Goal: Transaction & Acquisition: Purchase product/service

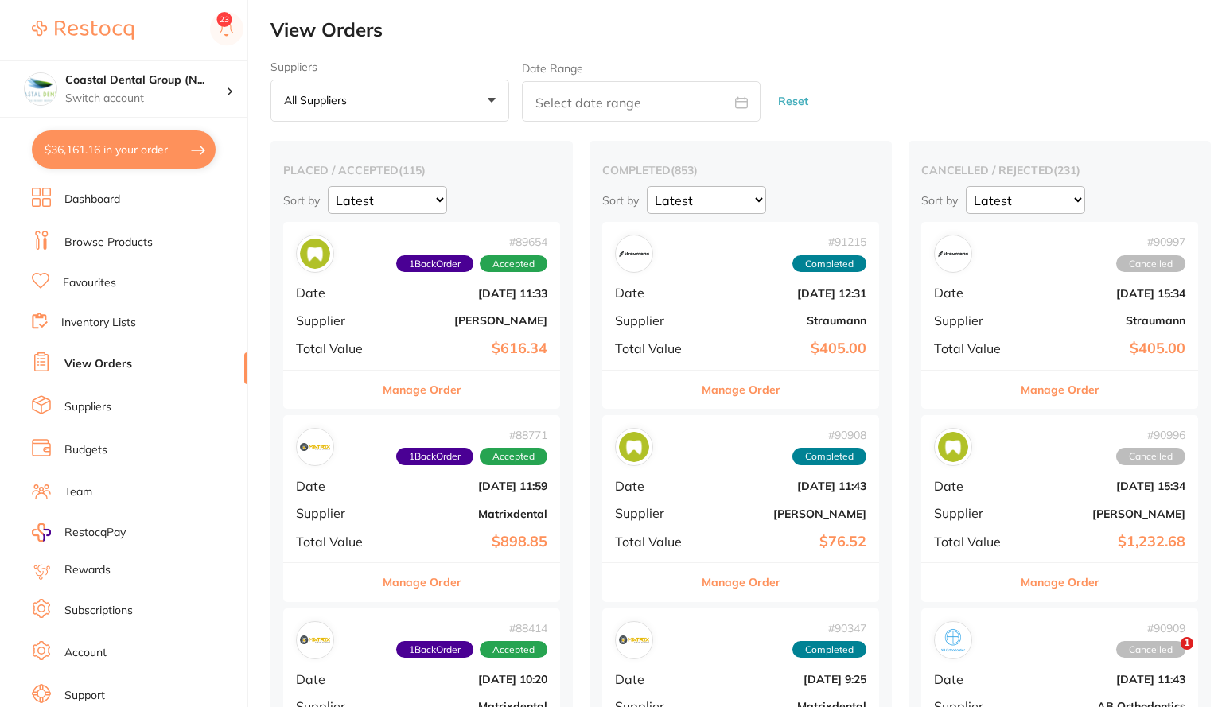
drag, startPoint x: 0, startPoint y: 0, endPoint x: 115, endPoint y: 208, distance: 238.1
click at [115, 235] on link "Browse Products" at bounding box center [108, 243] width 88 height 16
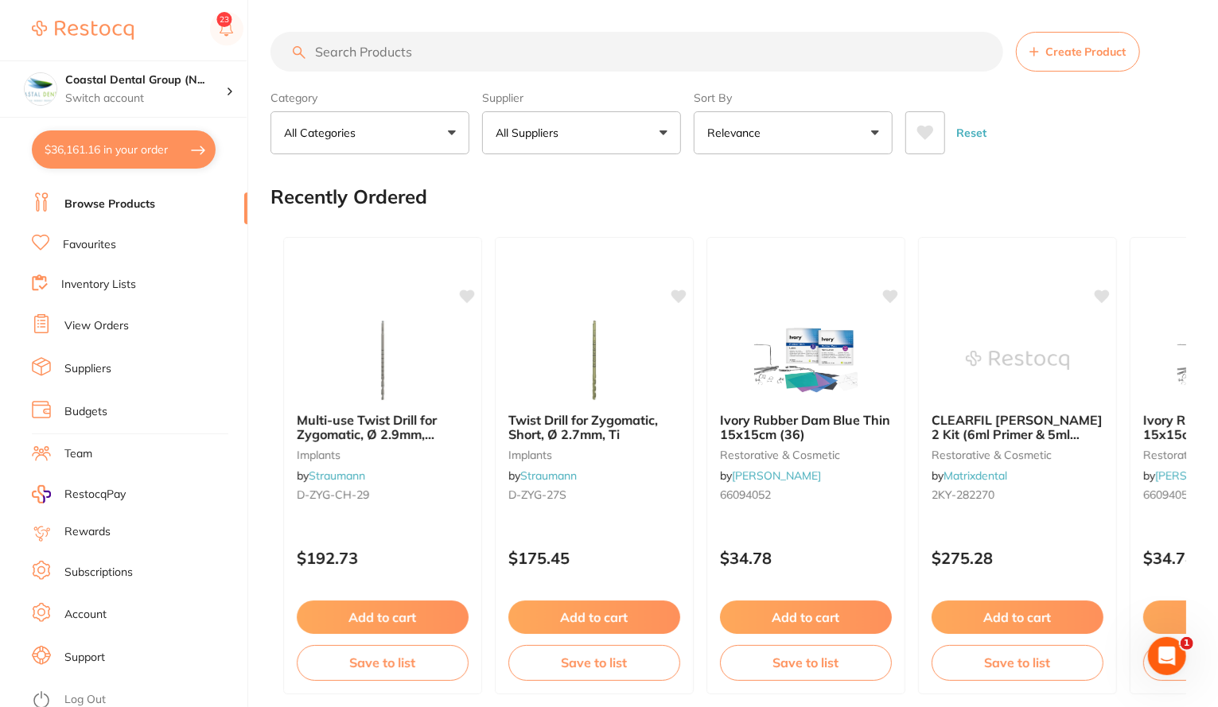
click at [398, 53] on input "search" at bounding box center [636, 52] width 732 height 40
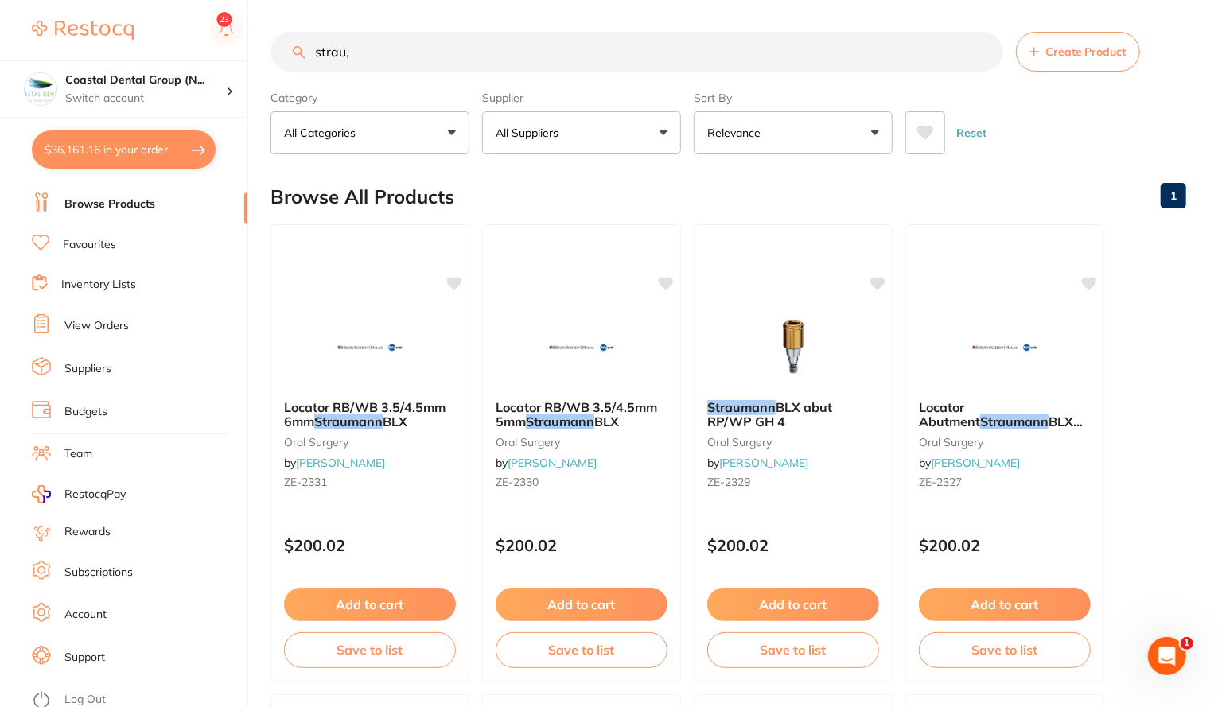
type input "strau,"
click at [91, 361] on link "Suppliers" at bounding box center [87, 369] width 47 height 16
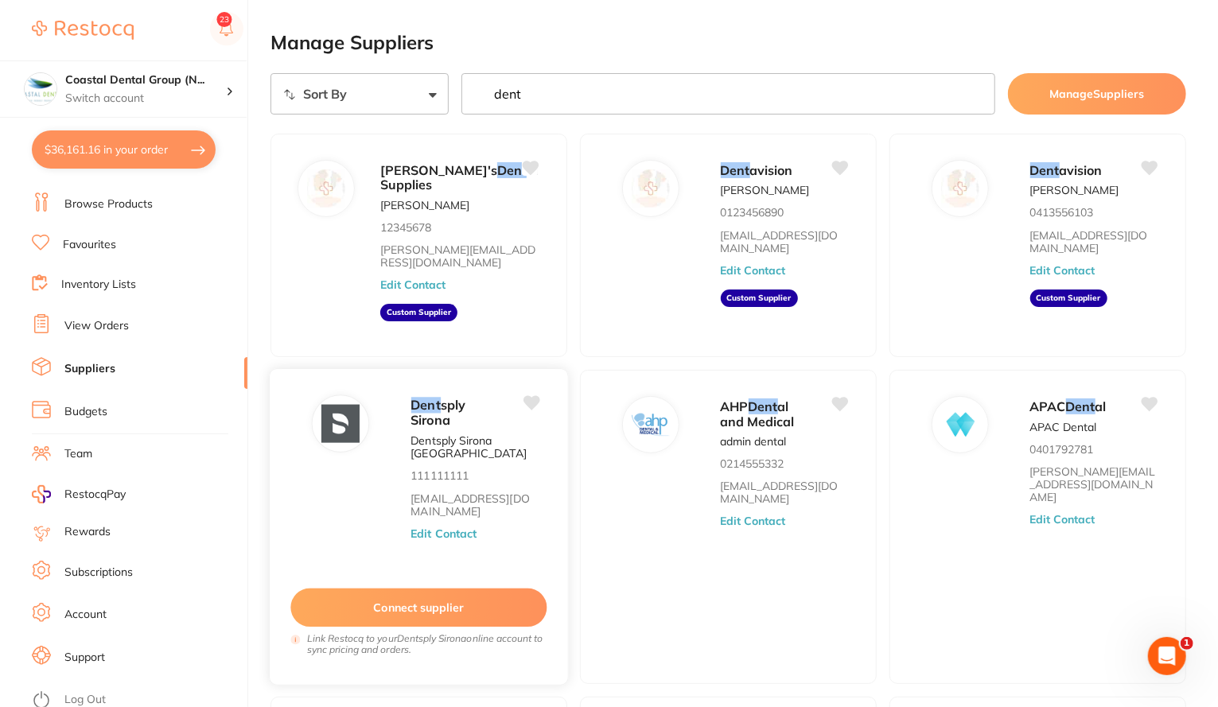
type input "dent"
click at [453, 530] on button "Edit Contact" at bounding box center [443, 533] width 66 height 13
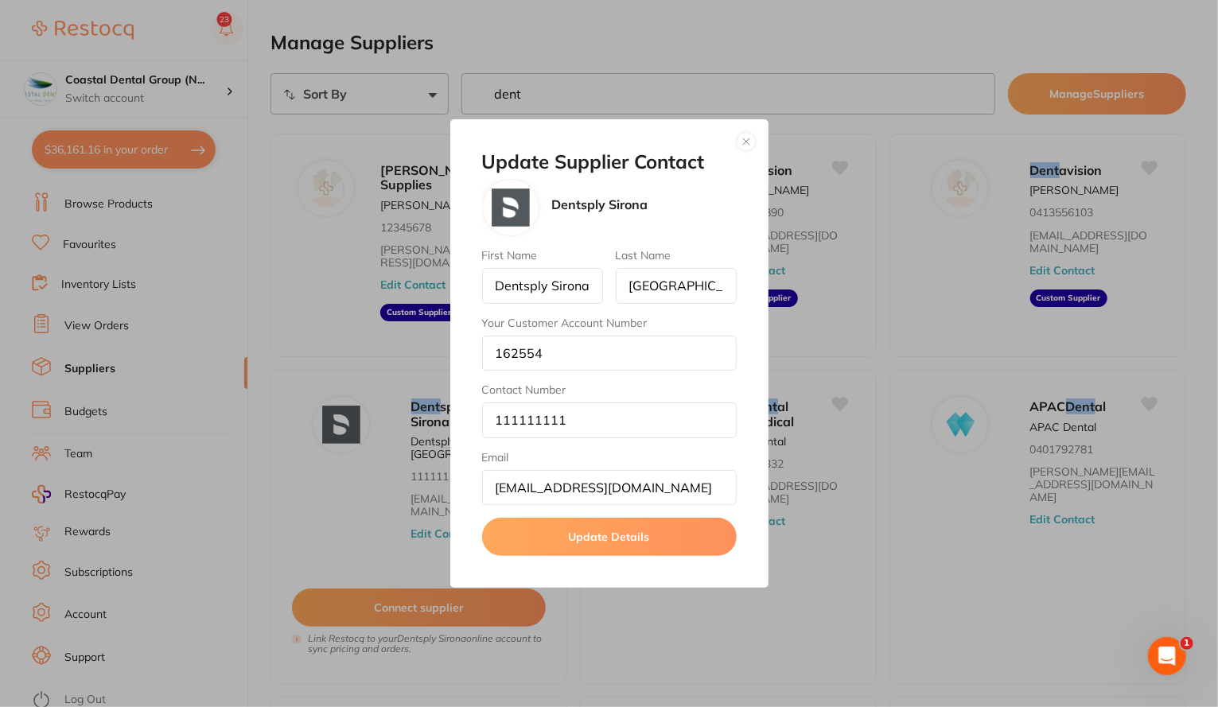
click at [748, 139] on button "button" at bounding box center [745, 141] width 19 height 19
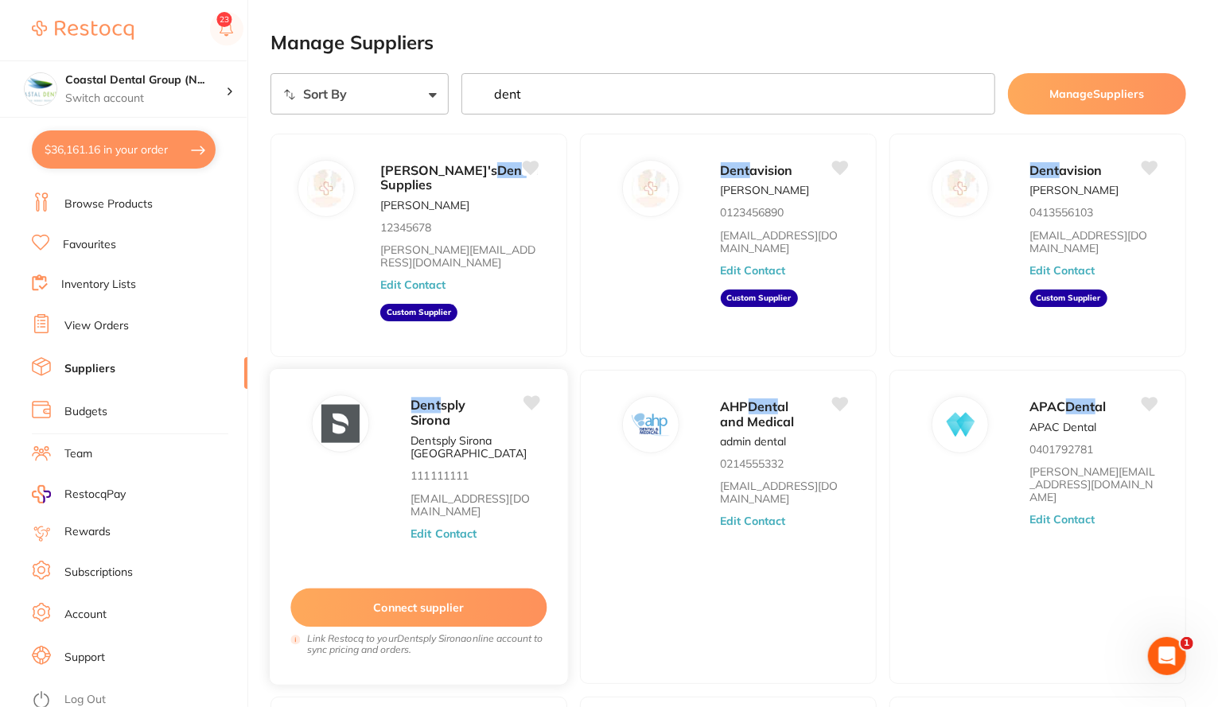
click at [447, 609] on button "Connect supplier" at bounding box center [418, 607] width 256 height 39
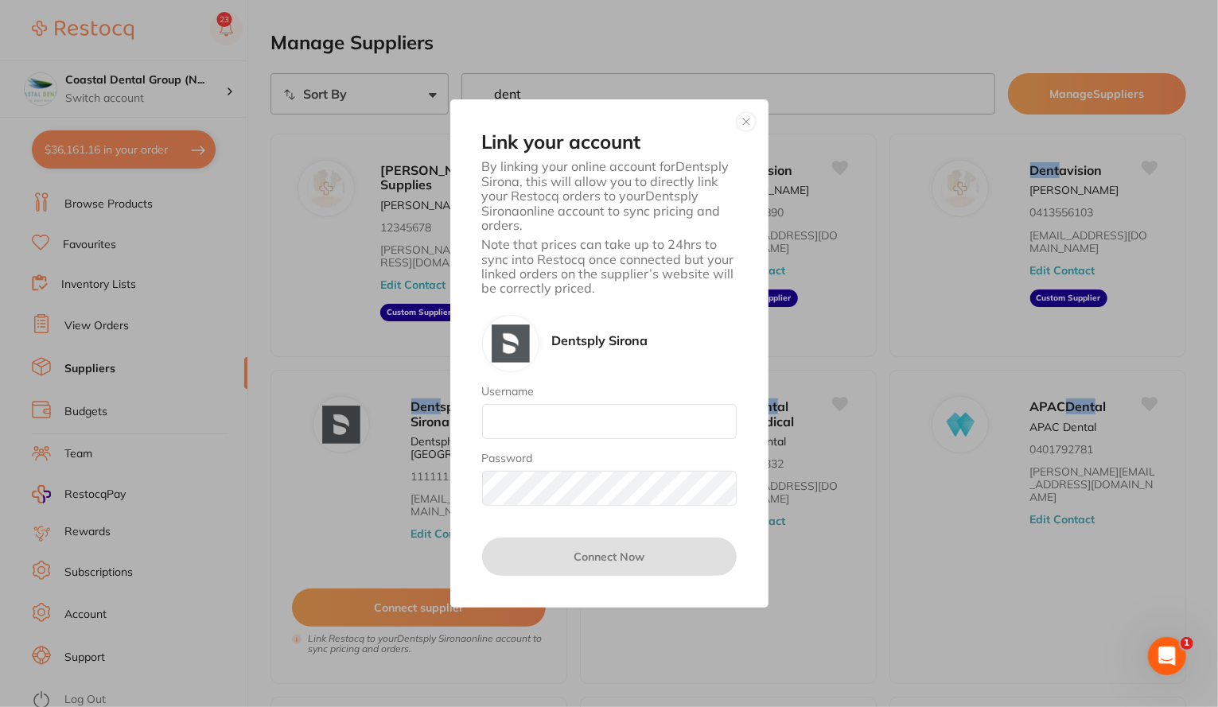
click at [748, 118] on button "button" at bounding box center [745, 121] width 19 height 19
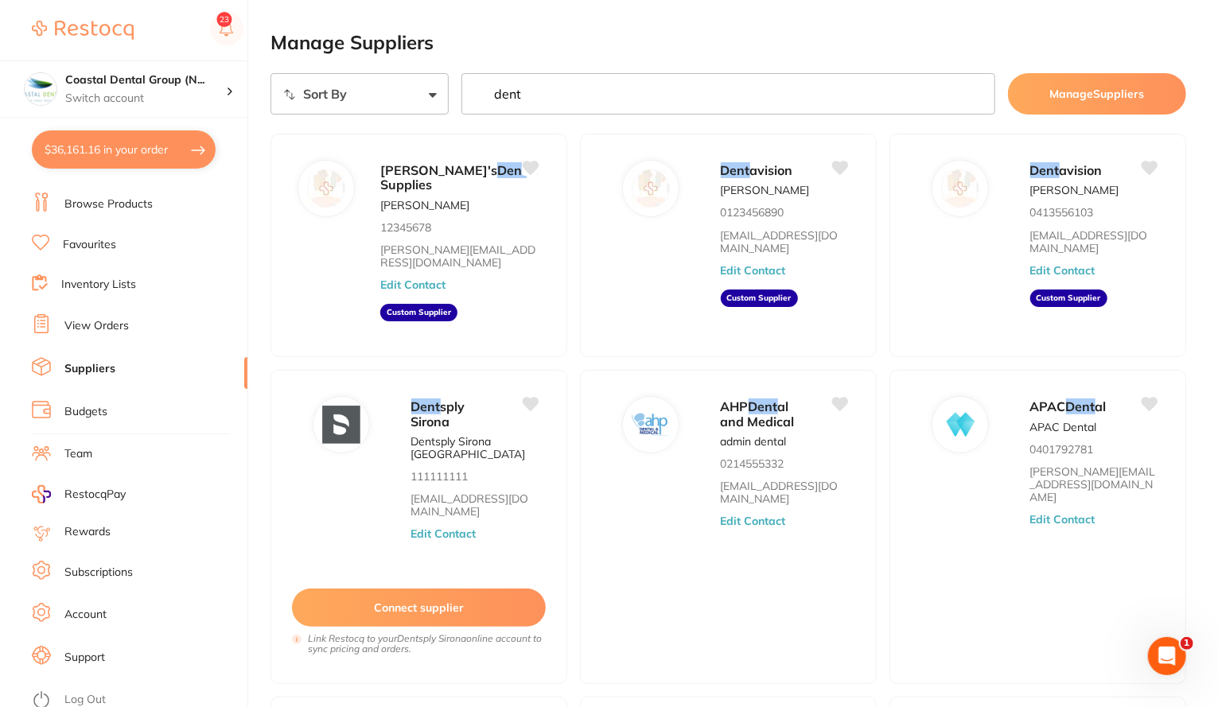
click at [549, 101] on input "dent" at bounding box center [728, 93] width 534 height 41
click at [122, 200] on link "Browse Products" at bounding box center [108, 204] width 88 height 16
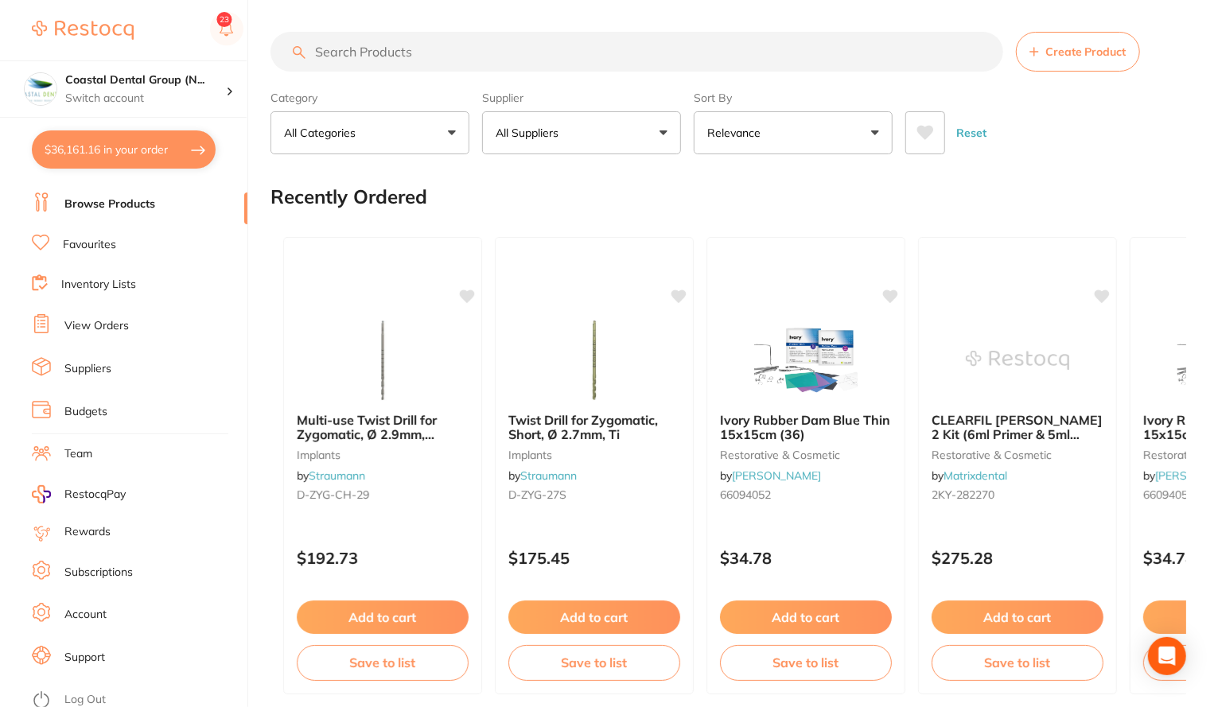
click at [472, 58] on input "search" at bounding box center [636, 52] width 732 height 40
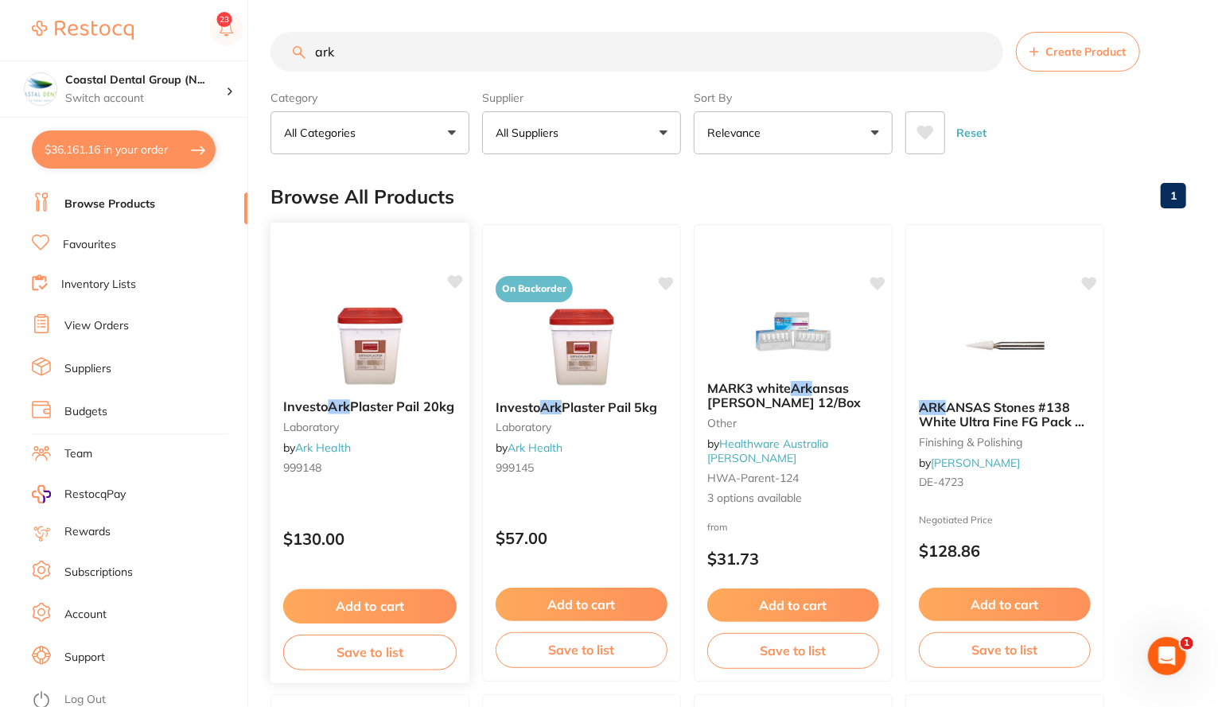
type input "ark"
click at [372, 602] on button "Add to cart" at bounding box center [369, 606] width 173 height 34
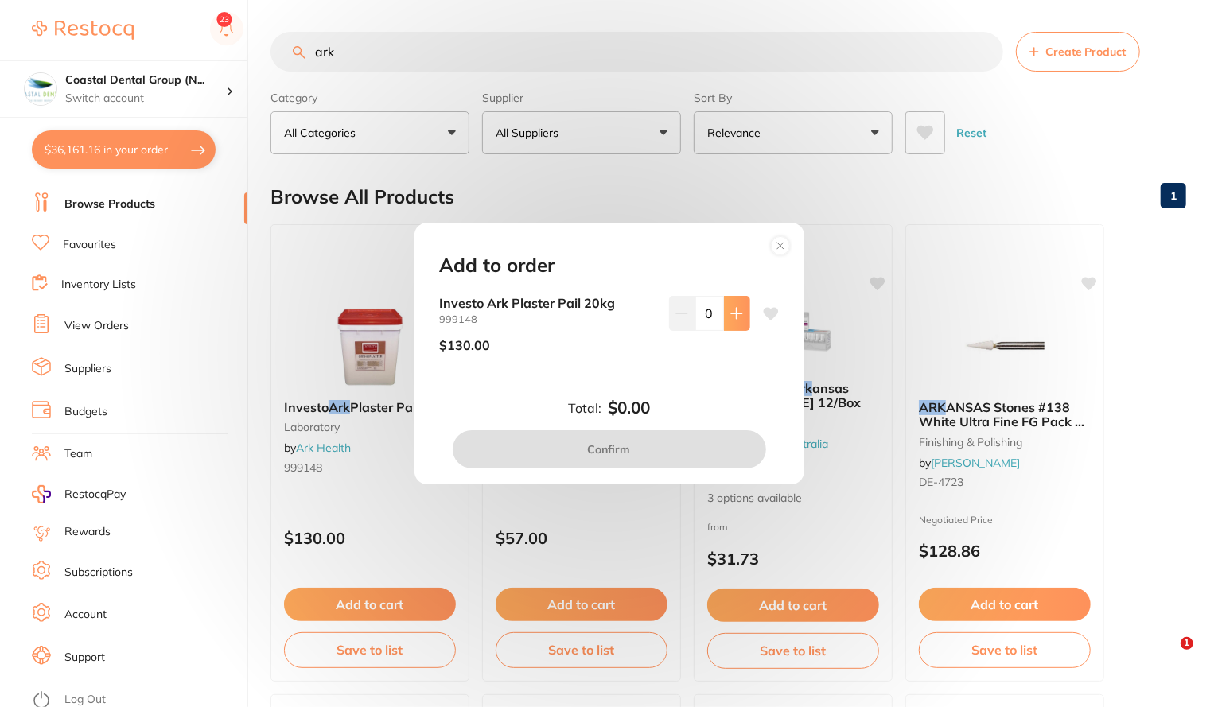
click at [741, 317] on button at bounding box center [737, 313] width 26 height 35
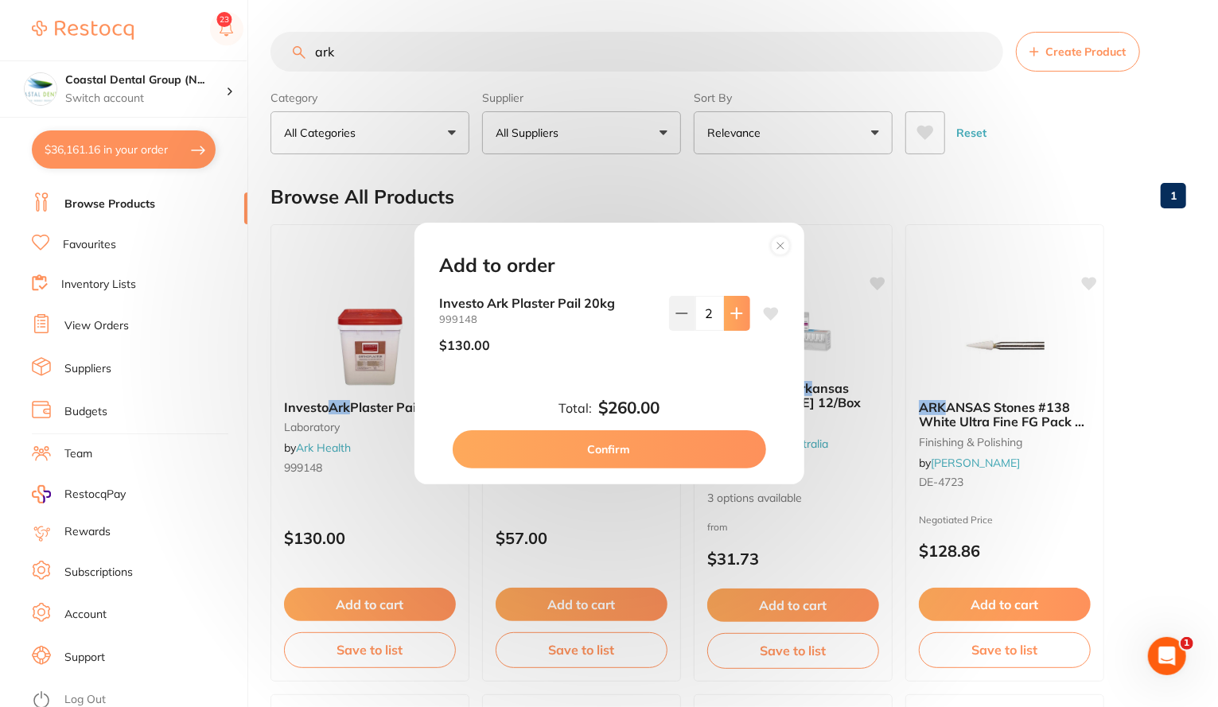
click at [741, 317] on button at bounding box center [737, 313] width 26 height 35
type input "4"
click at [596, 449] on button "Confirm" at bounding box center [608, 449] width 313 height 38
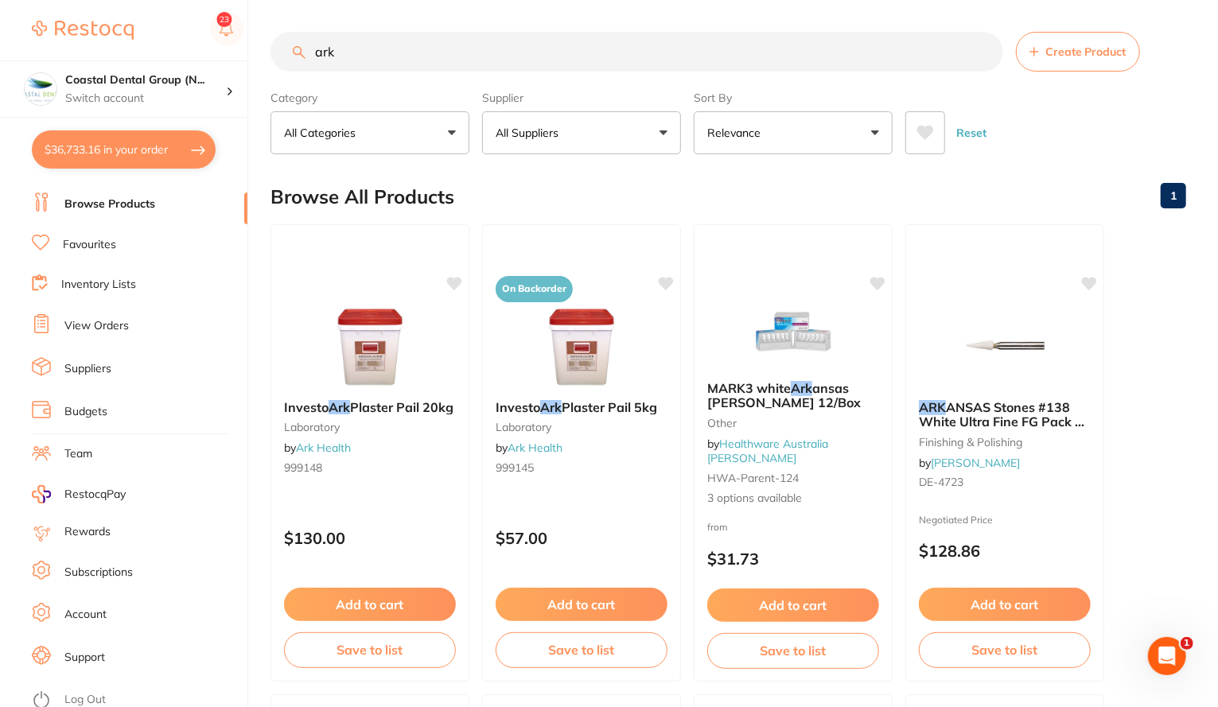
click at [105, 150] on button "$36,733.16 in your order" at bounding box center [124, 149] width 184 height 38
checkbox input "true"
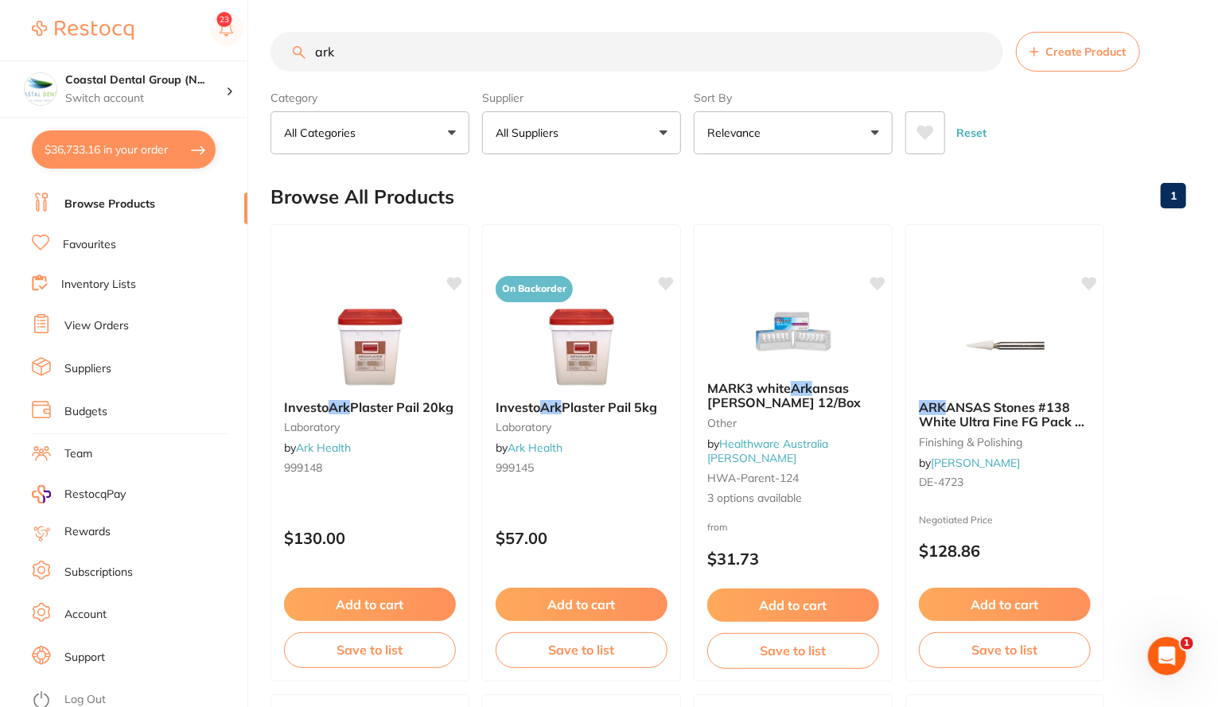
checkbox input "true"
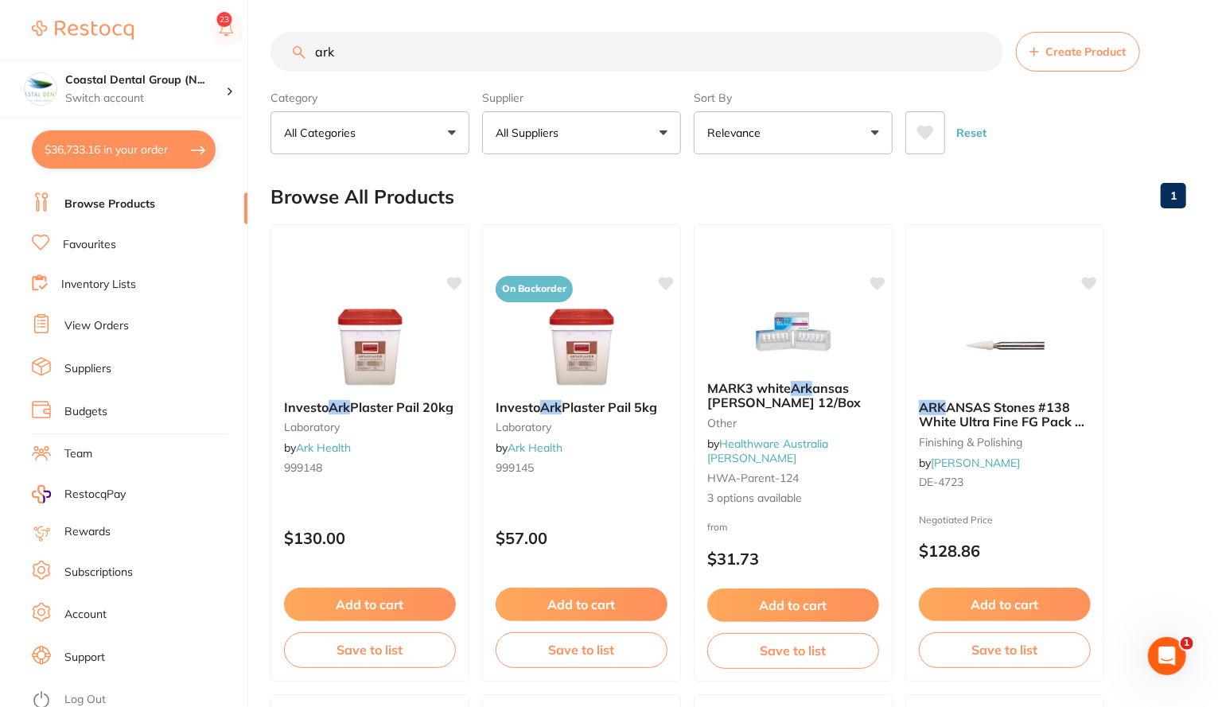
checkbox input "true"
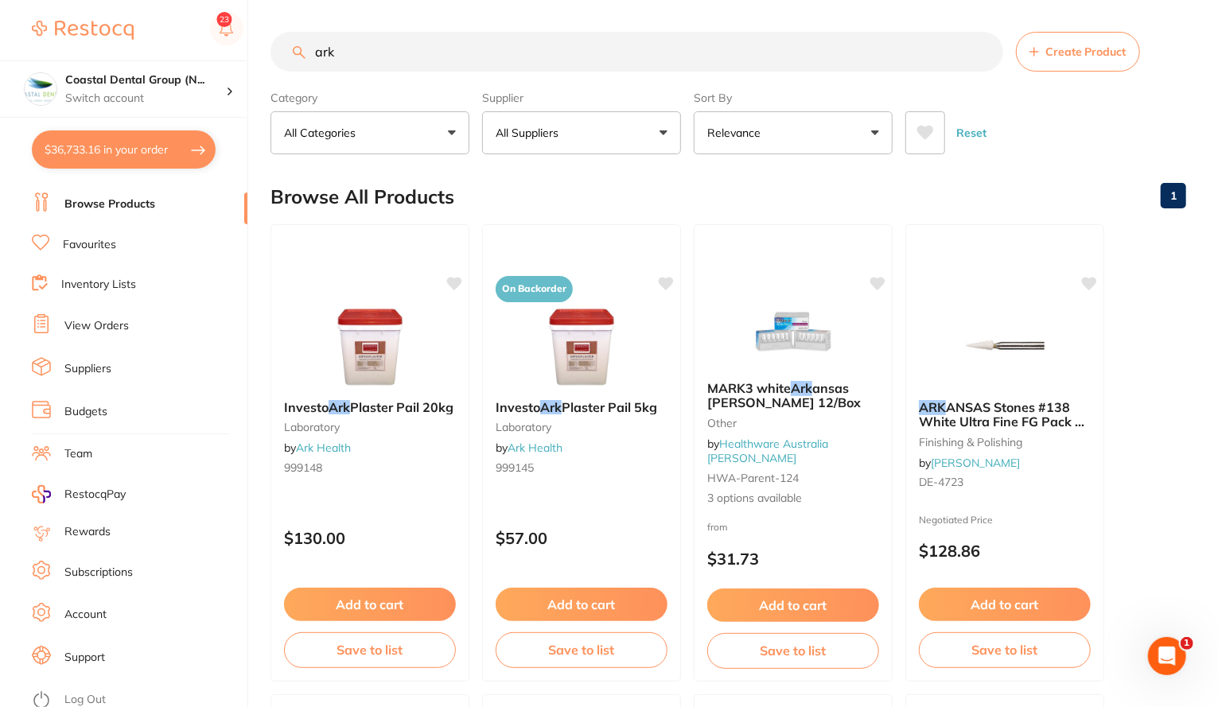
checkbox input "true"
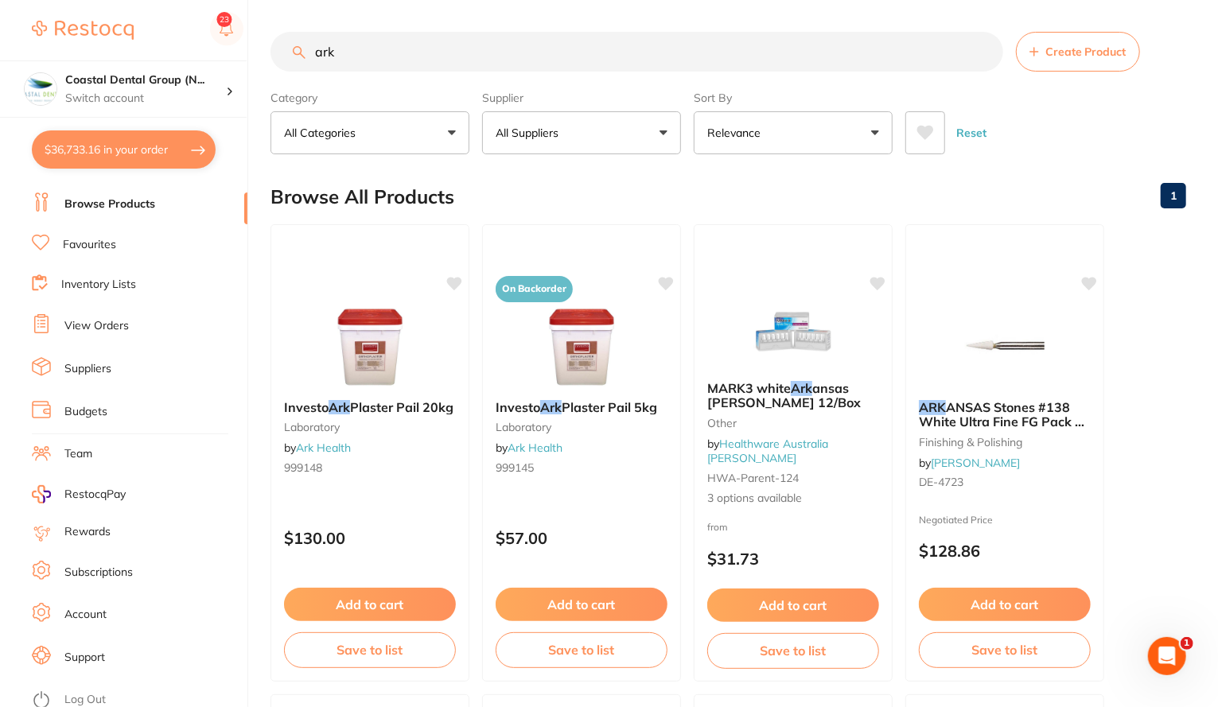
checkbox input "true"
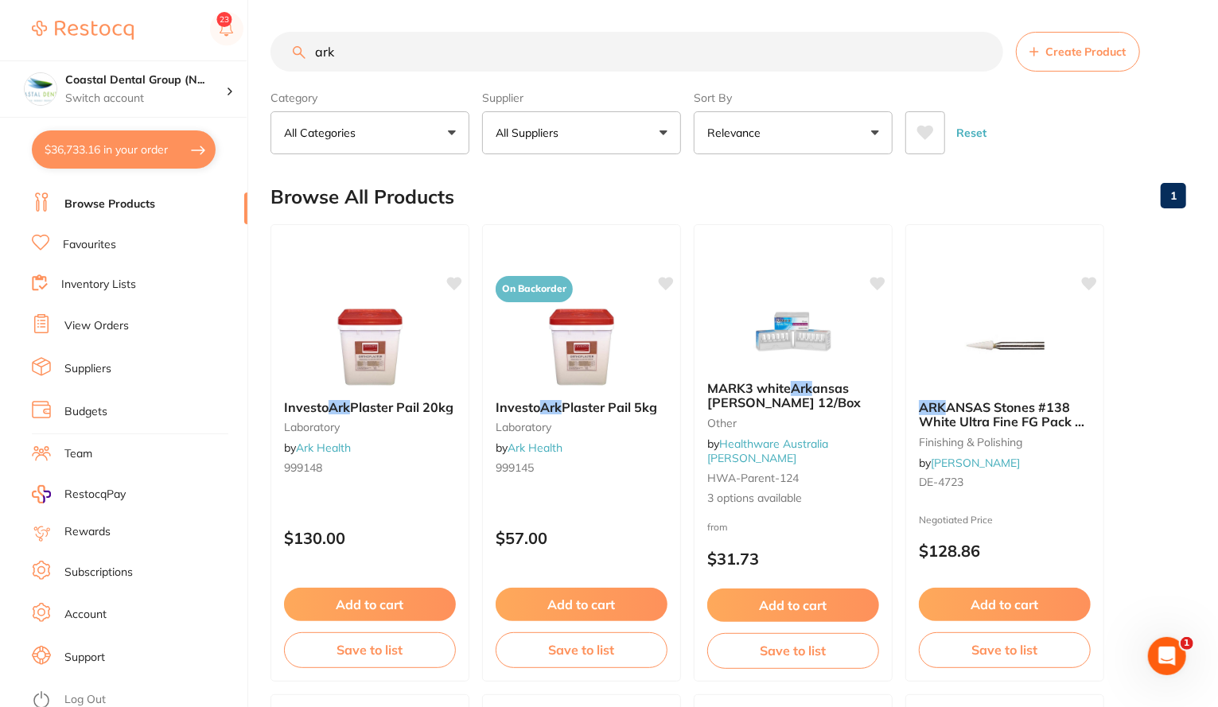
checkbox input "true"
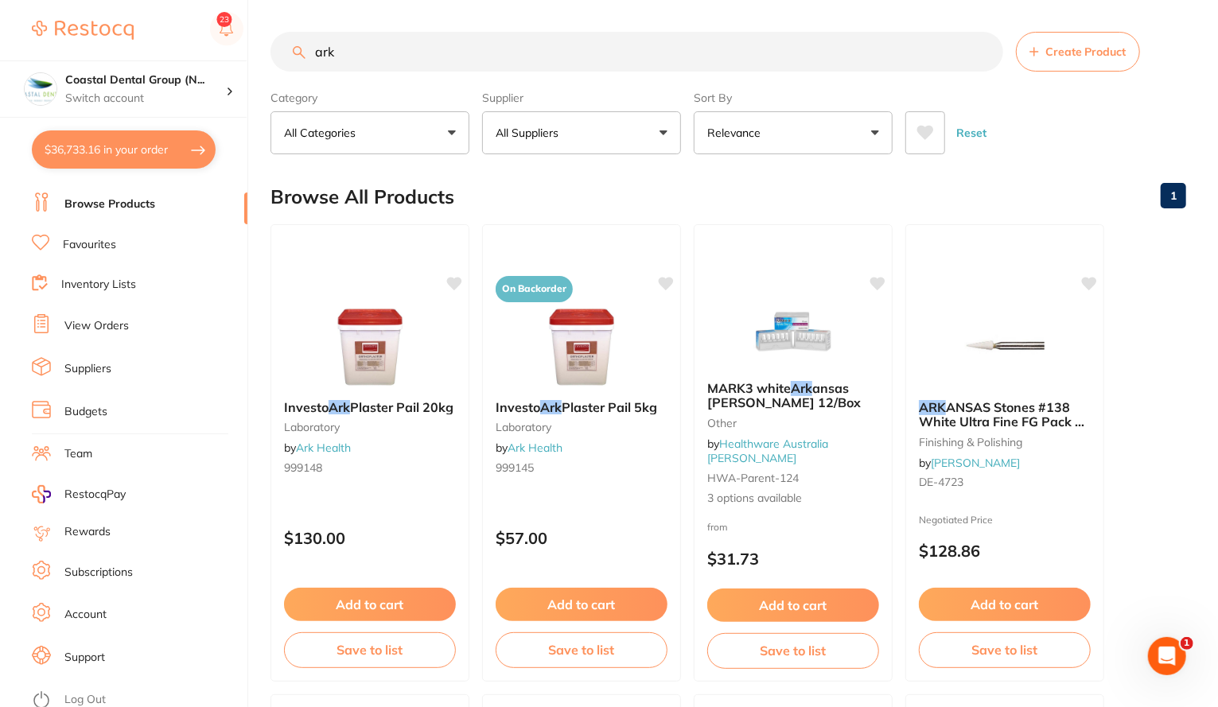
checkbox input "true"
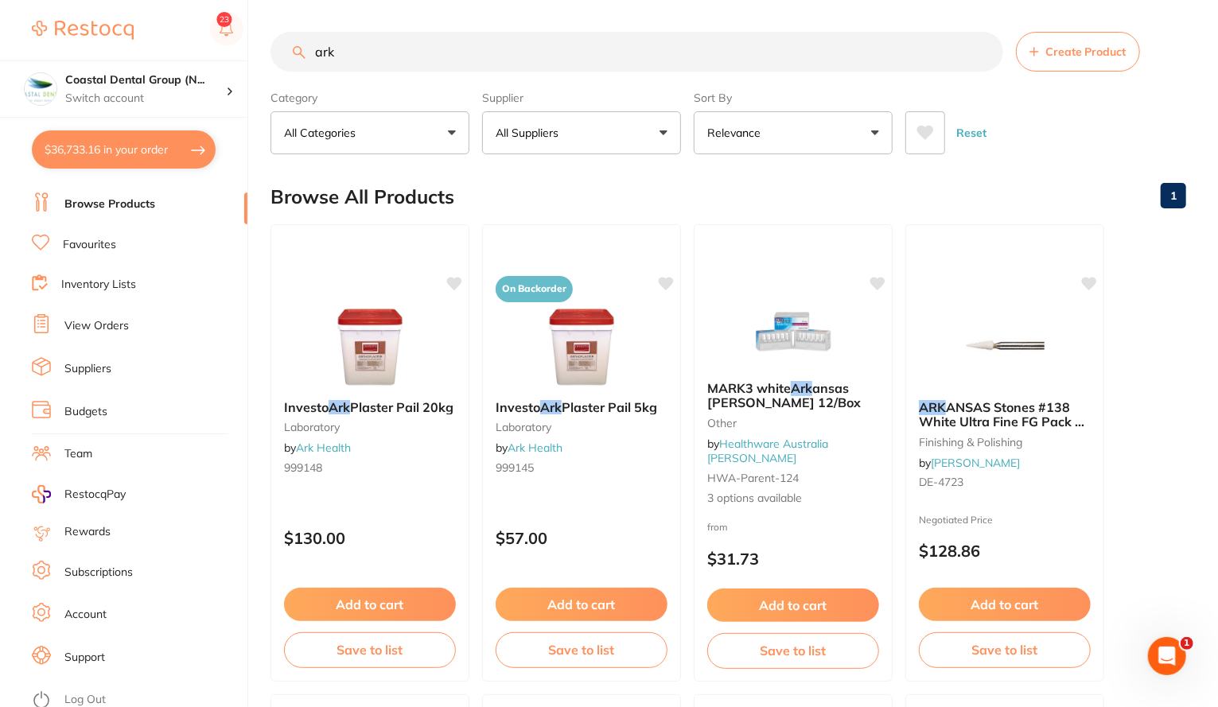
checkbox input "true"
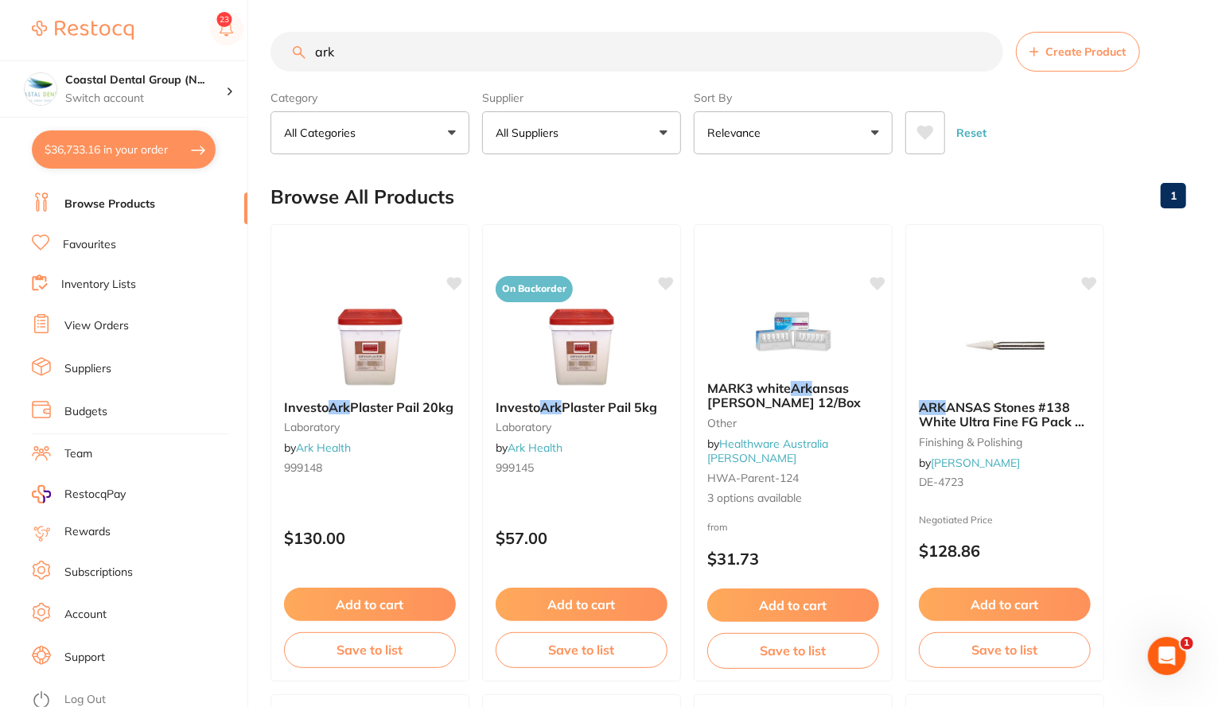
checkbox input "true"
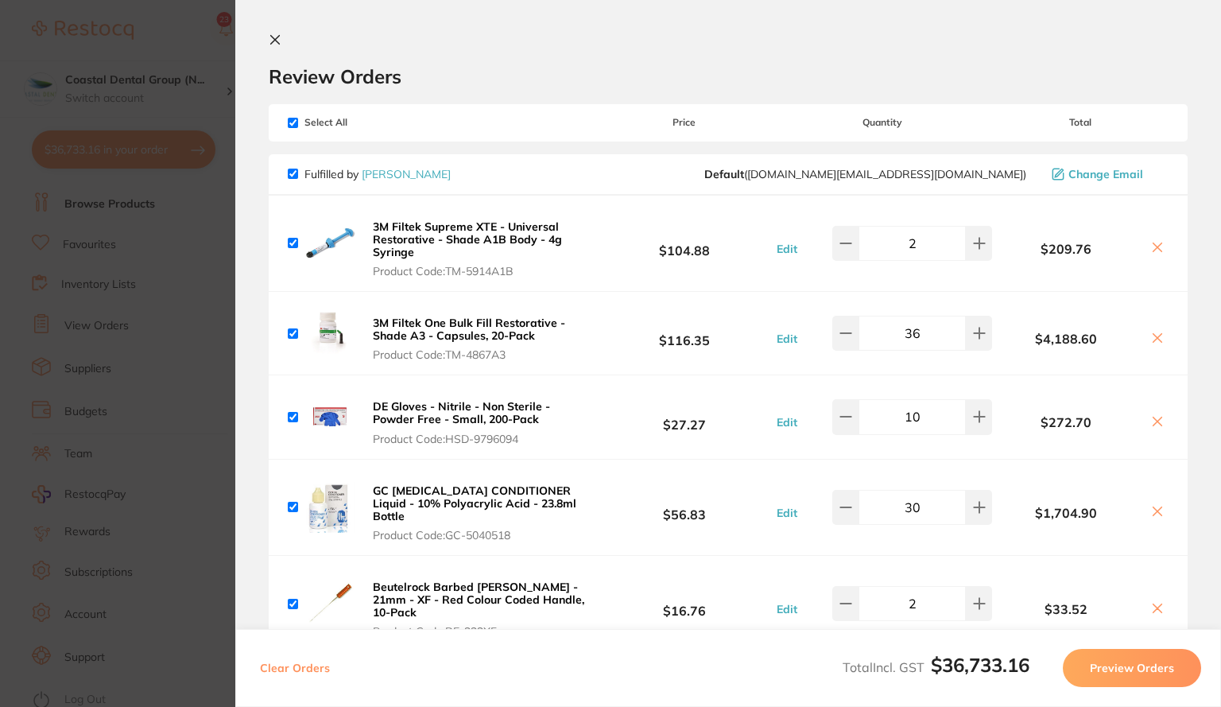
click at [288, 122] on input "checkbox" at bounding box center [293, 123] width 10 height 10
checkbox input "false"
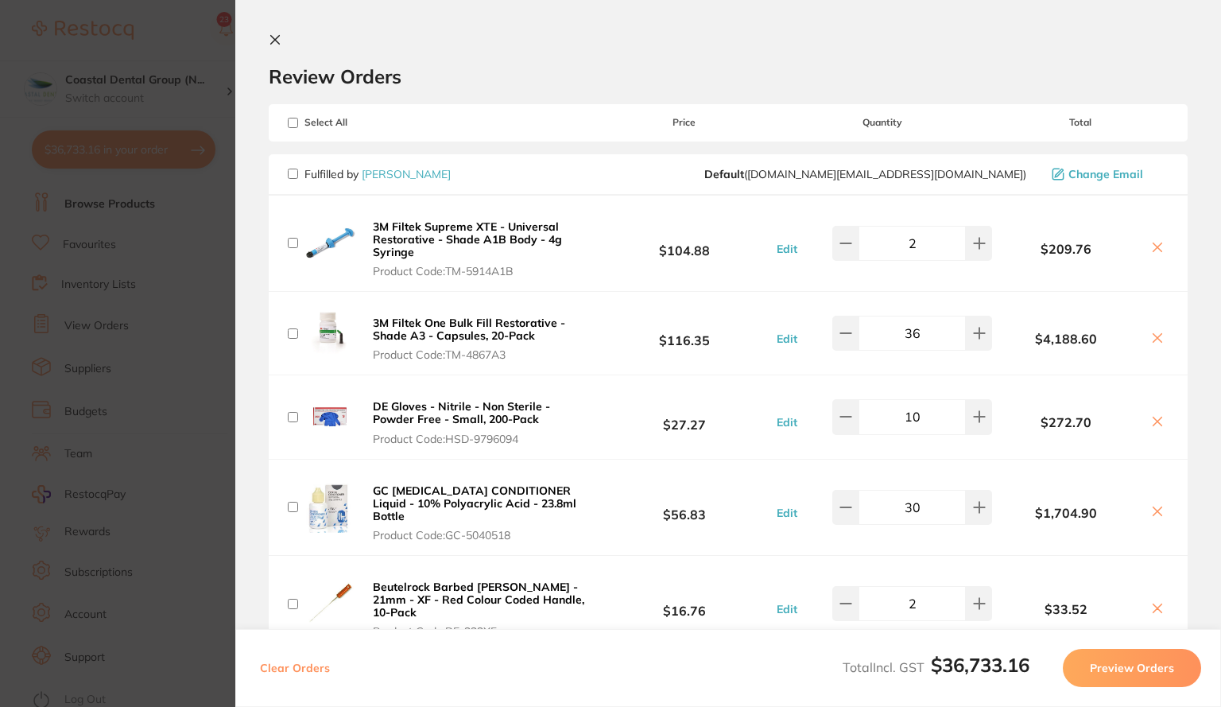
checkbox input "false"
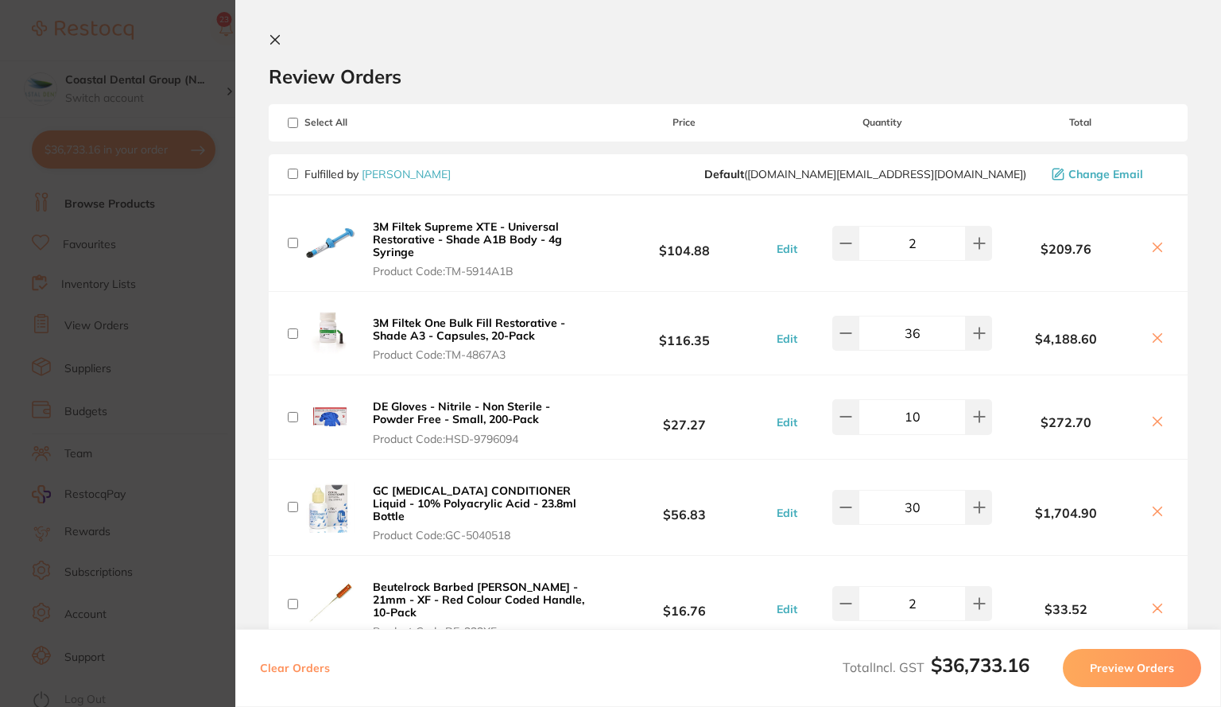
checkbox input "false"
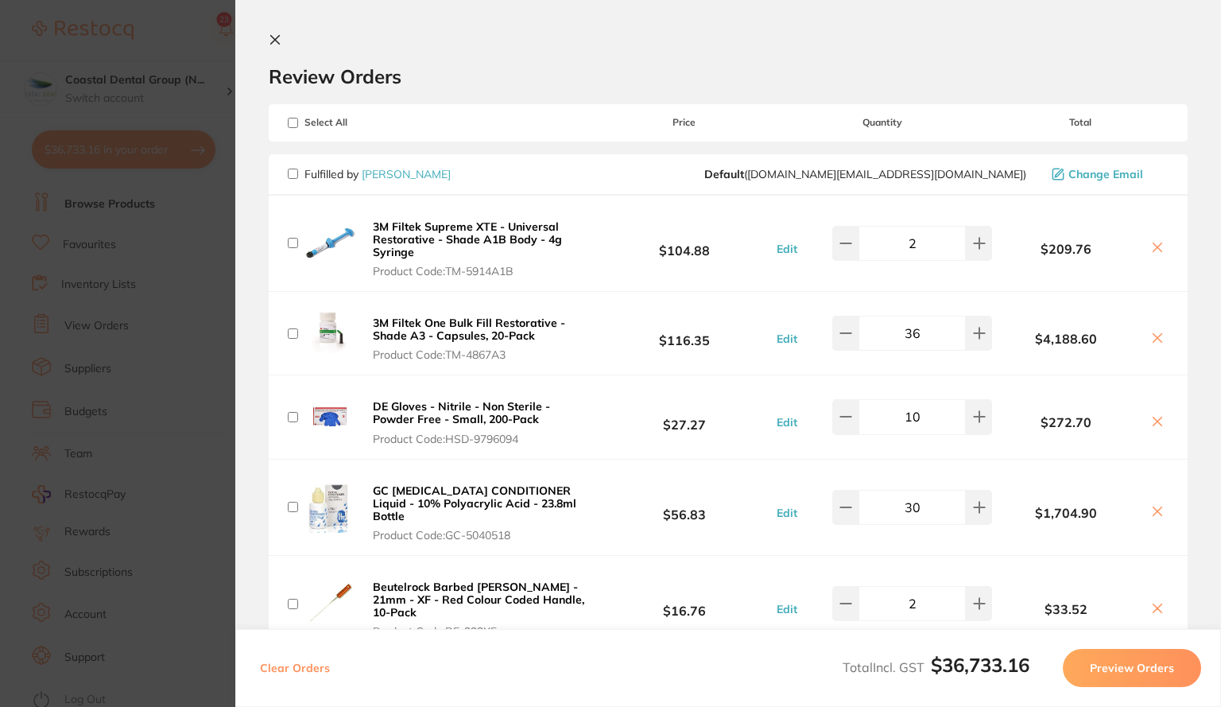
checkbox input "false"
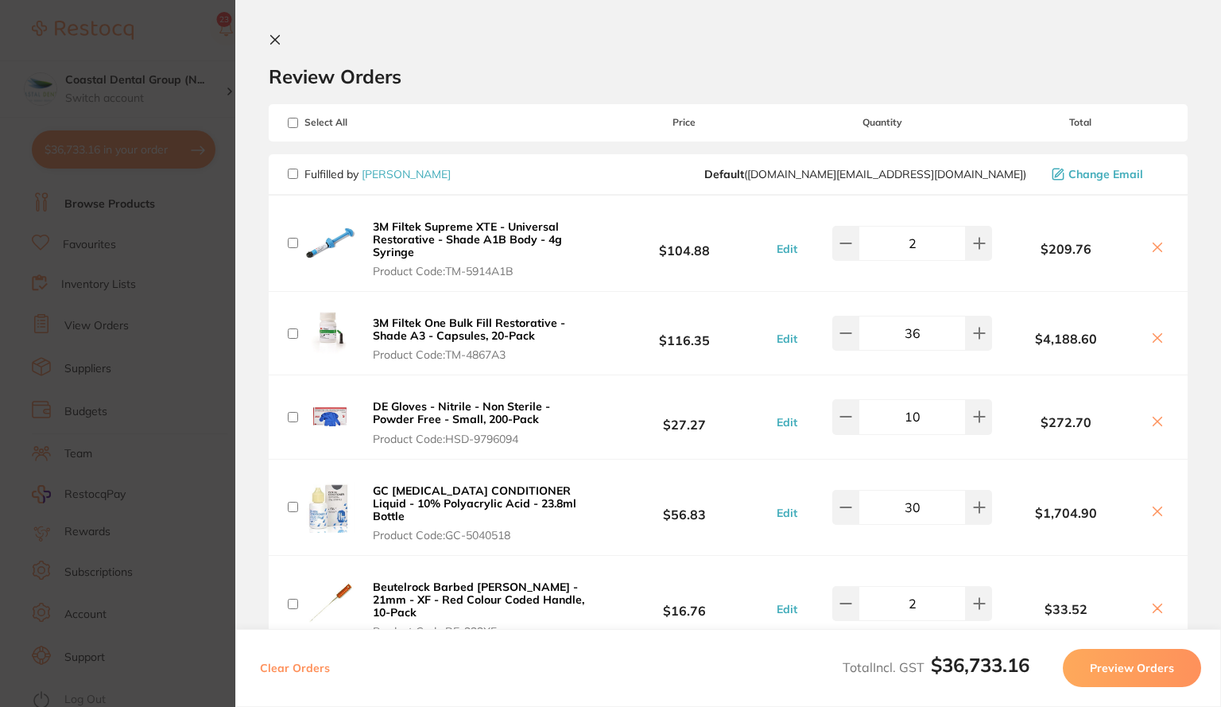
checkbox input "false"
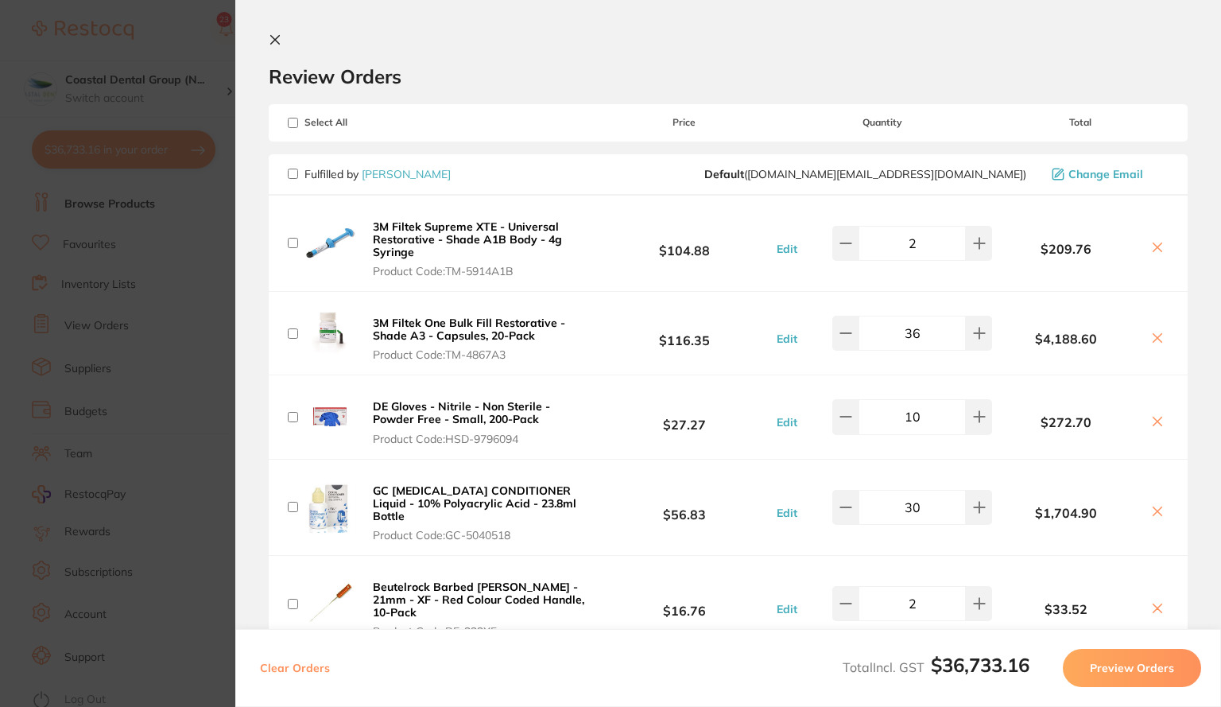
checkbox input "false"
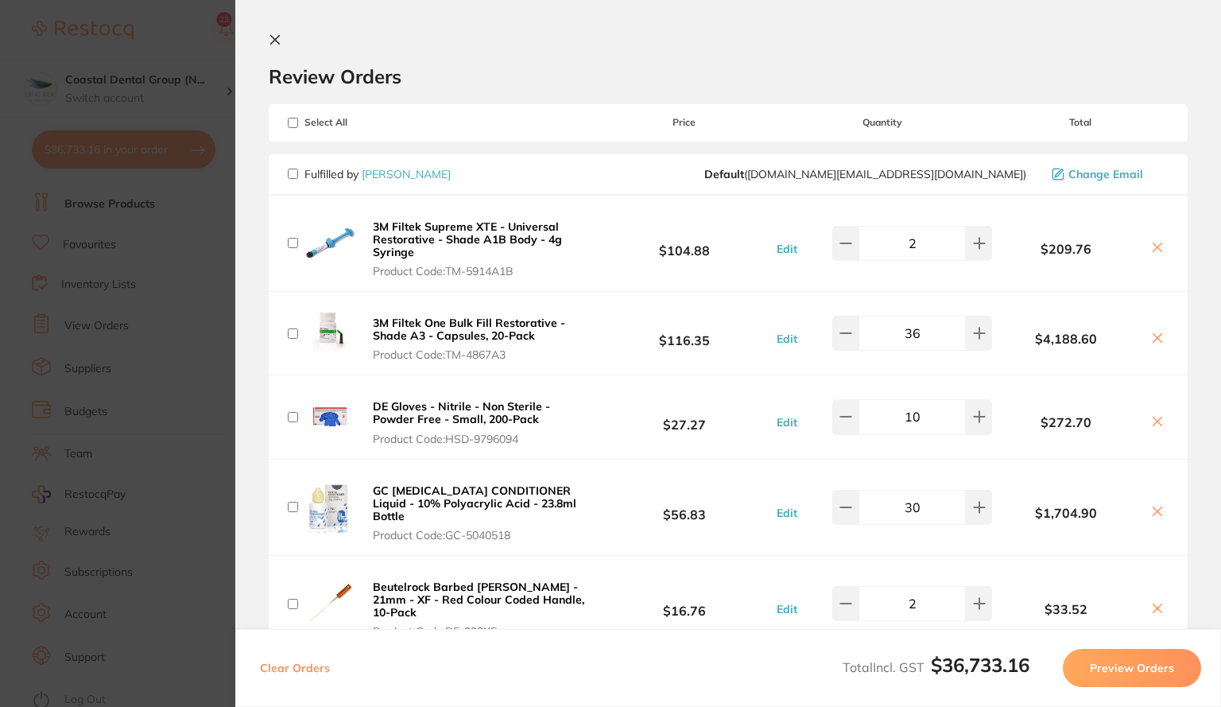
checkbox input "false"
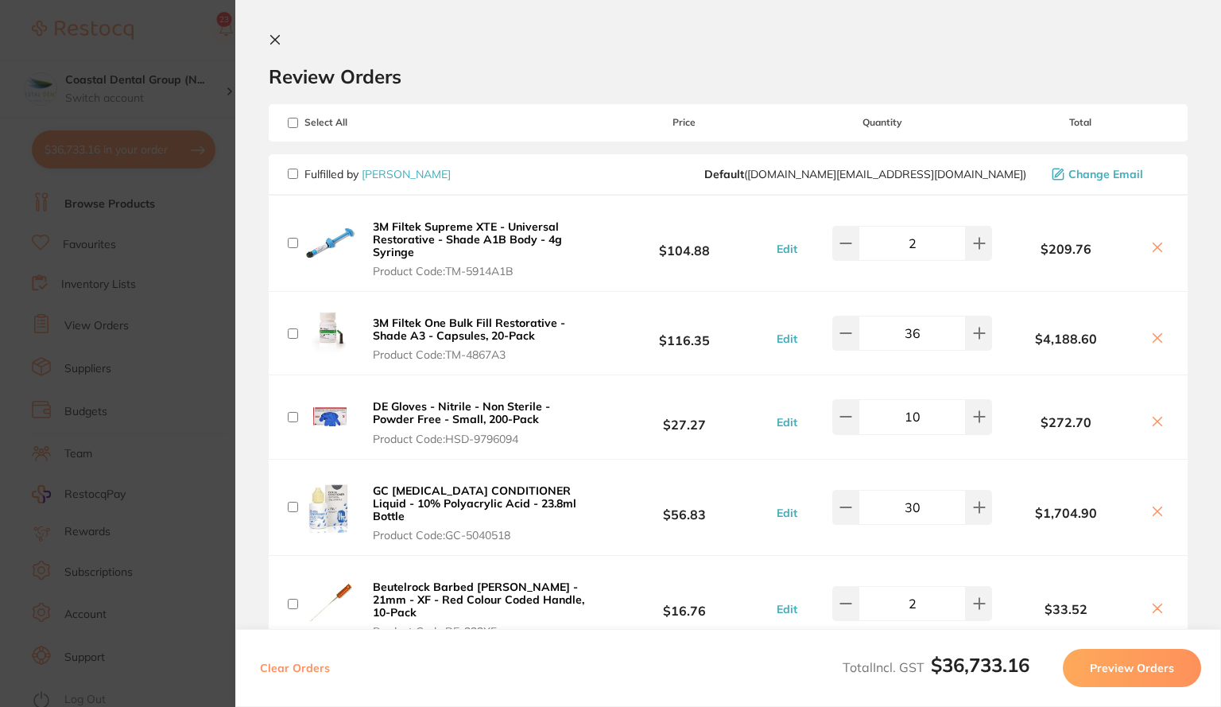
checkbox input "false"
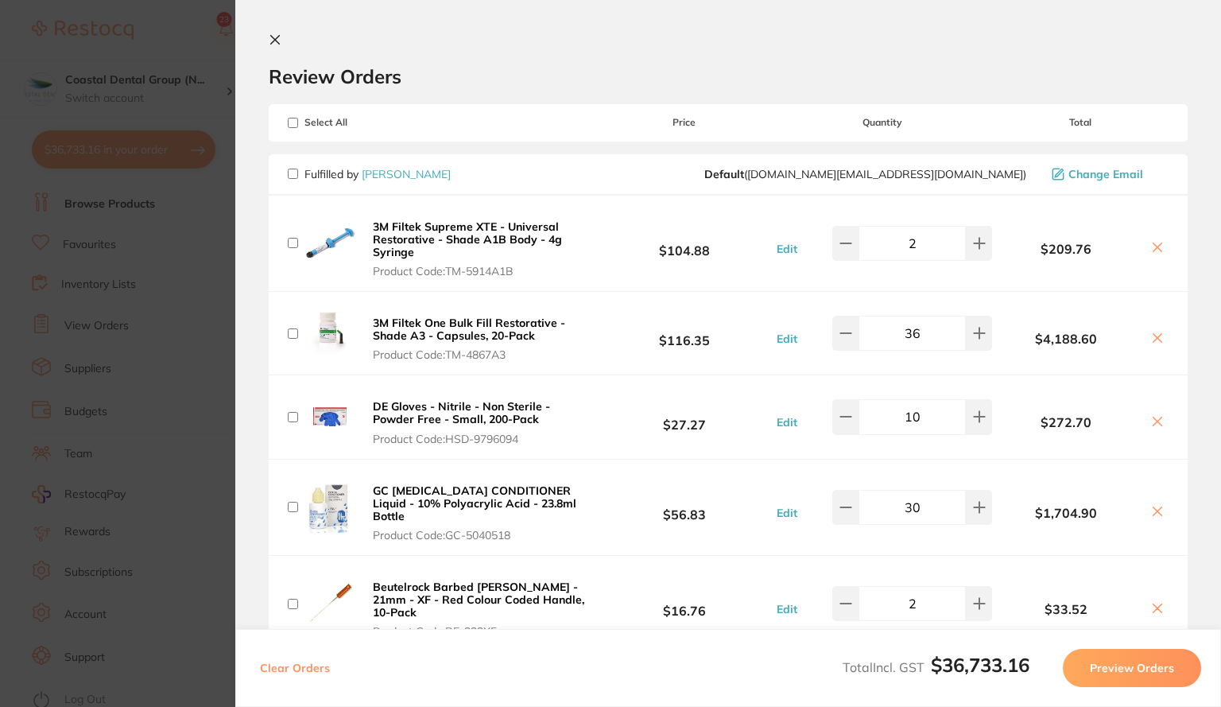
checkbox input "false"
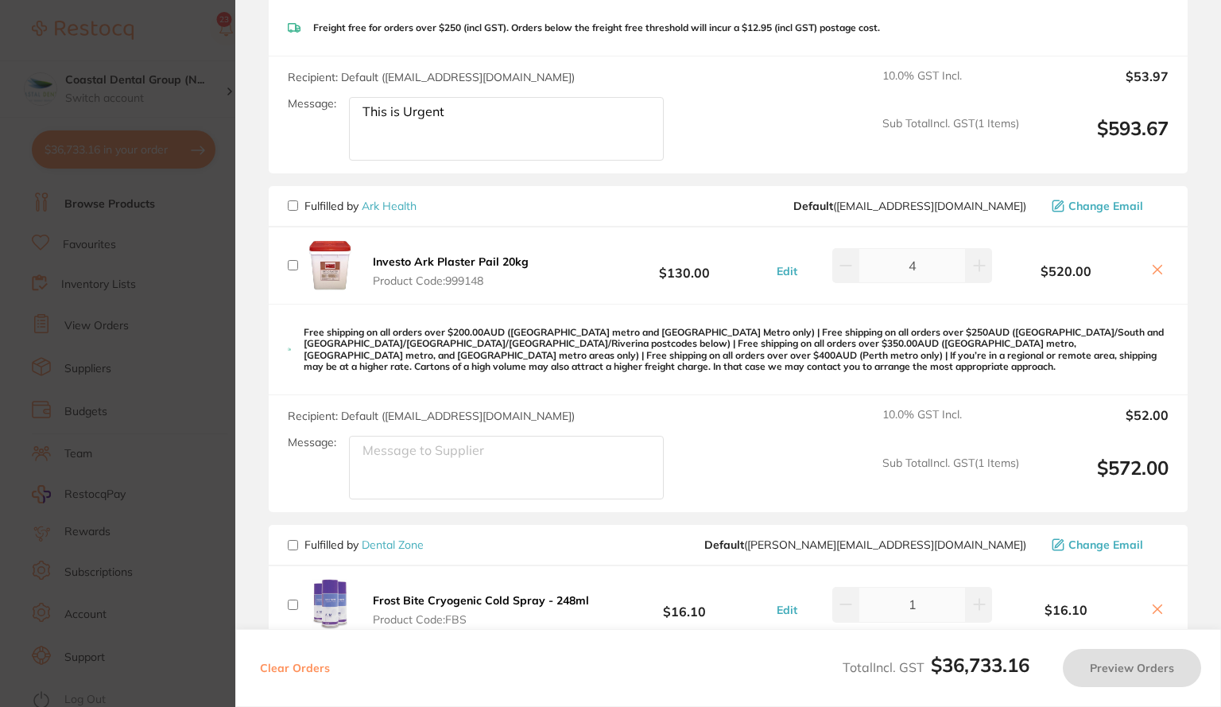
scroll to position [2638, 0]
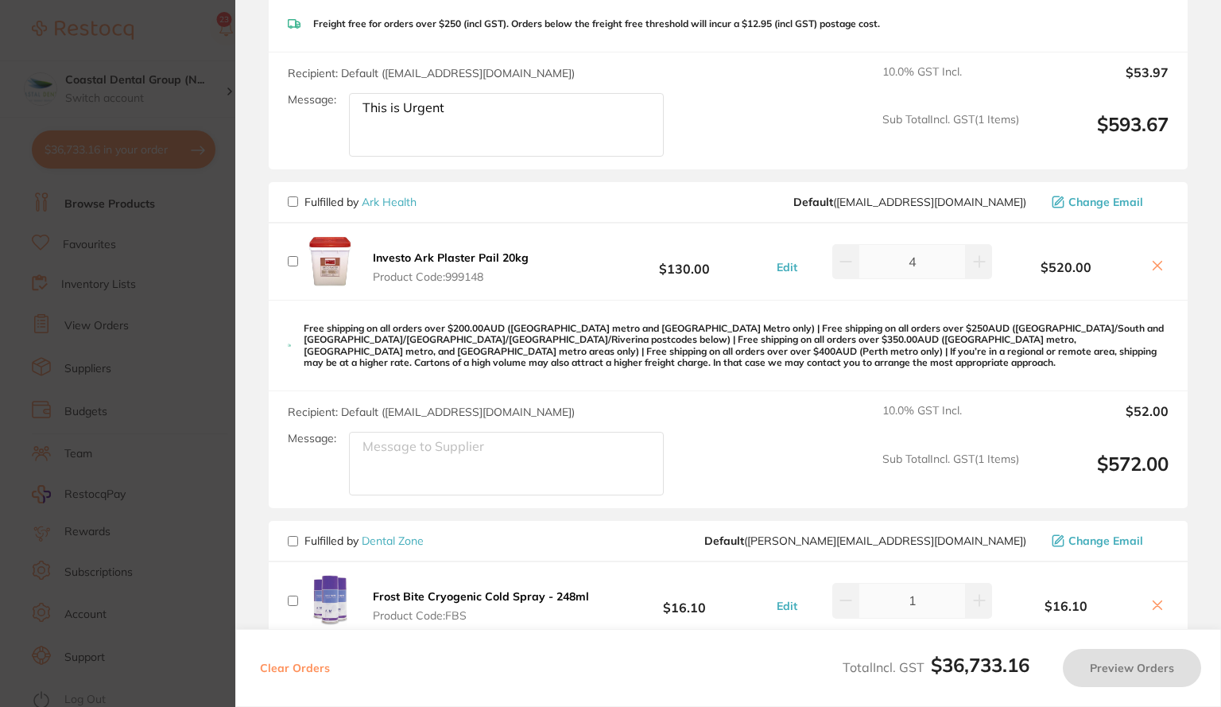
click at [294, 196] on input "checkbox" at bounding box center [293, 201] width 10 height 10
checkbox input "true"
click at [1132, 657] on button "Preview Orders" at bounding box center [1132, 668] width 138 height 38
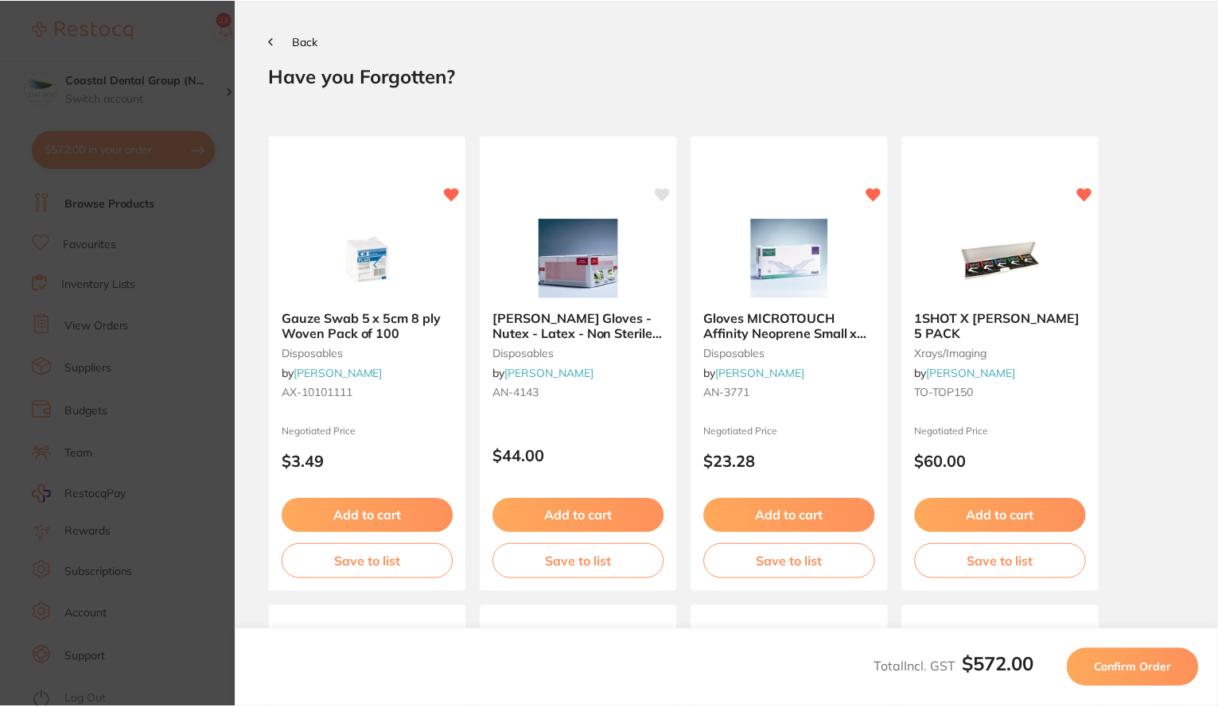
scroll to position [0, 0]
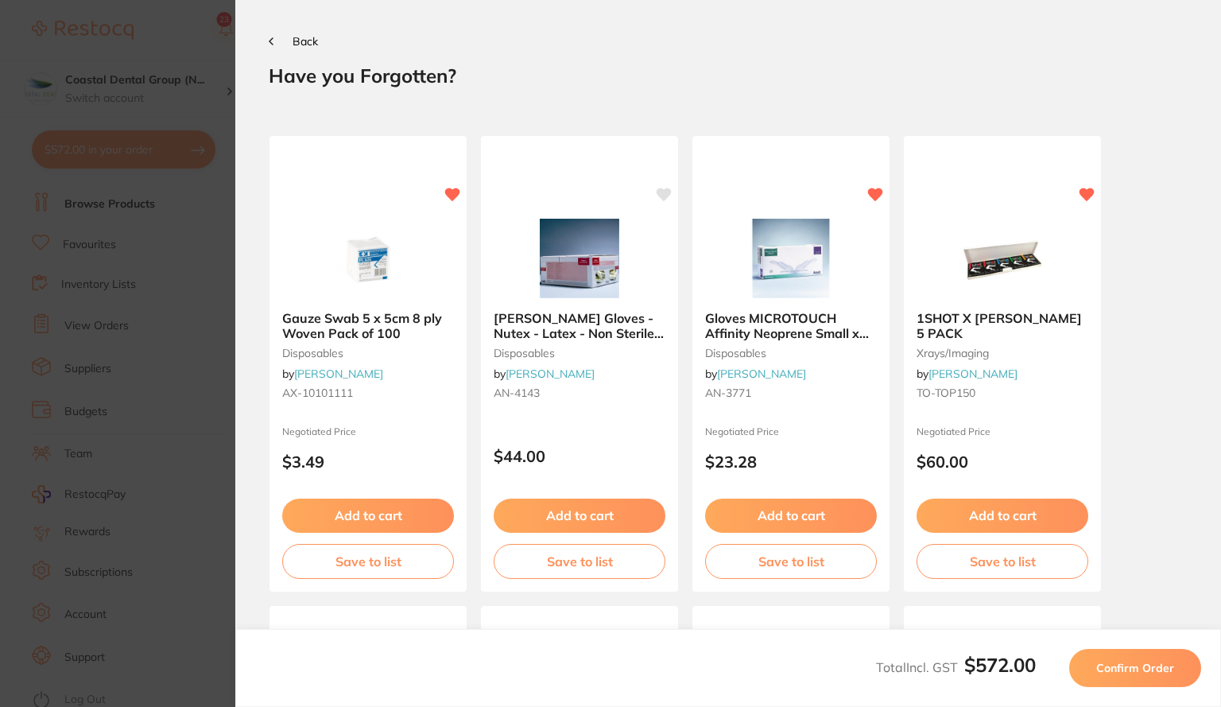
click at [1138, 671] on span "Confirm Order" at bounding box center [1136, 668] width 78 height 14
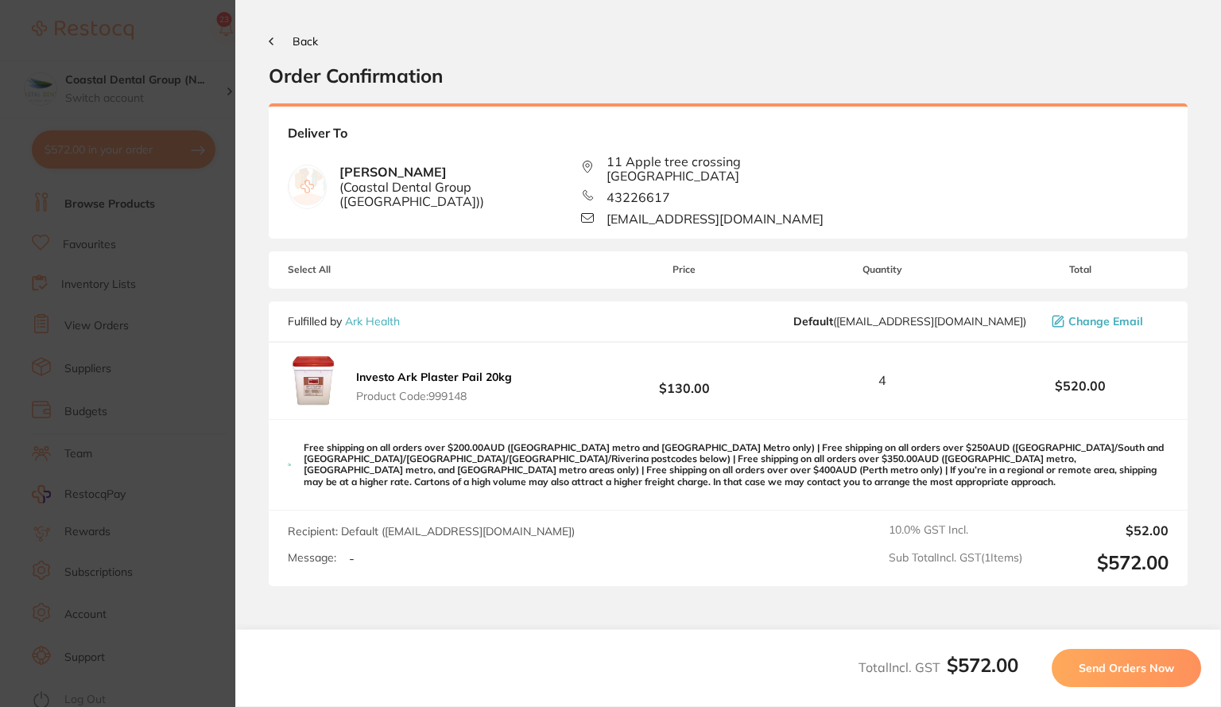
click at [1135, 683] on button "Send Orders Now" at bounding box center [1127, 668] width 150 height 38
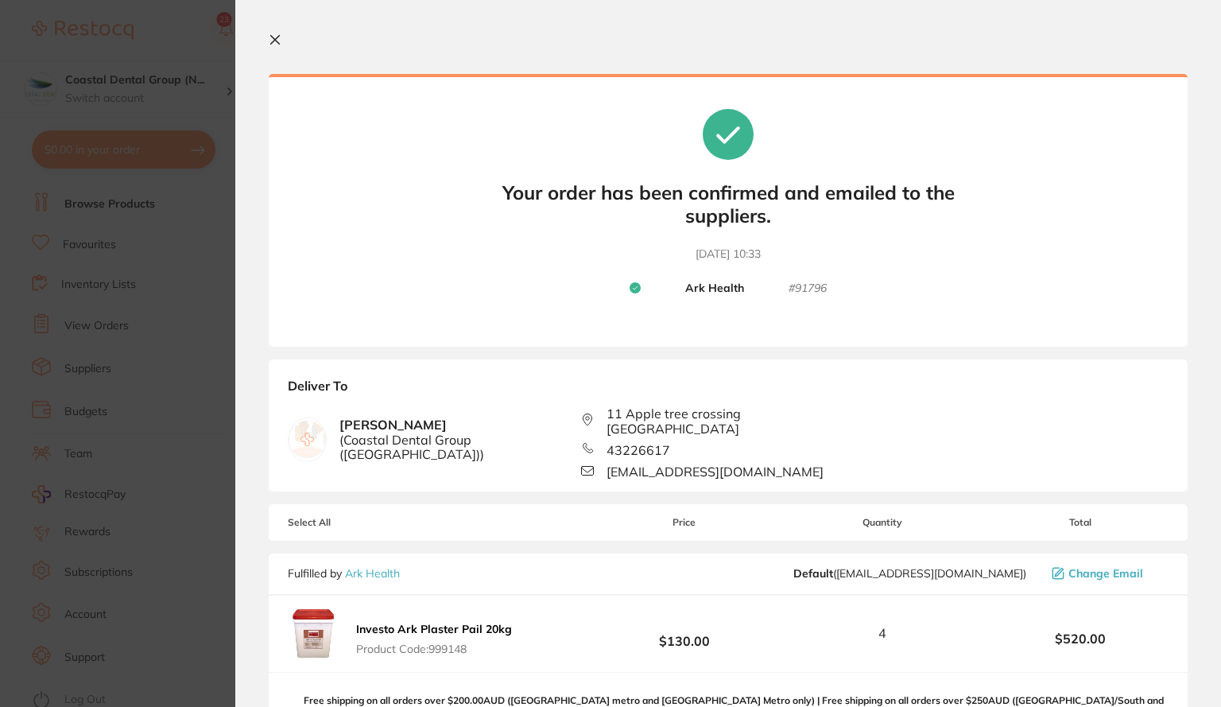
click at [282, 65] on section "Your orders are being processed and we will notify you once we have placed the …" at bounding box center [728, 353] width 986 height 707
click at [278, 33] on icon at bounding box center [275, 39] width 13 height 13
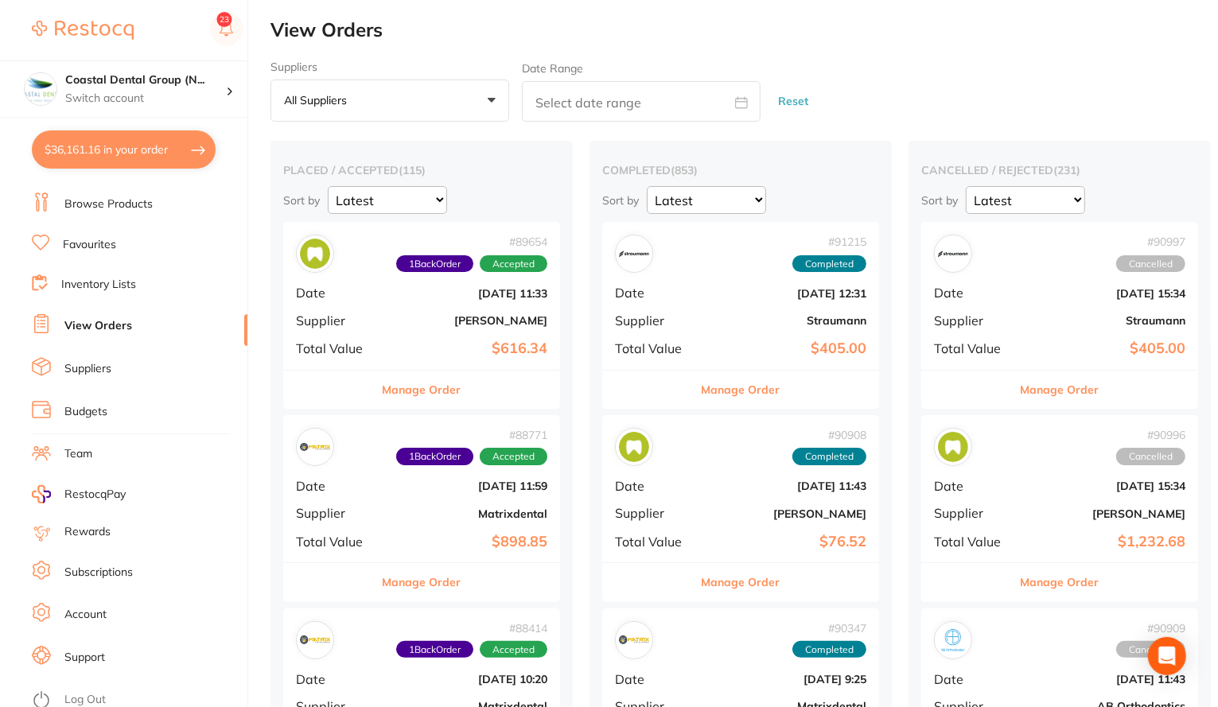
checkbox input "false"
click at [425, 577] on button "Manage Order" at bounding box center [422, 582] width 79 height 38
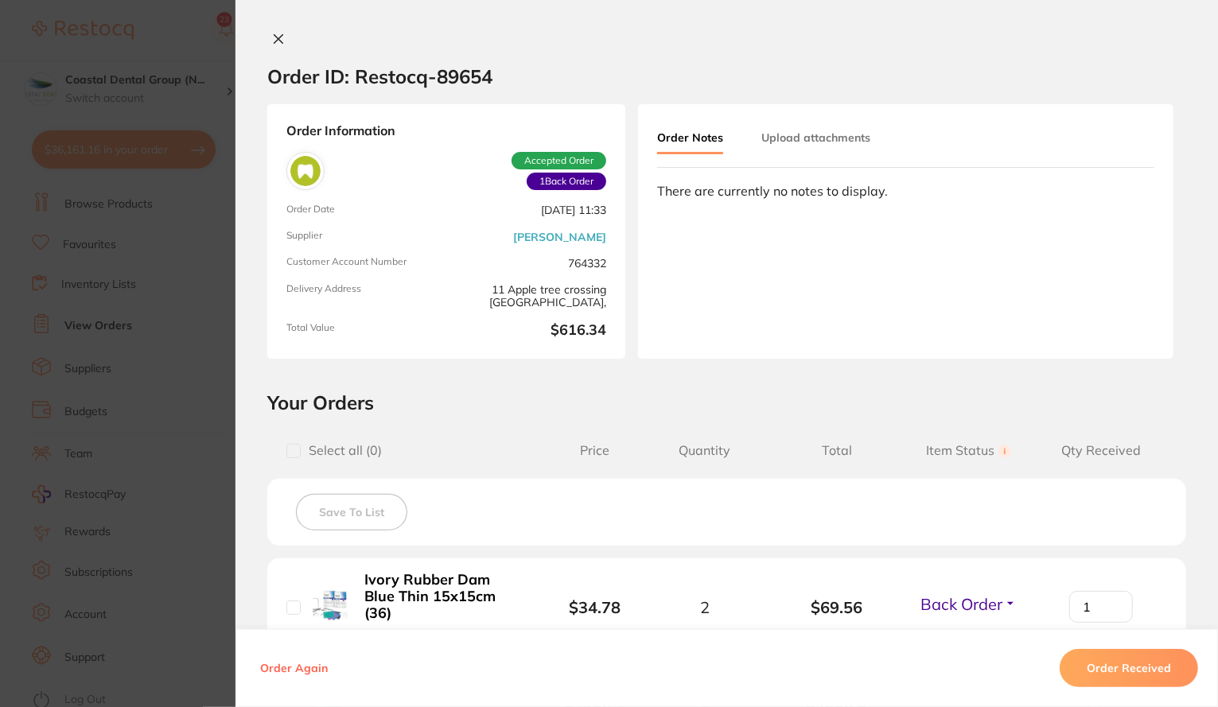
click at [274, 44] on icon at bounding box center [278, 39] width 13 height 13
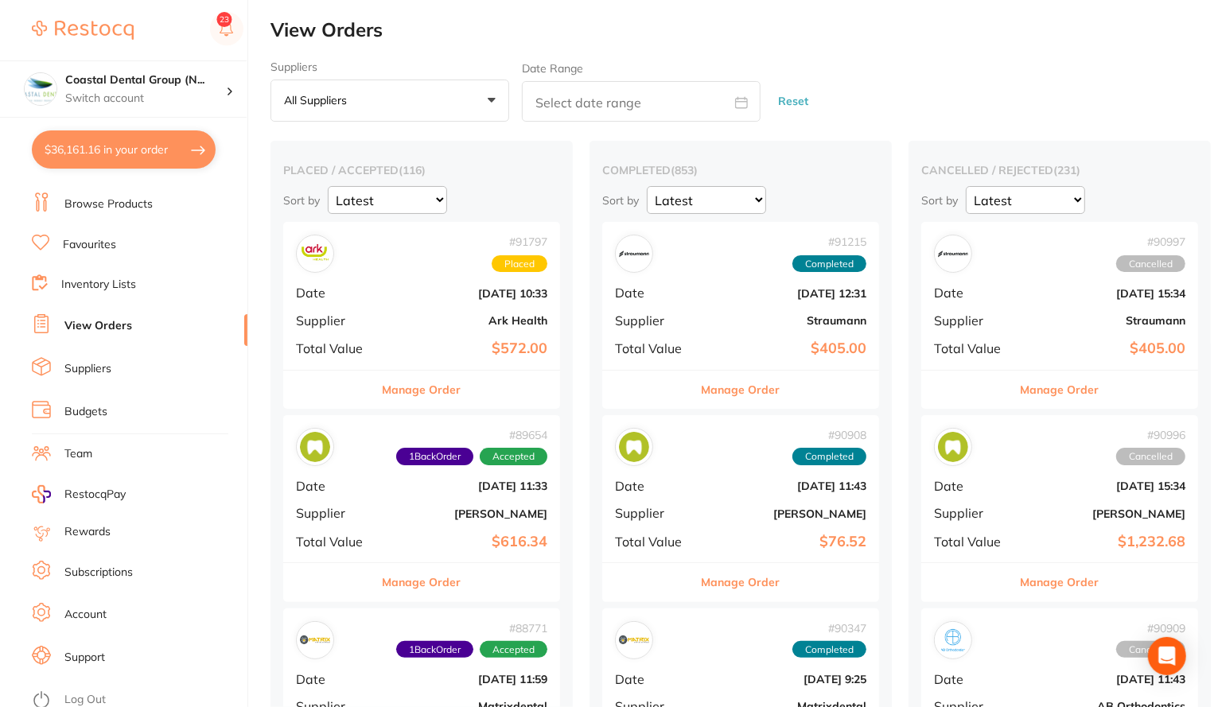
click at [78, 371] on link "Suppliers" at bounding box center [87, 369] width 47 height 16
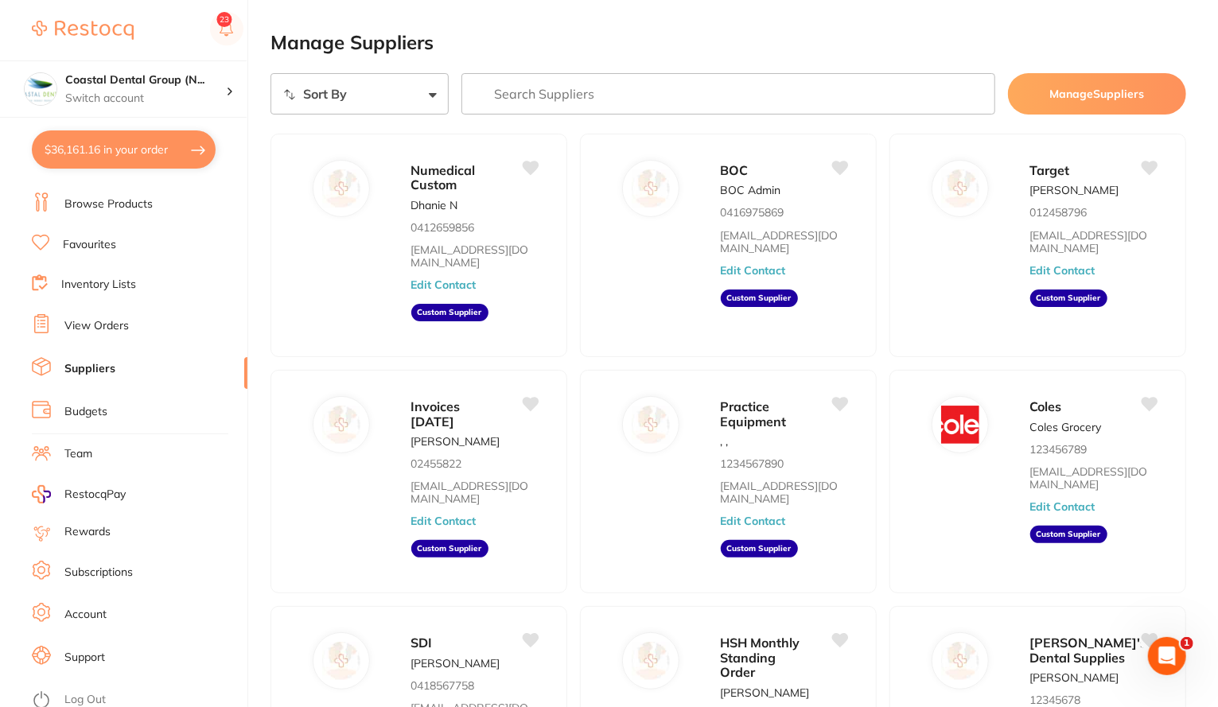
click at [126, 202] on link "Browse Products" at bounding box center [108, 204] width 88 height 16
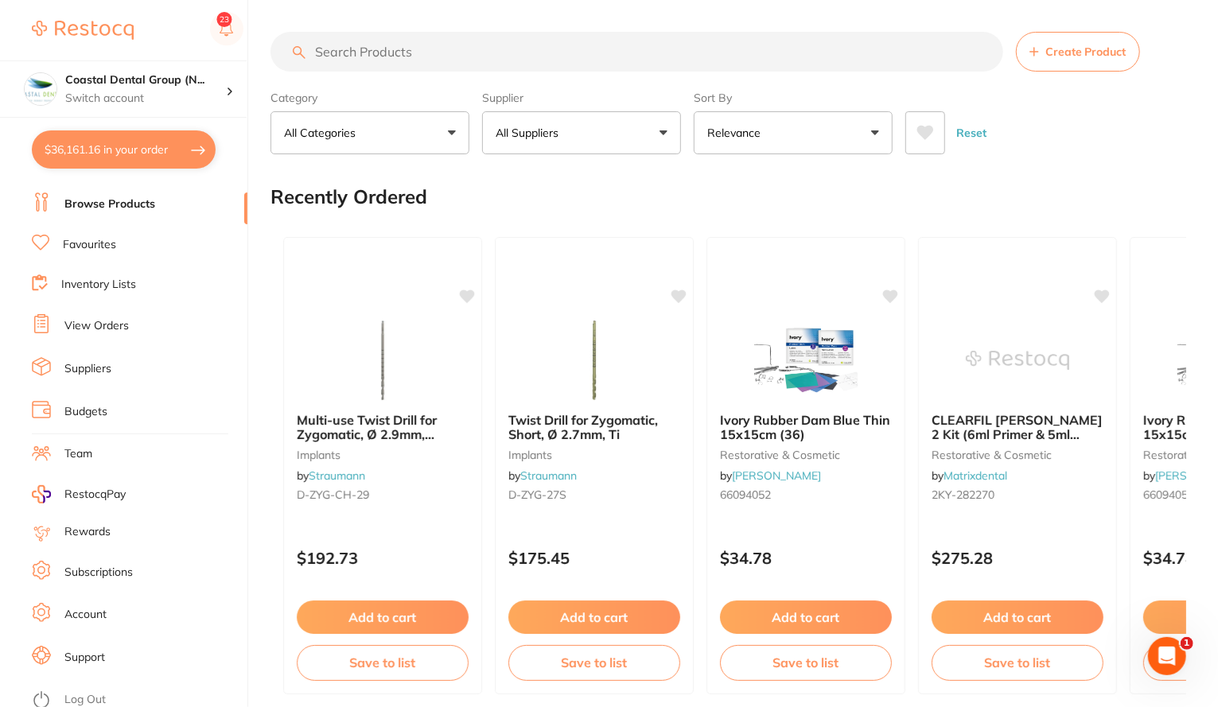
click at [657, 133] on button "All Suppliers" at bounding box center [581, 132] width 199 height 43
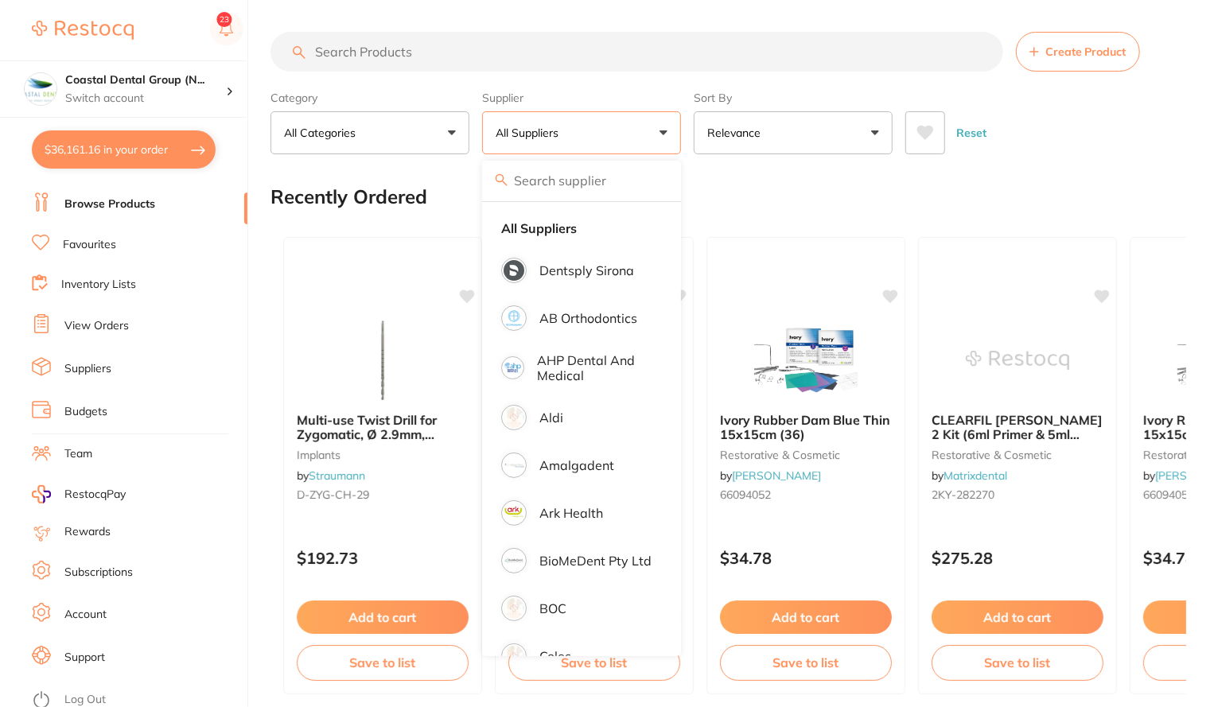
click at [657, 133] on button "All Suppliers" at bounding box center [581, 132] width 199 height 43
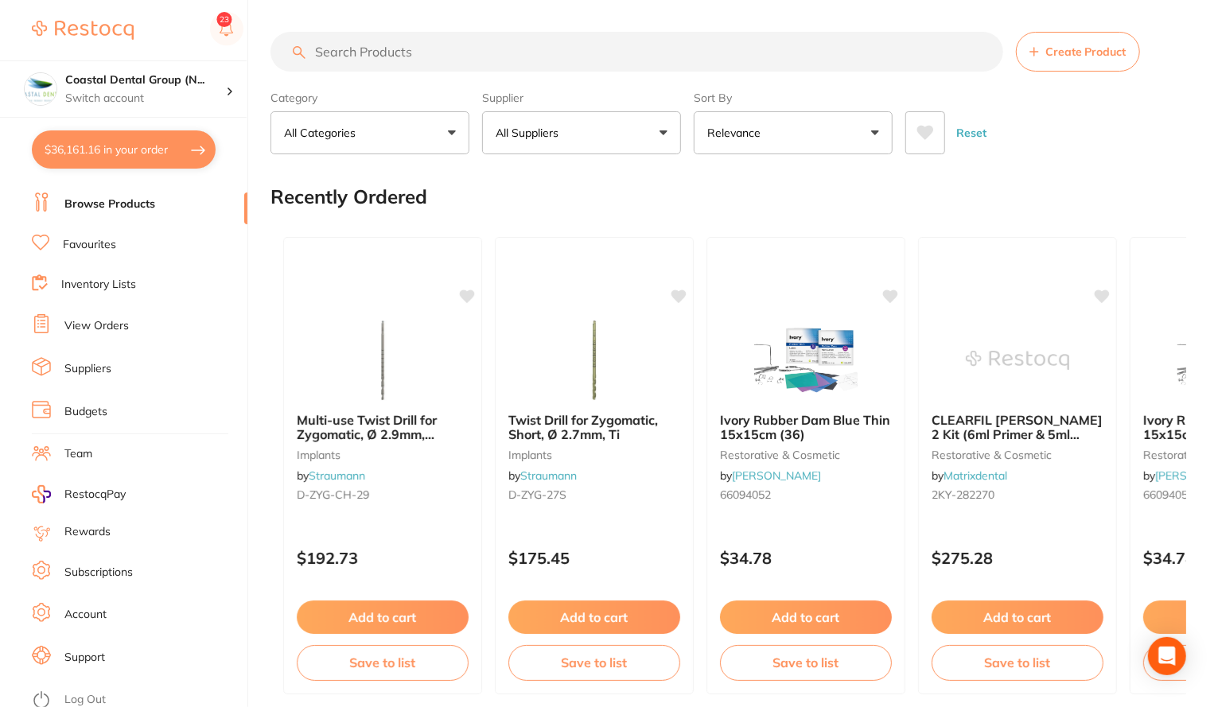
click at [662, 138] on button "All Suppliers" at bounding box center [581, 132] width 199 height 43
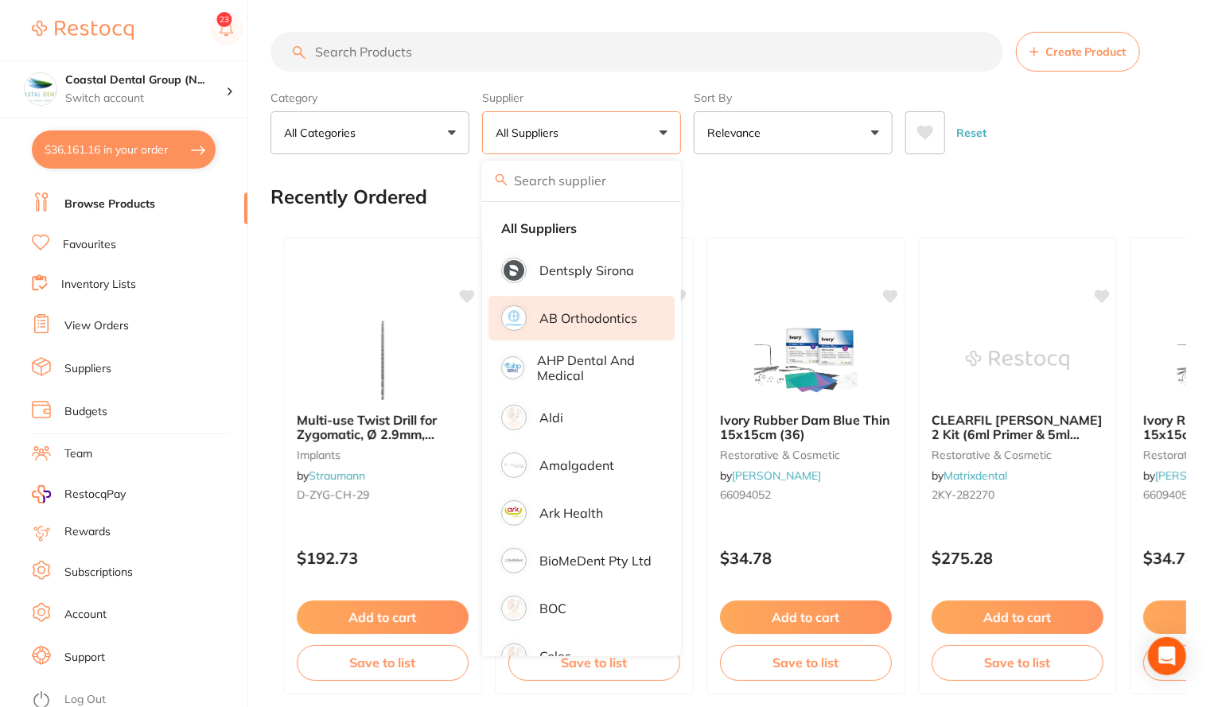
click at [579, 322] on p "AB Orthodontics" at bounding box center [588, 318] width 98 height 14
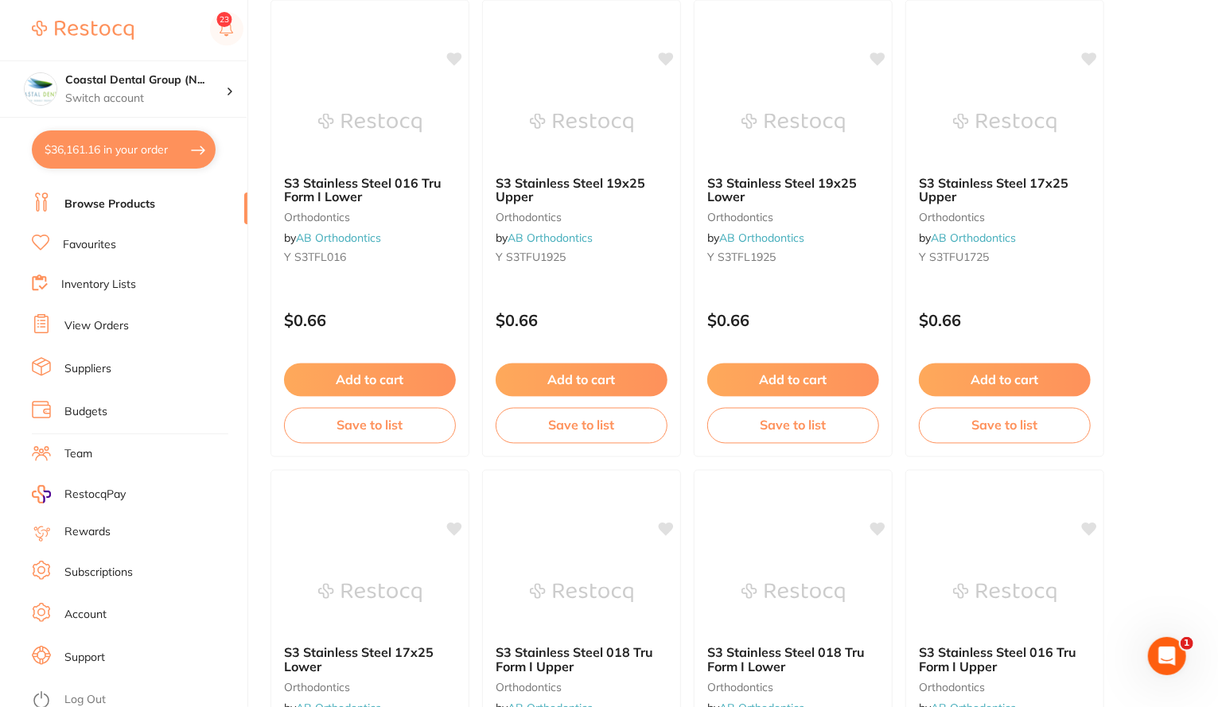
scroll to position [1645, 0]
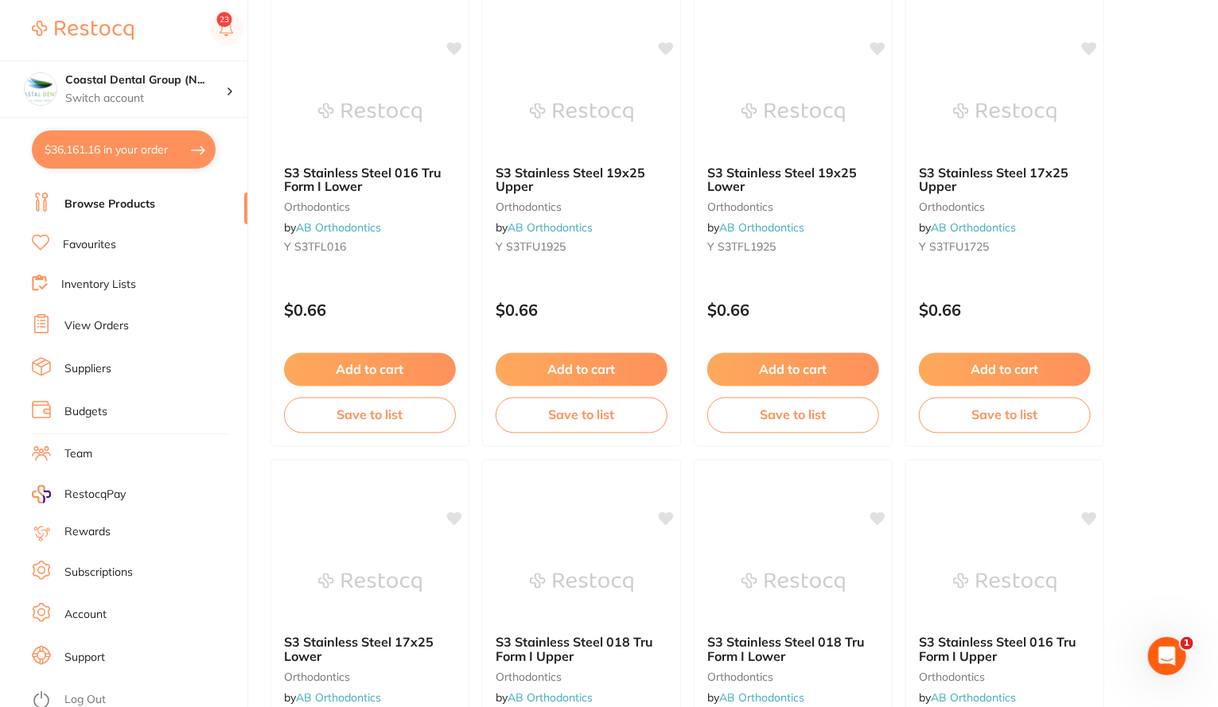
click at [99, 363] on link "Suppliers" at bounding box center [87, 369] width 47 height 16
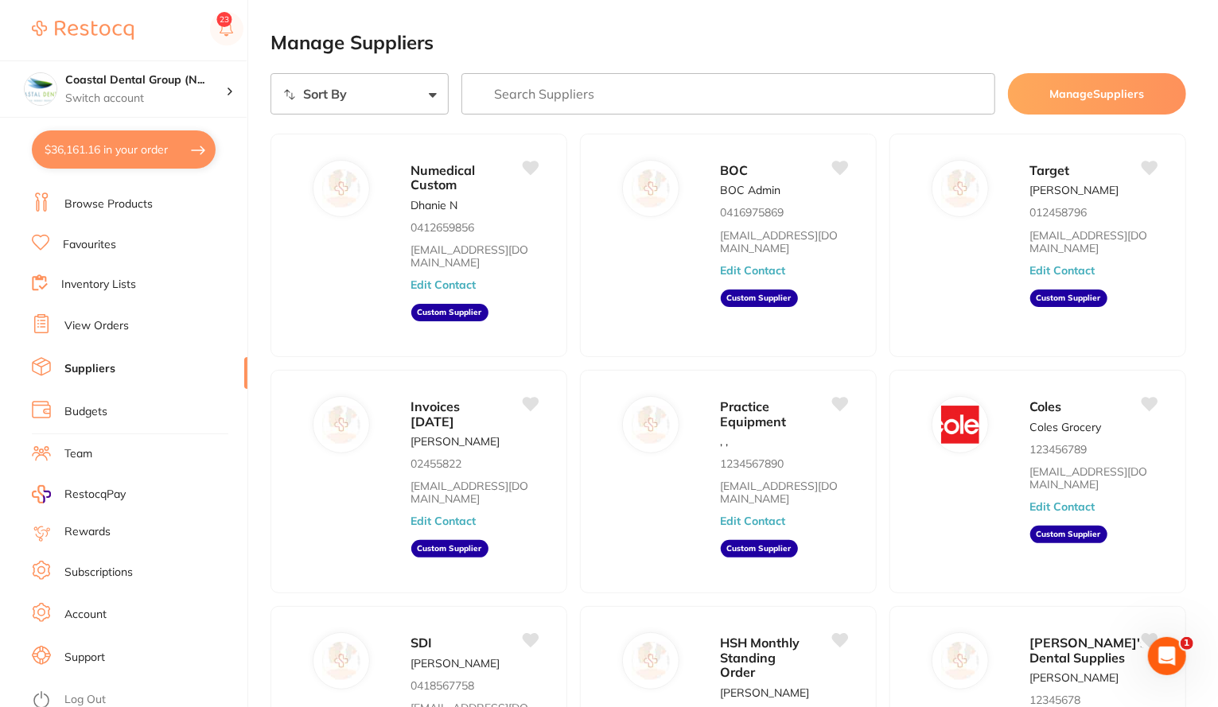
click at [100, 200] on link "Browse Products" at bounding box center [108, 204] width 88 height 16
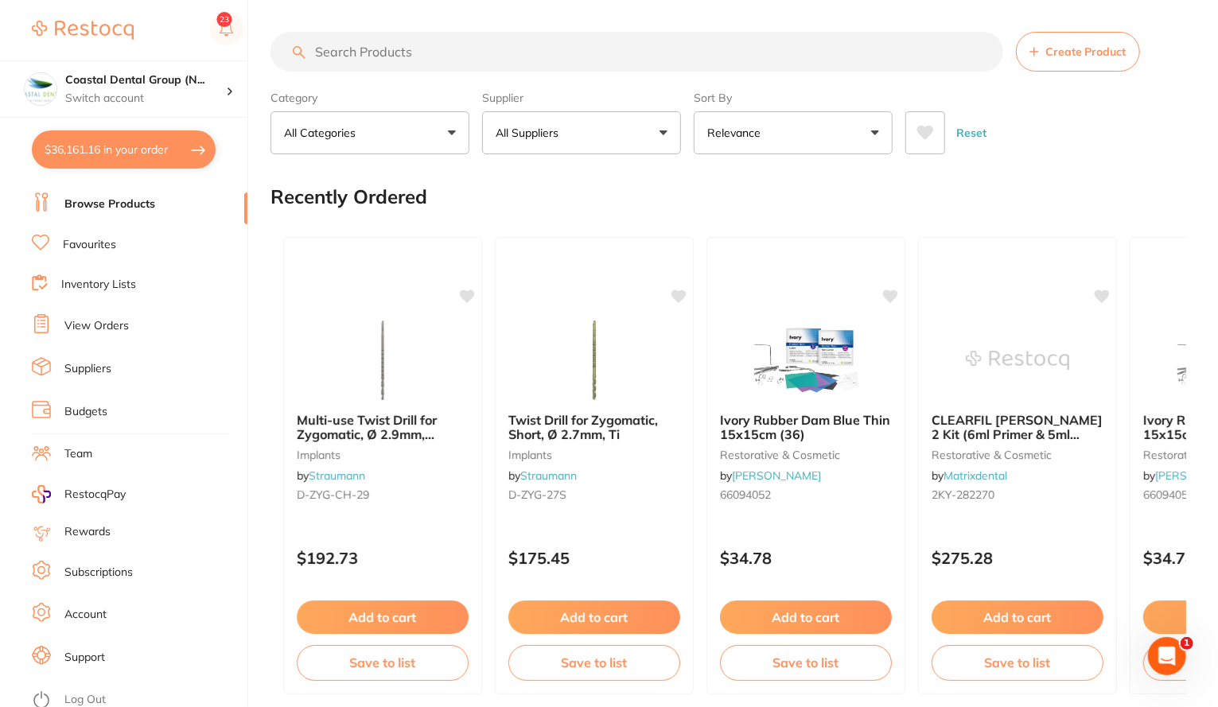
click at [657, 138] on button "All Suppliers" at bounding box center [581, 132] width 199 height 43
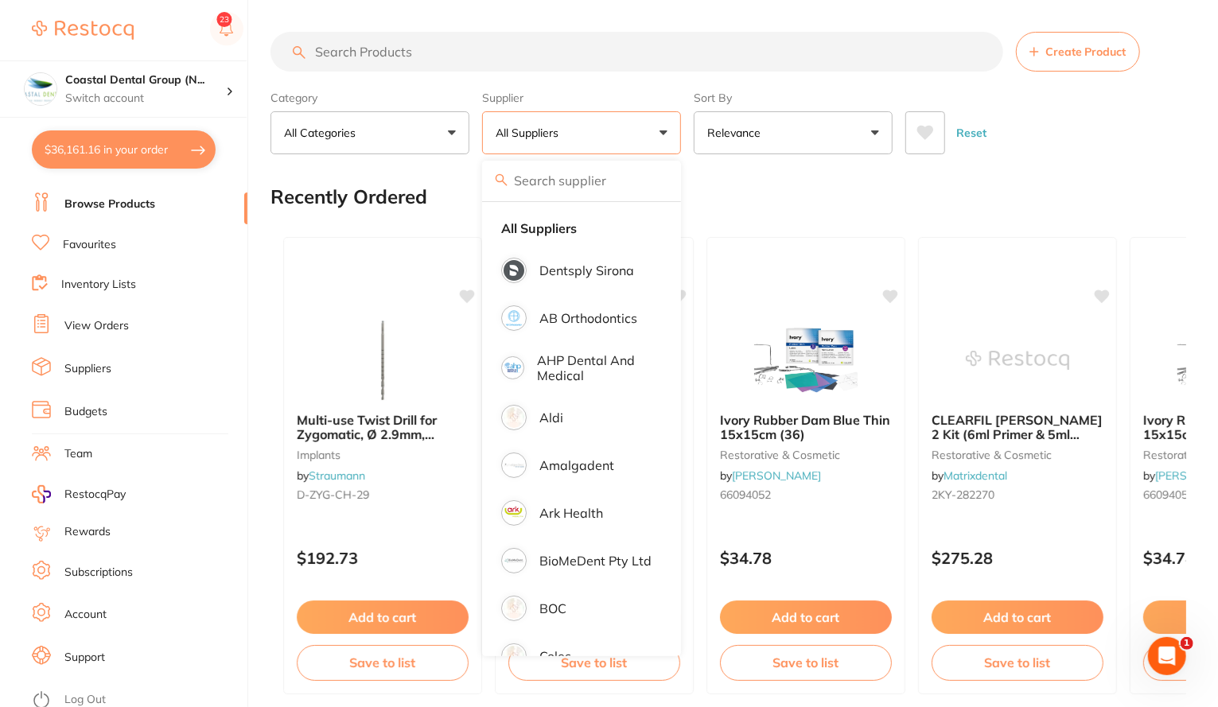
click at [806, 188] on div "Recently Ordered" at bounding box center [727, 196] width 915 height 53
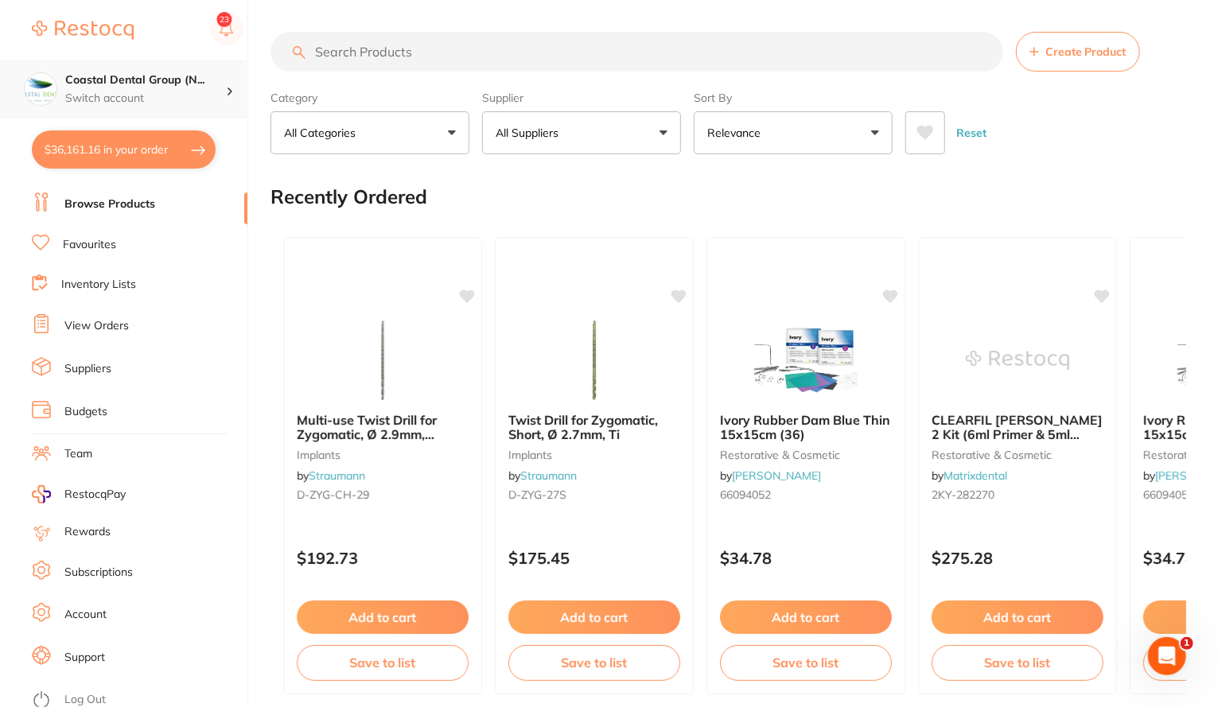
click at [138, 73] on h4 "Coastal Dental Group (N..." at bounding box center [145, 80] width 161 height 16
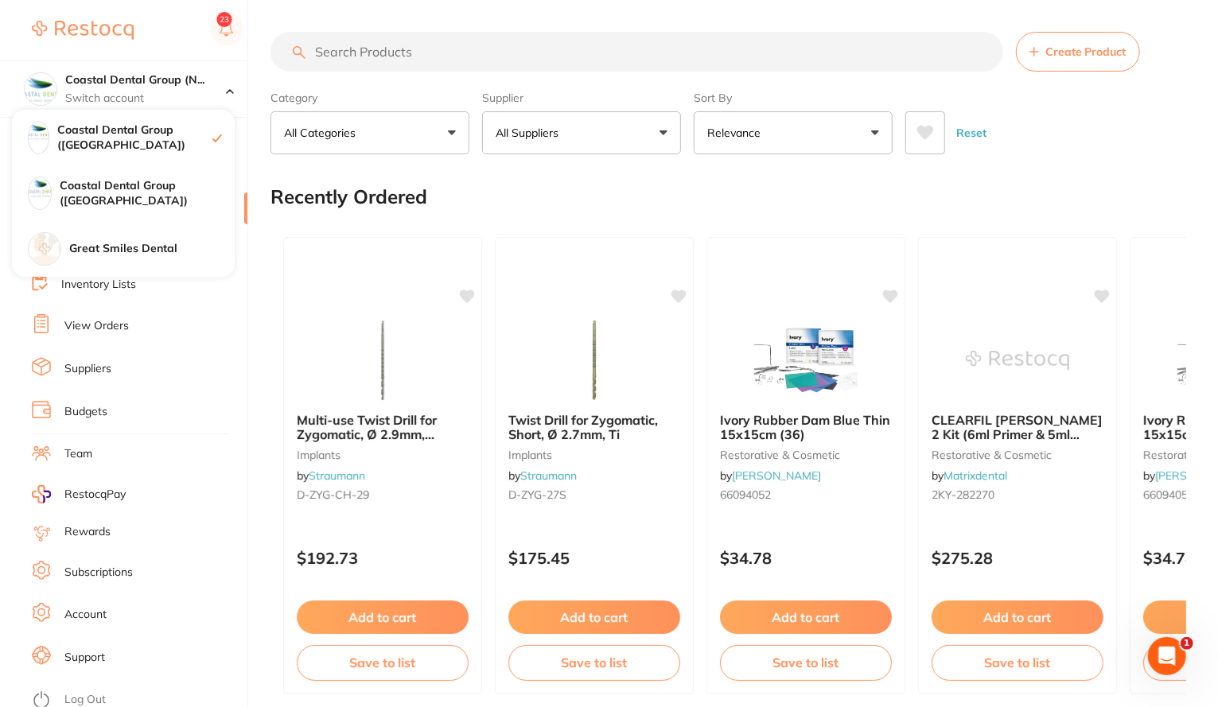
click at [68, 21] on img at bounding box center [83, 30] width 102 height 19
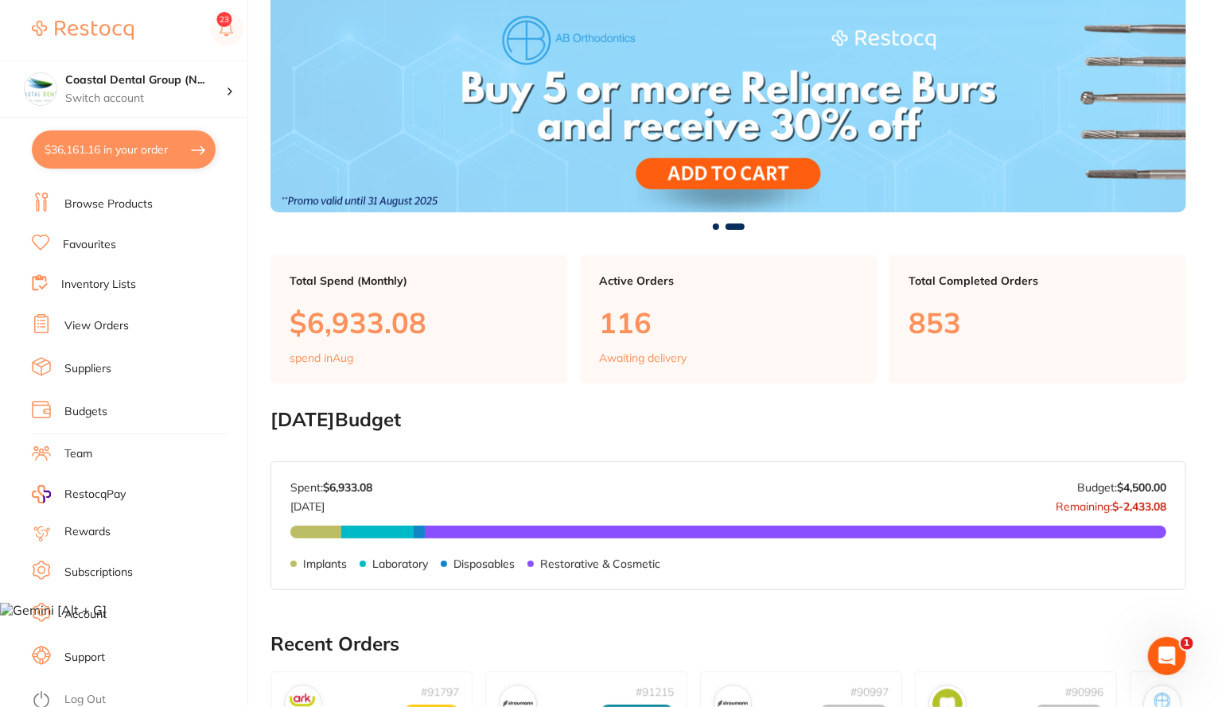
scroll to position [103, 0]
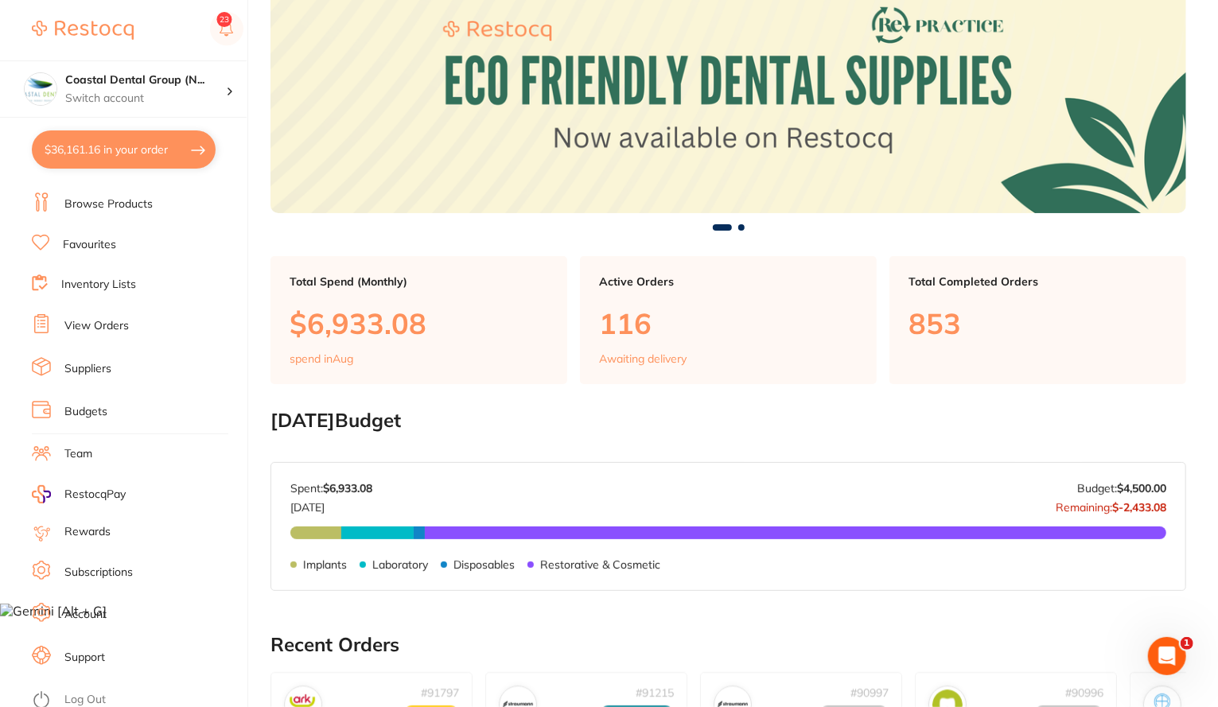
click at [118, 203] on link "Browse Products" at bounding box center [108, 204] width 88 height 16
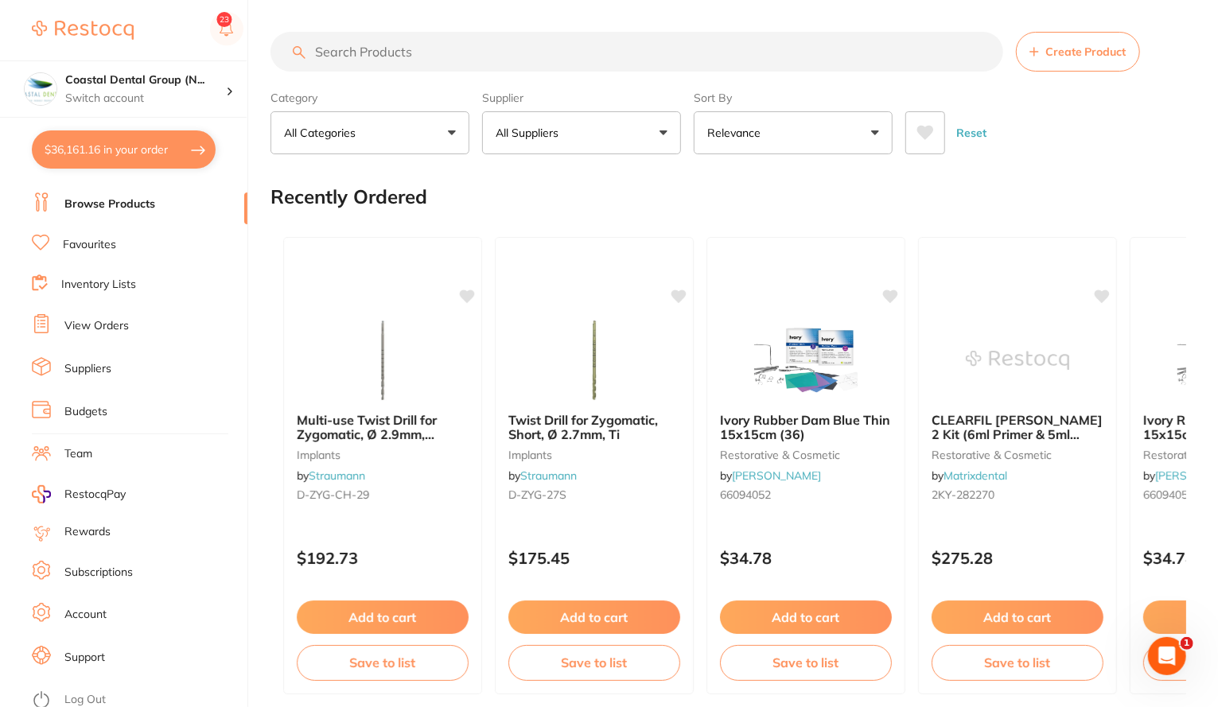
click at [441, 55] on input "search" at bounding box center [636, 52] width 732 height 40
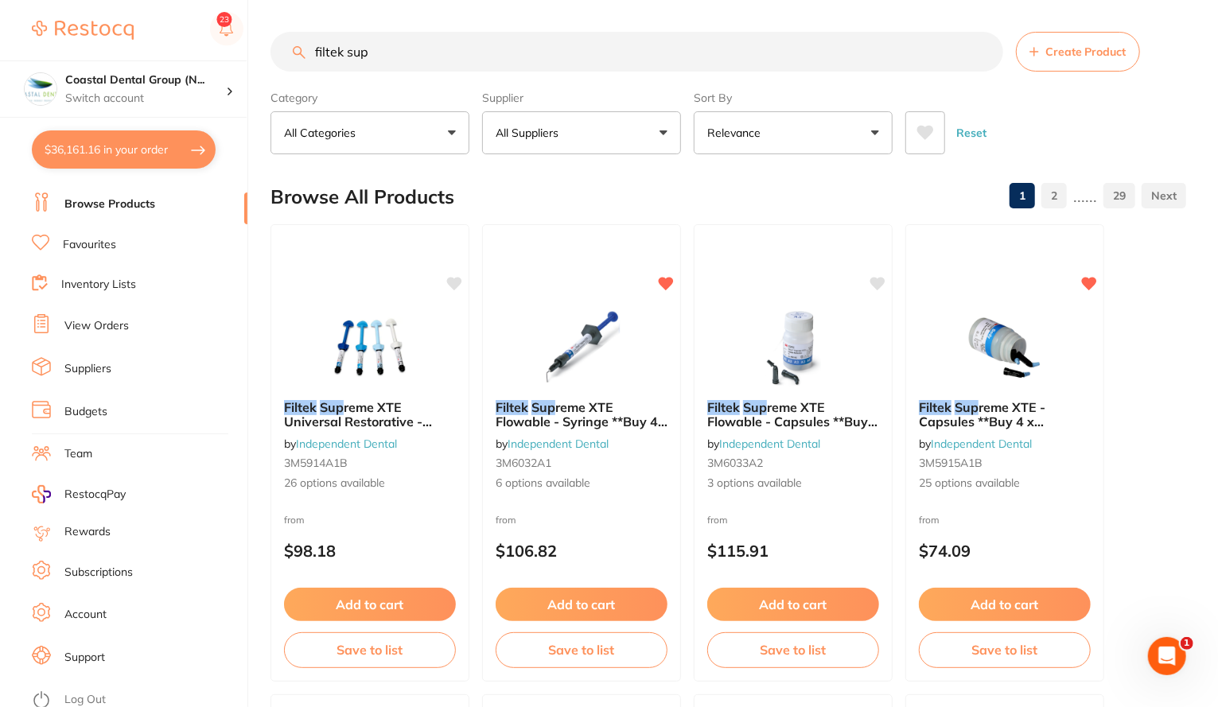
type input "filtek sup"
click at [673, 133] on button "All Suppliers" at bounding box center [581, 132] width 199 height 43
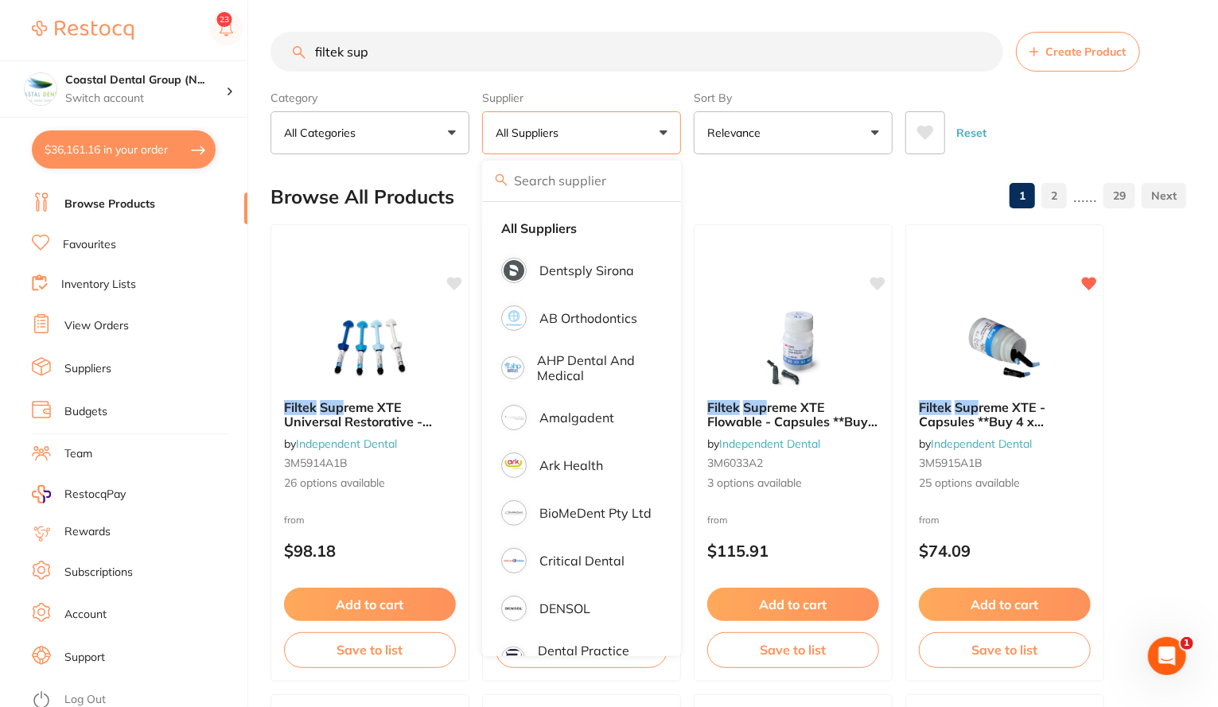
click at [876, 135] on button "Relevance" at bounding box center [792, 132] width 199 height 43
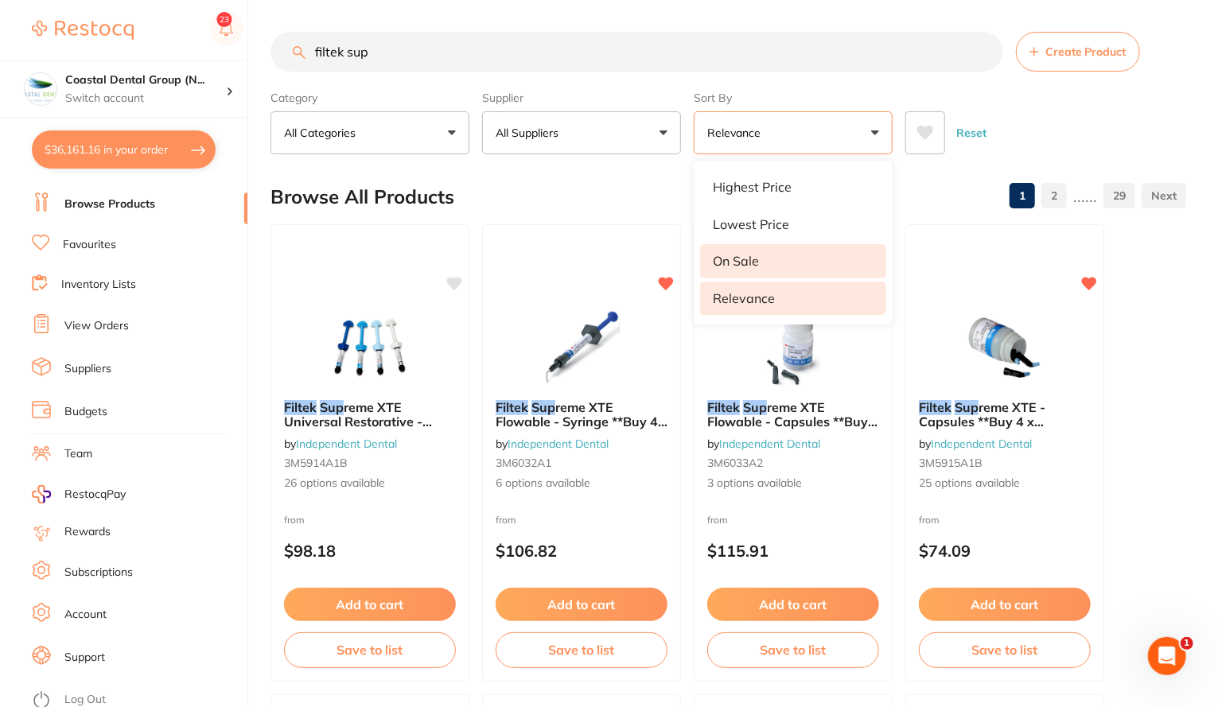
click at [771, 259] on li "On Sale" at bounding box center [793, 260] width 186 height 33
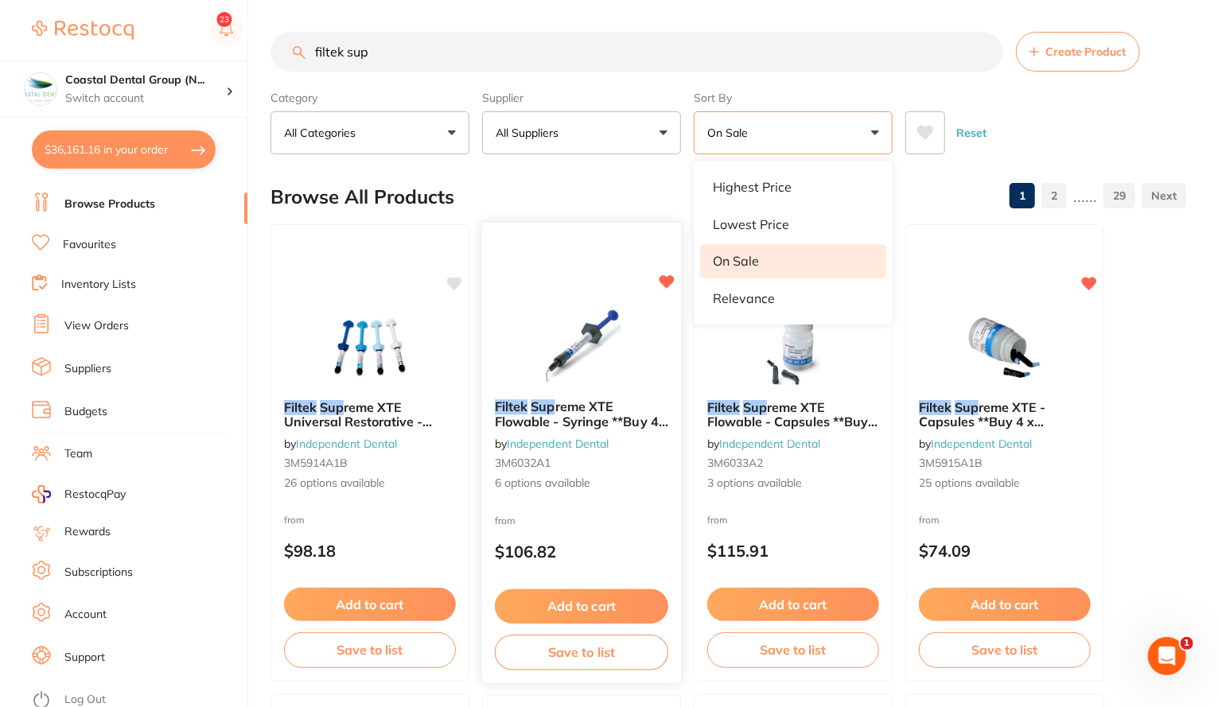
click at [587, 415] on span "reme XTE Flowable - Syringe **Buy 4 Bulk Fil Flowable Syringes **Receive 1 x" at bounding box center [581, 428] width 173 height 60
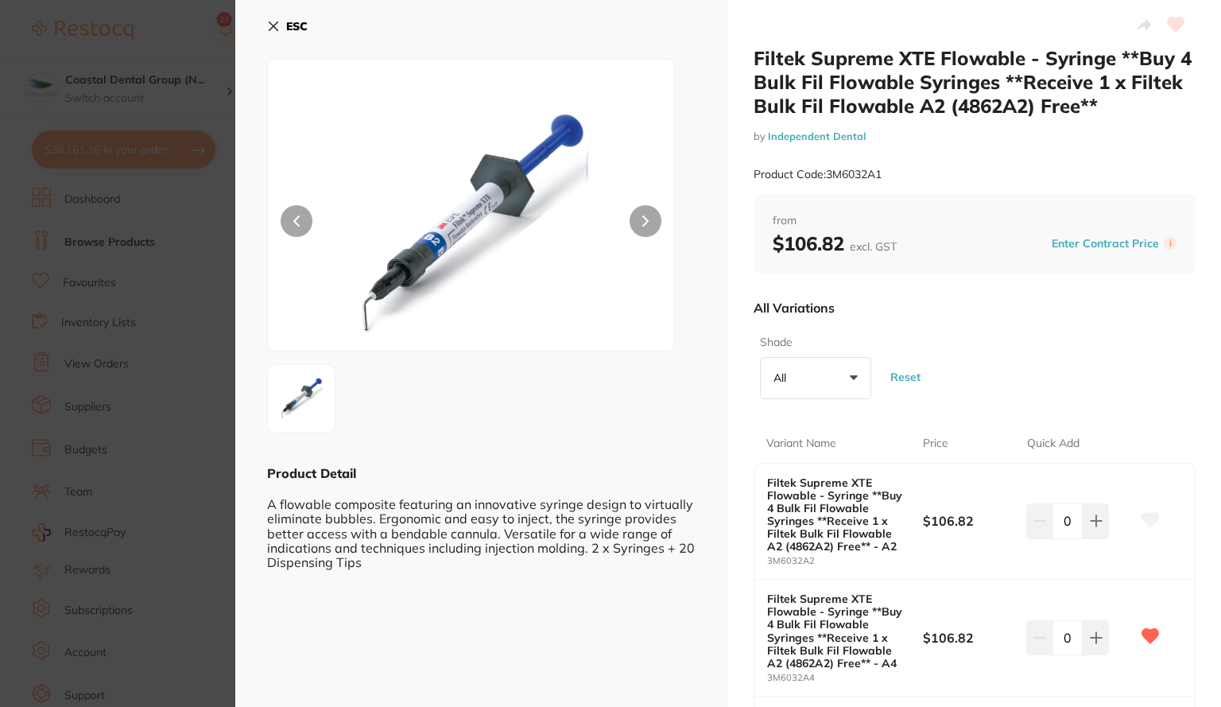
scroll to position [38, 0]
click at [1089, 244] on button "Enter Contract Price" at bounding box center [1105, 243] width 117 height 15
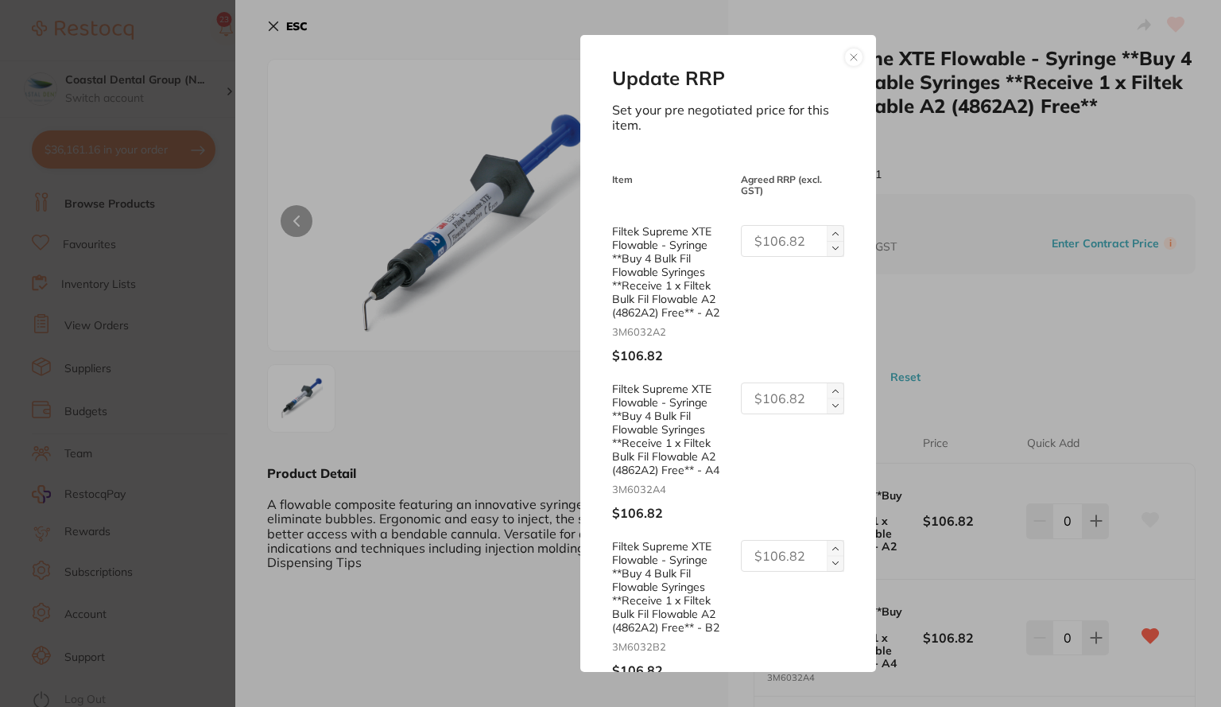
scroll to position [0, 0]
click at [851, 50] on button at bounding box center [854, 57] width 19 height 19
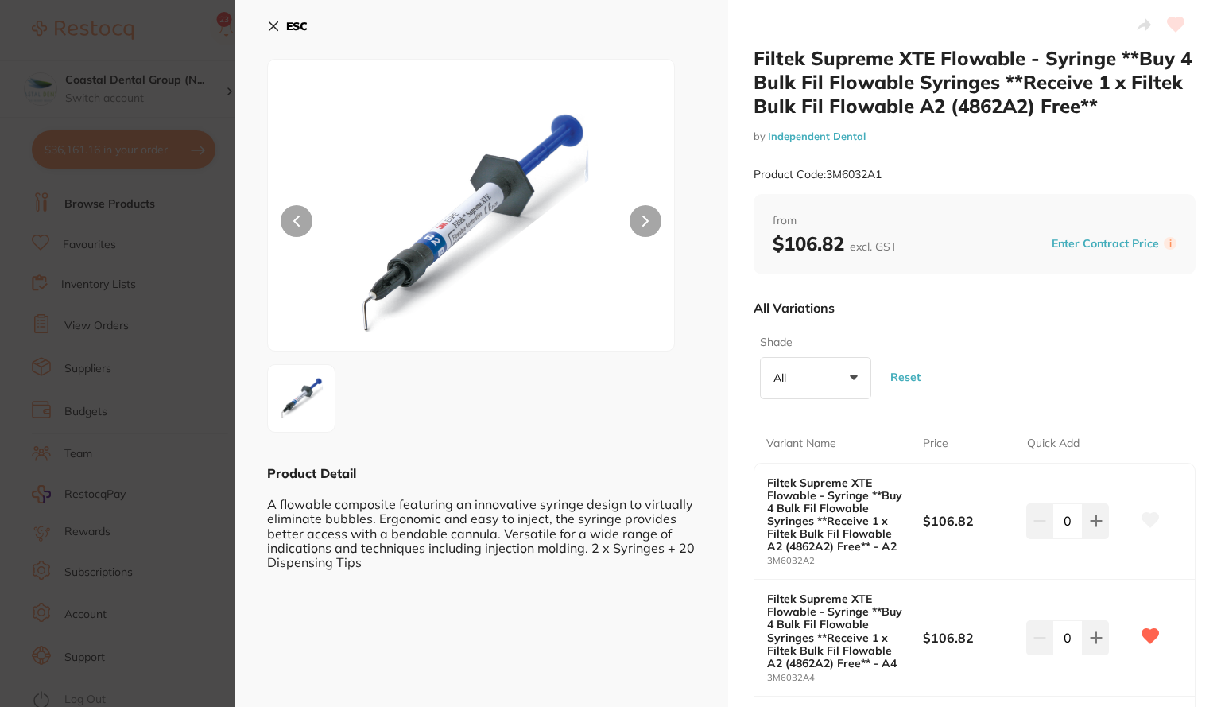
click at [281, 28] on button "ESC" at bounding box center [287, 26] width 41 height 27
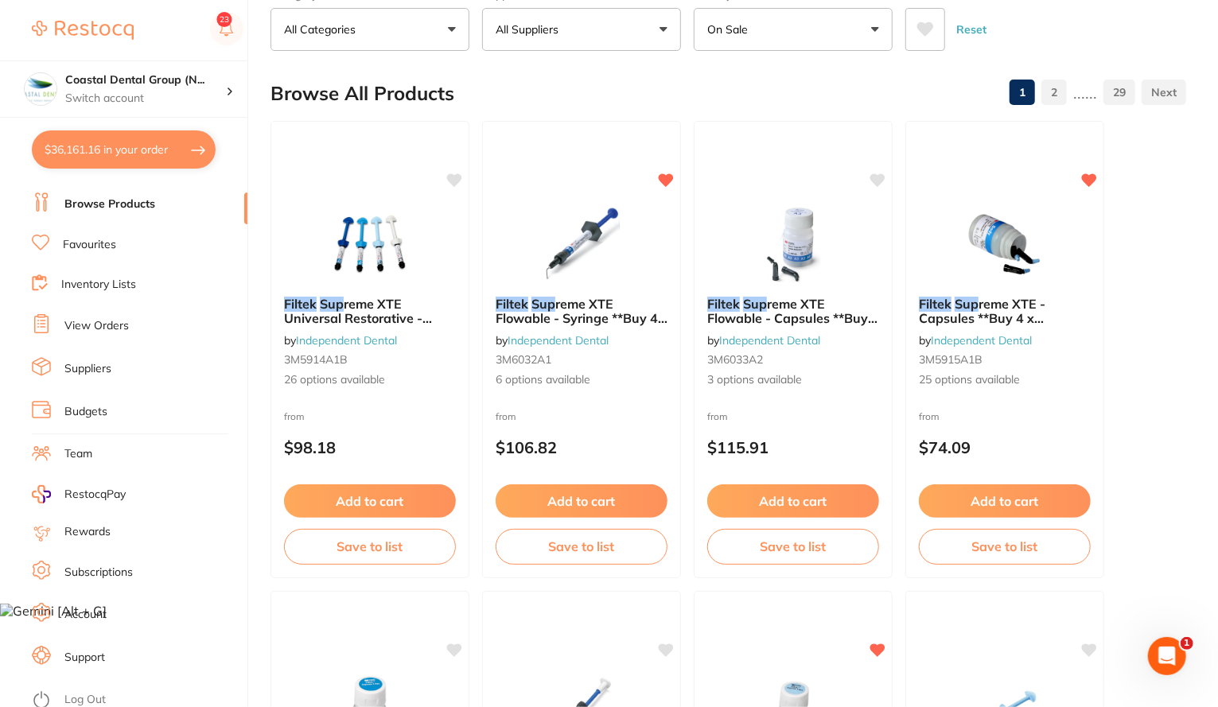
click at [97, 364] on link "Suppliers" at bounding box center [87, 369] width 47 height 16
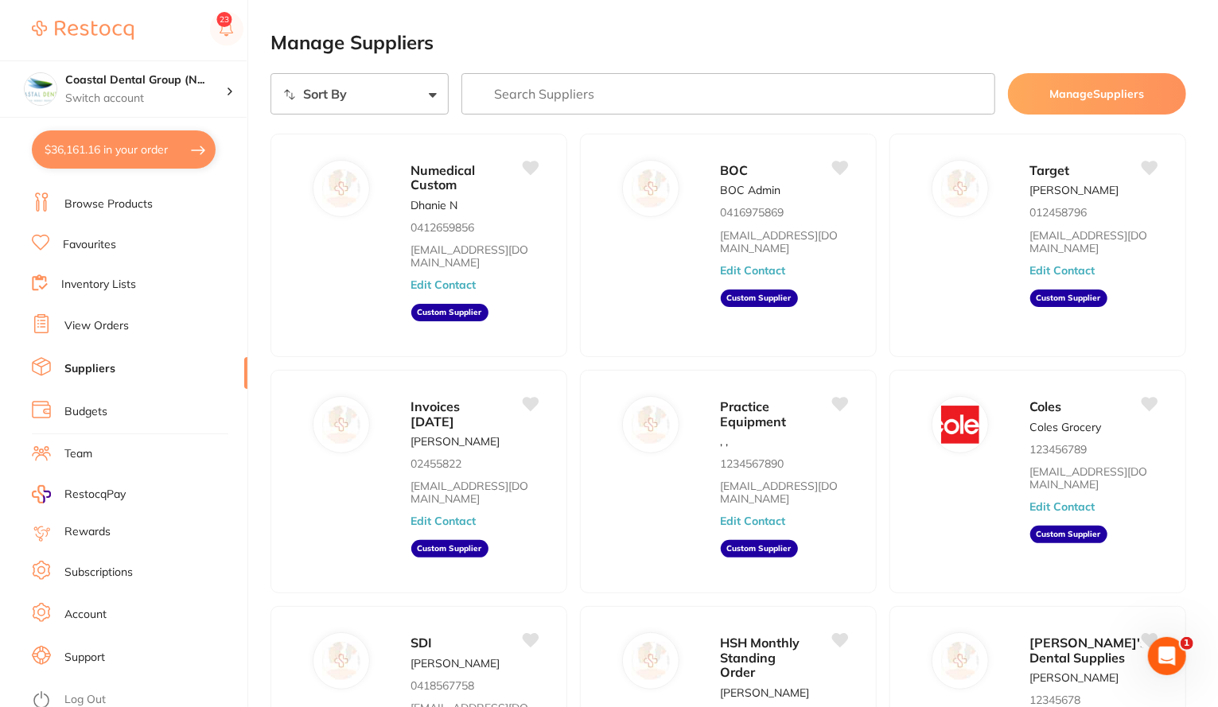
scroll to position [453, 0]
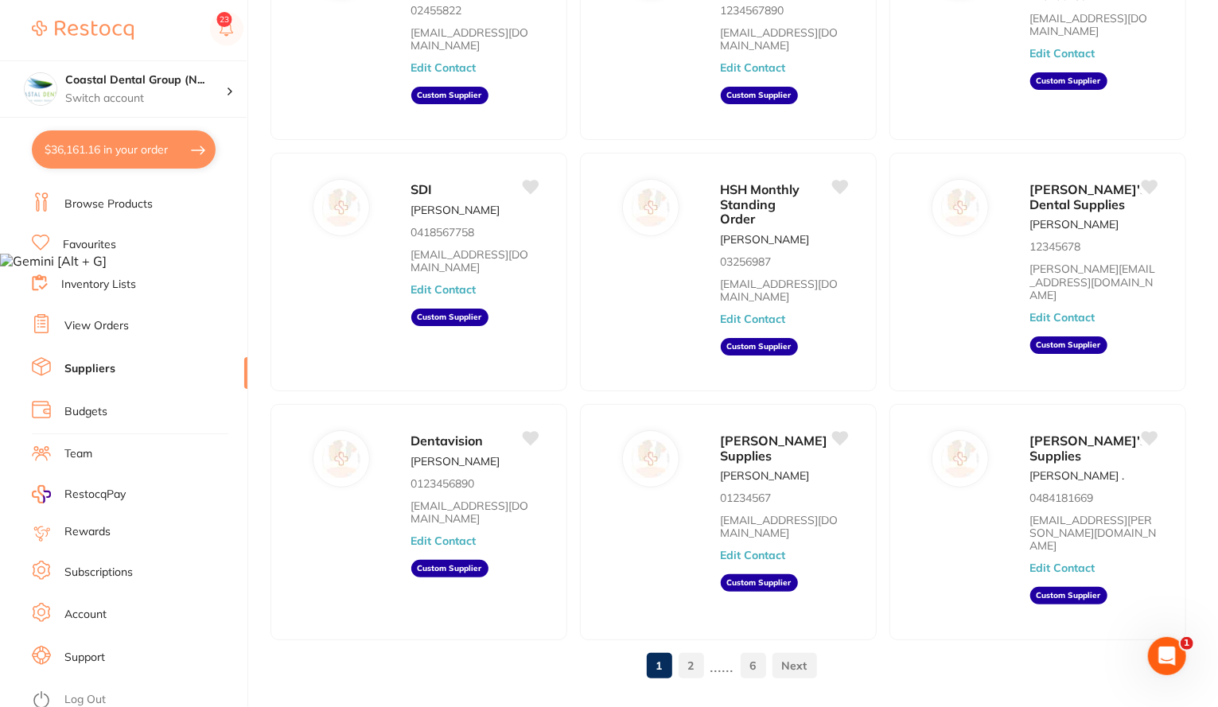
click at [798, 650] on link at bounding box center [794, 666] width 45 height 32
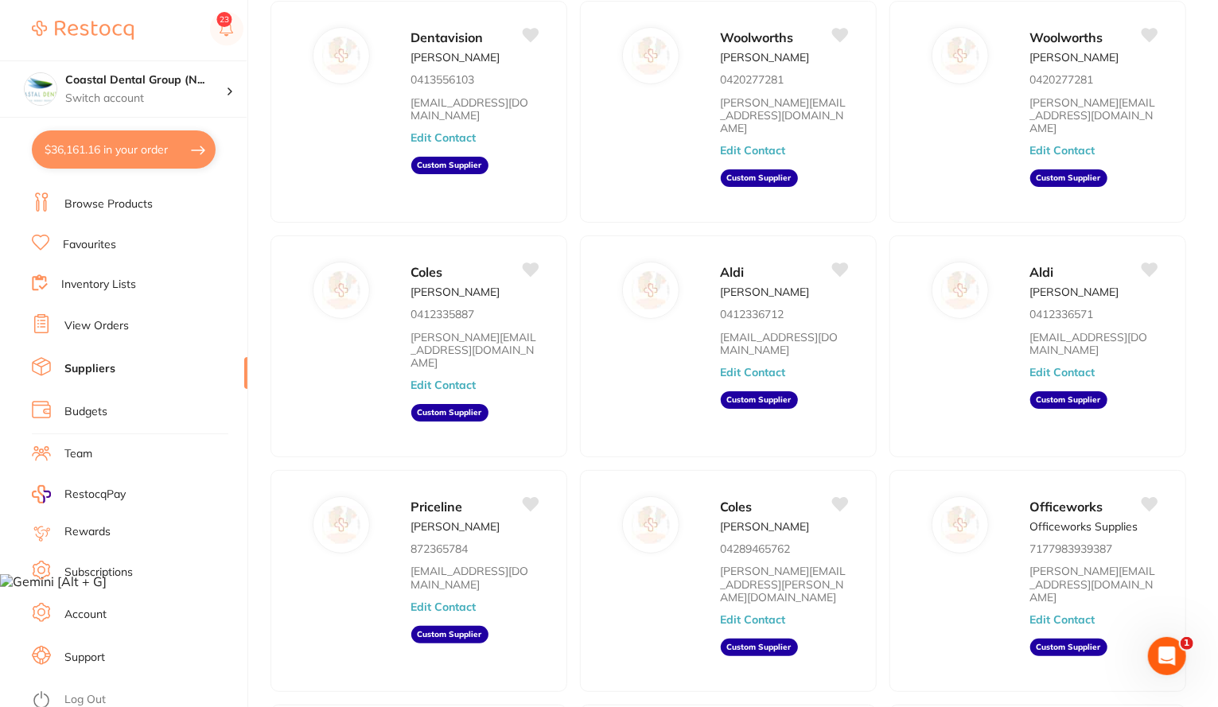
click at [798, 626] on div "Coles Brittany Smith 04289465762 brittany.smith@restocq.com Edit Contact Custom…" at bounding box center [728, 581] width 297 height 222
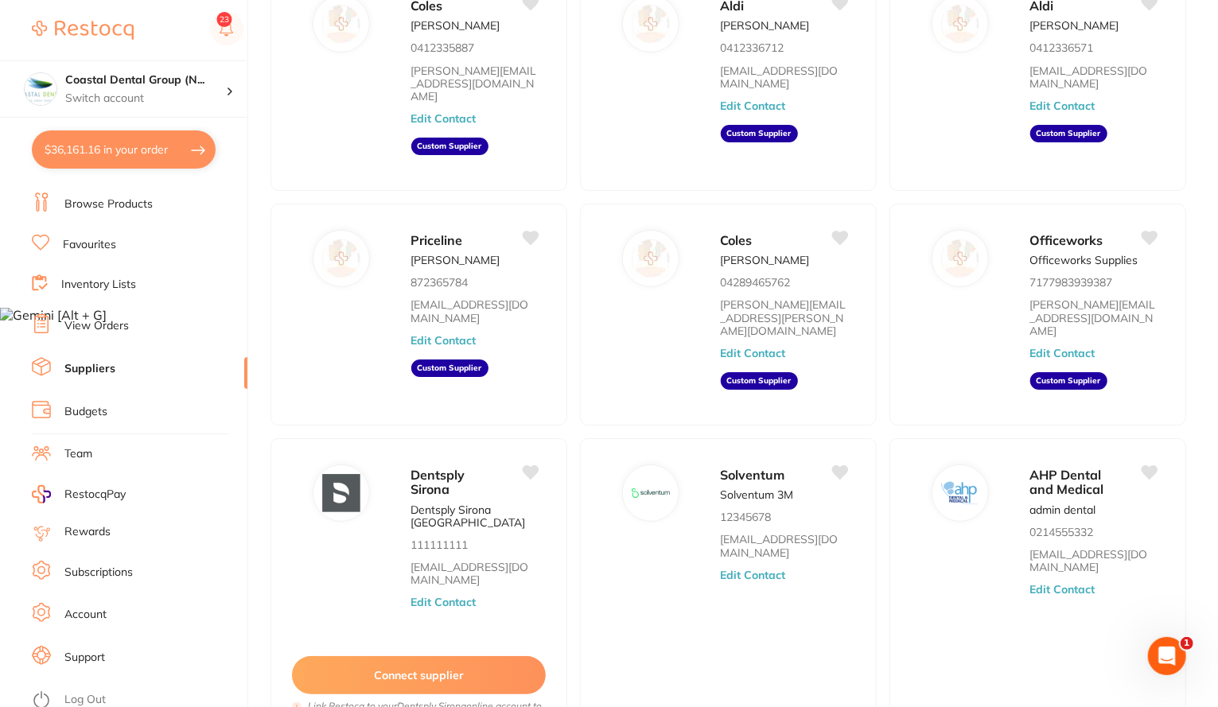
scroll to position [498, 0]
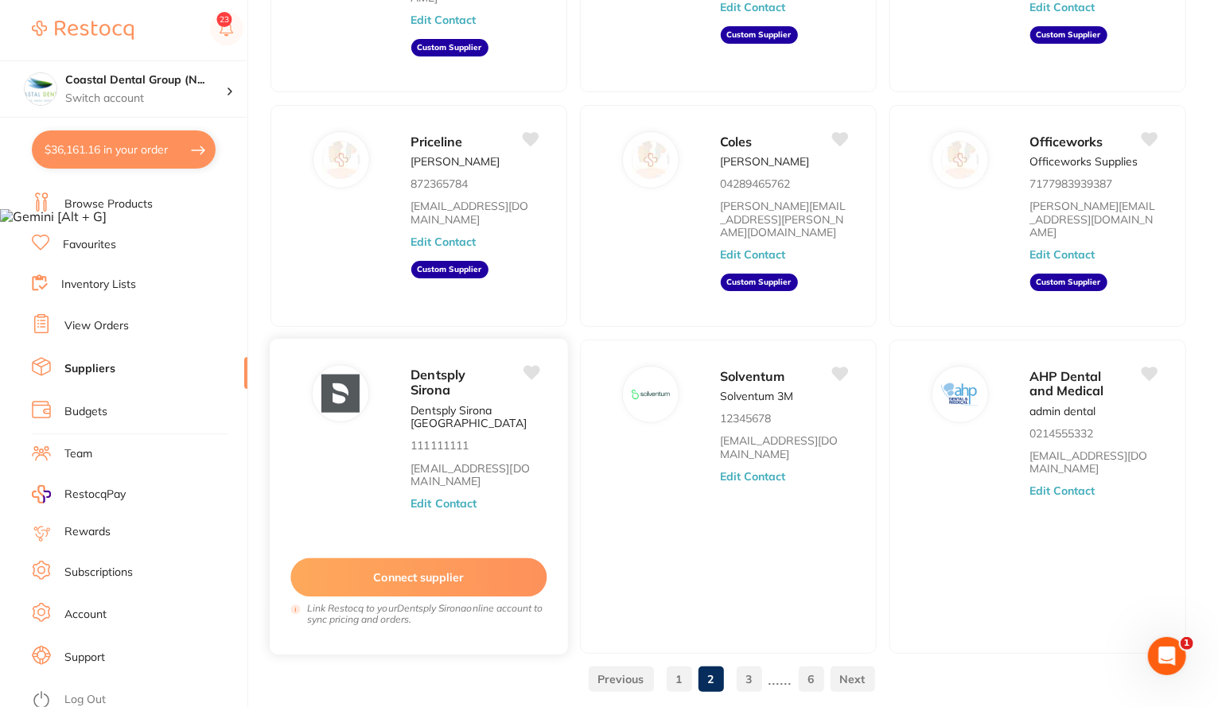
click at [471, 497] on button "Edit Contact" at bounding box center [443, 503] width 66 height 13
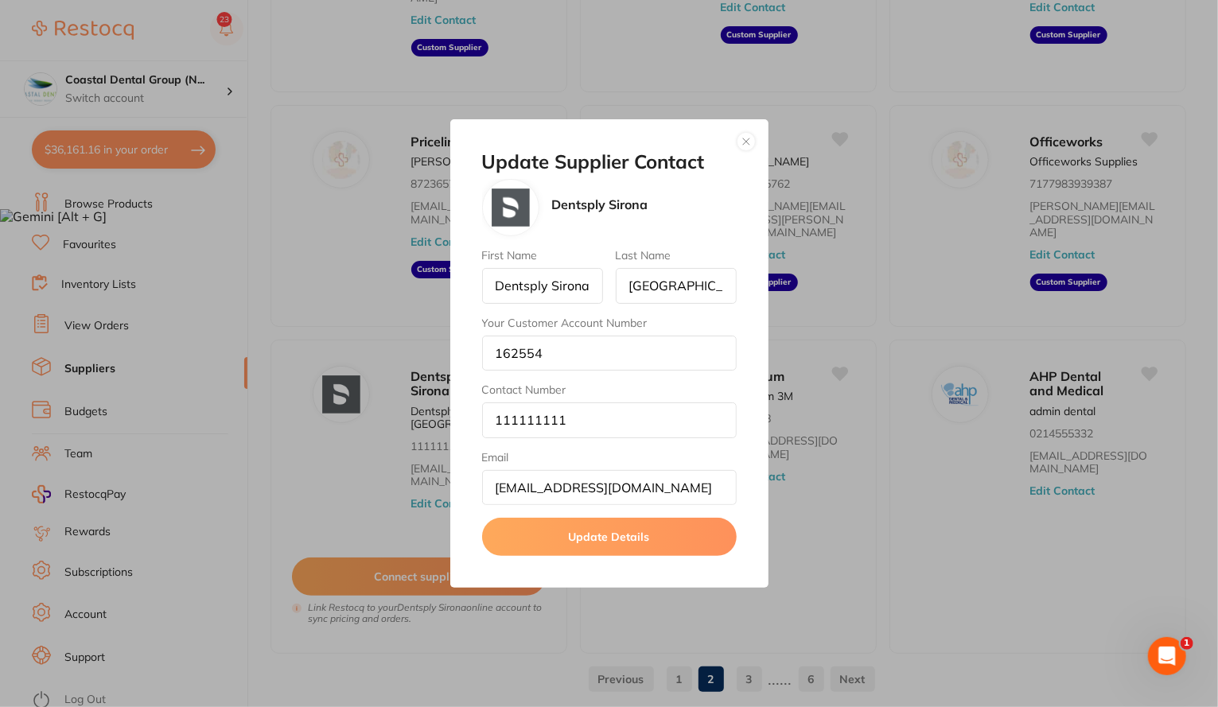
click at [611, 534] on button "Update Details" at bounding box center [609, 537] width 254 height 38
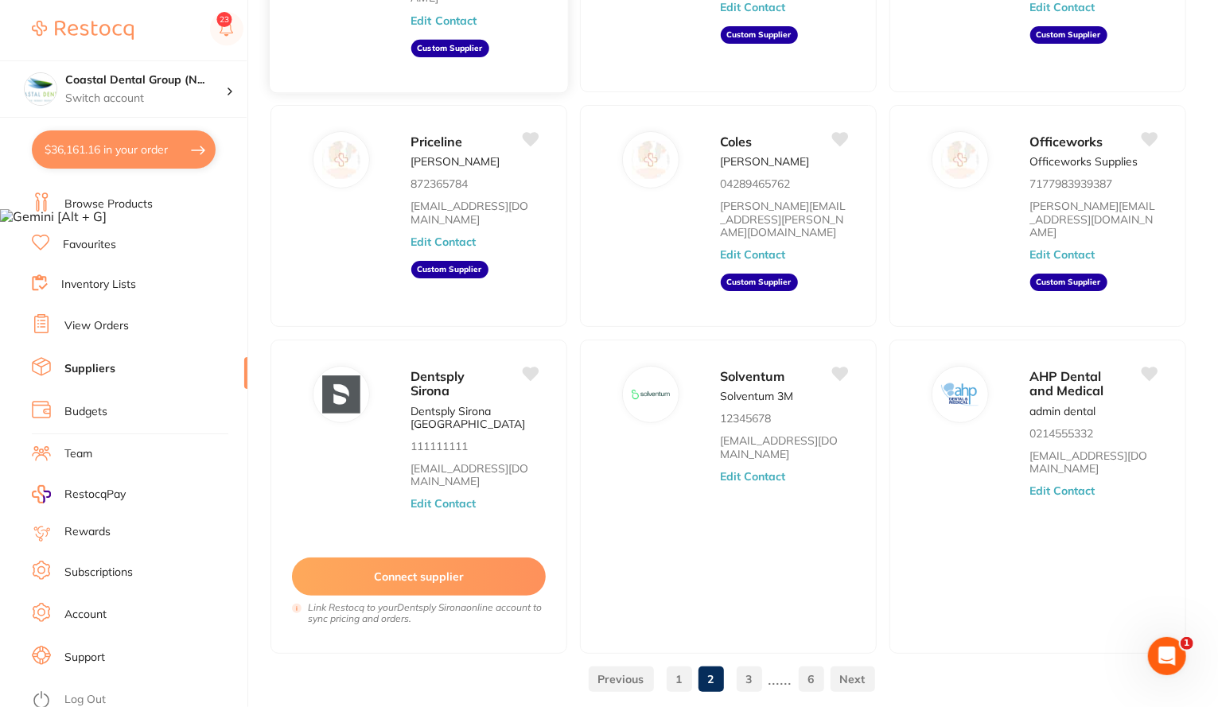
scroll to position [496, 0]
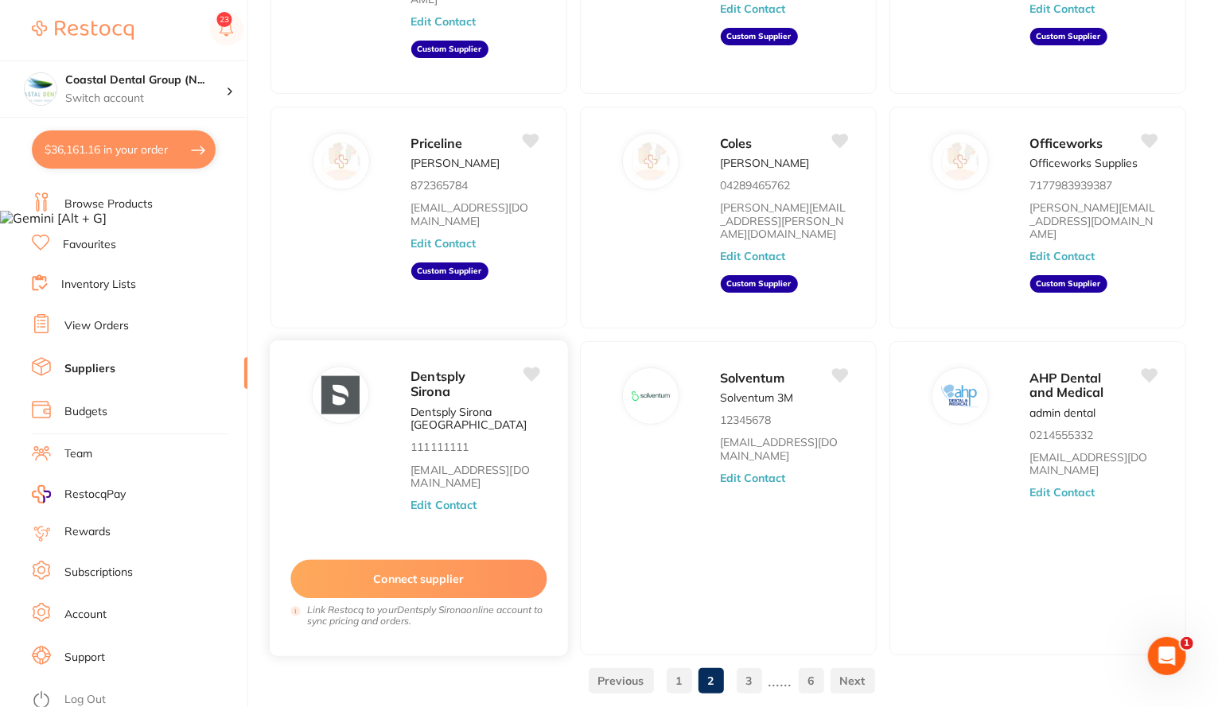
click at [403, 560] on button "Connect supplier" at bounding box center [418, 579] width 256 height 39
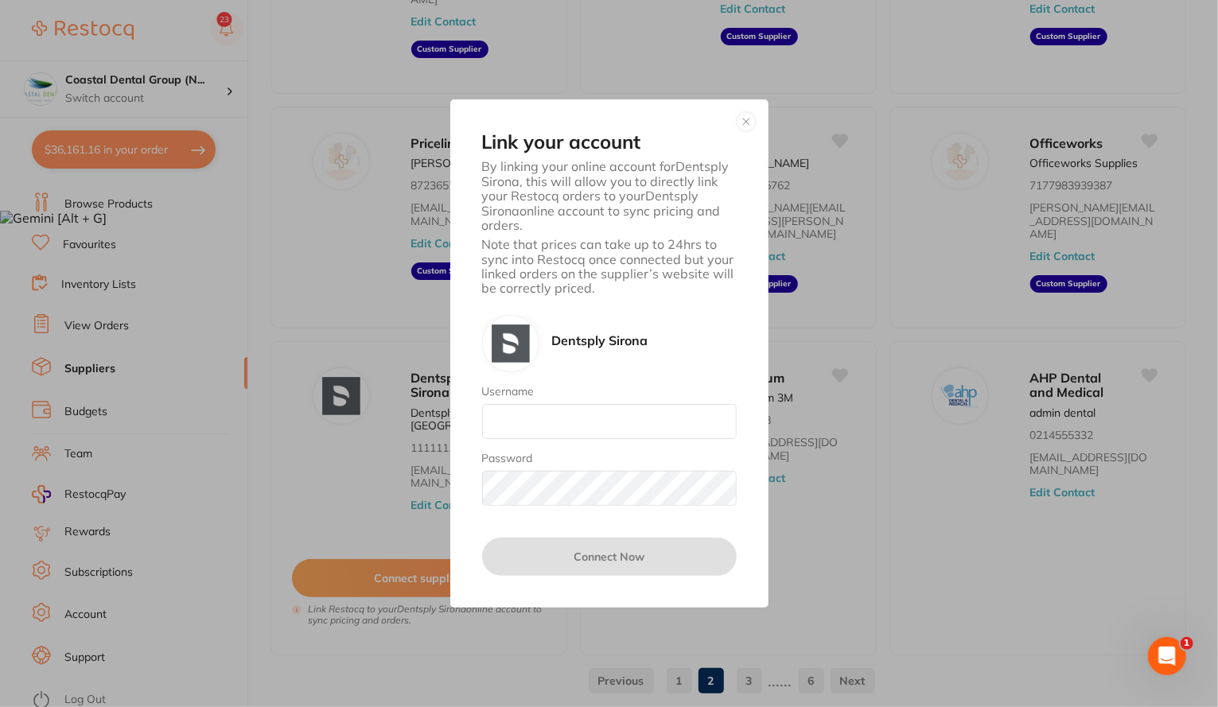
click at [746, 122] on button "button" at bounding box center [745, 121] width 19 height 19
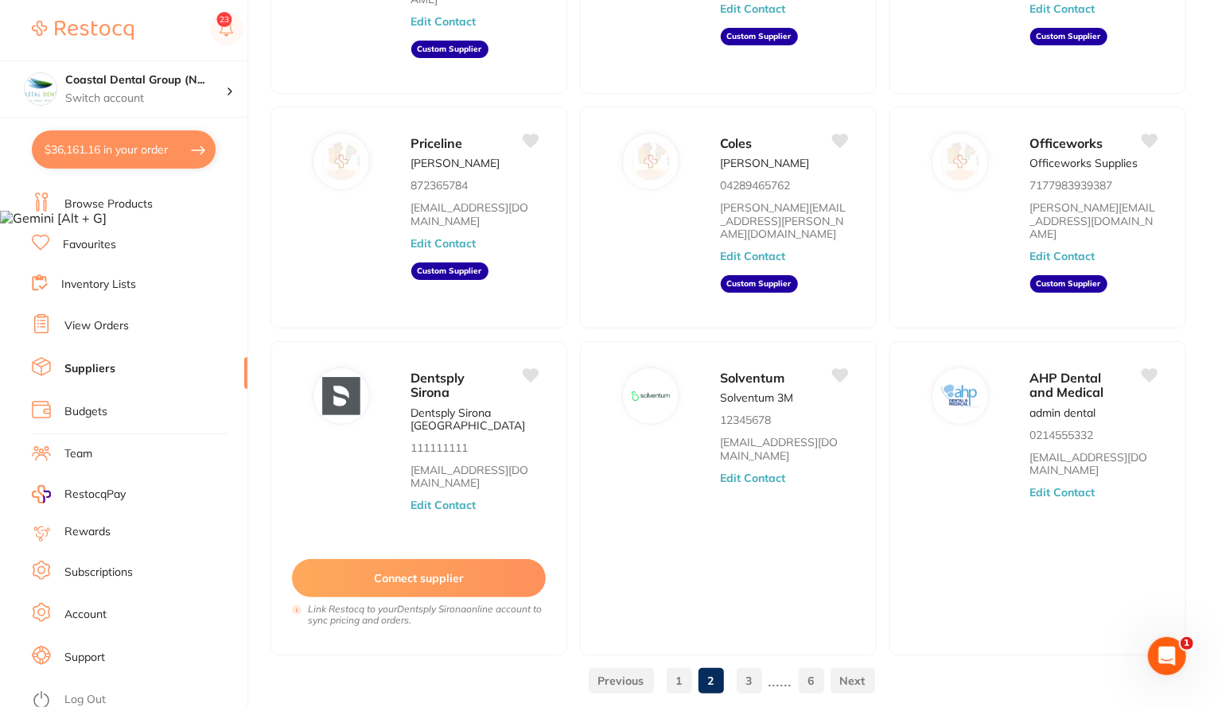
scroll to position [0, 0]
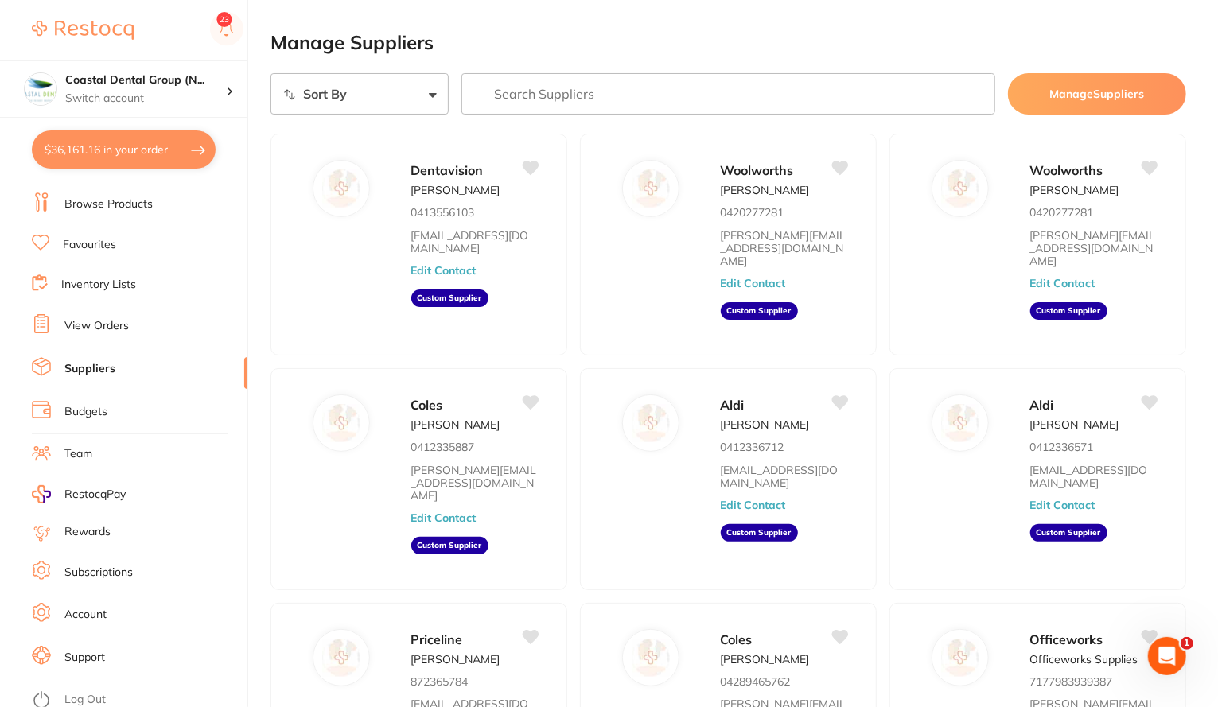
click at [87, 282] on link "Inventory Lists" at bounding box center [98, 285] width 75 height 16
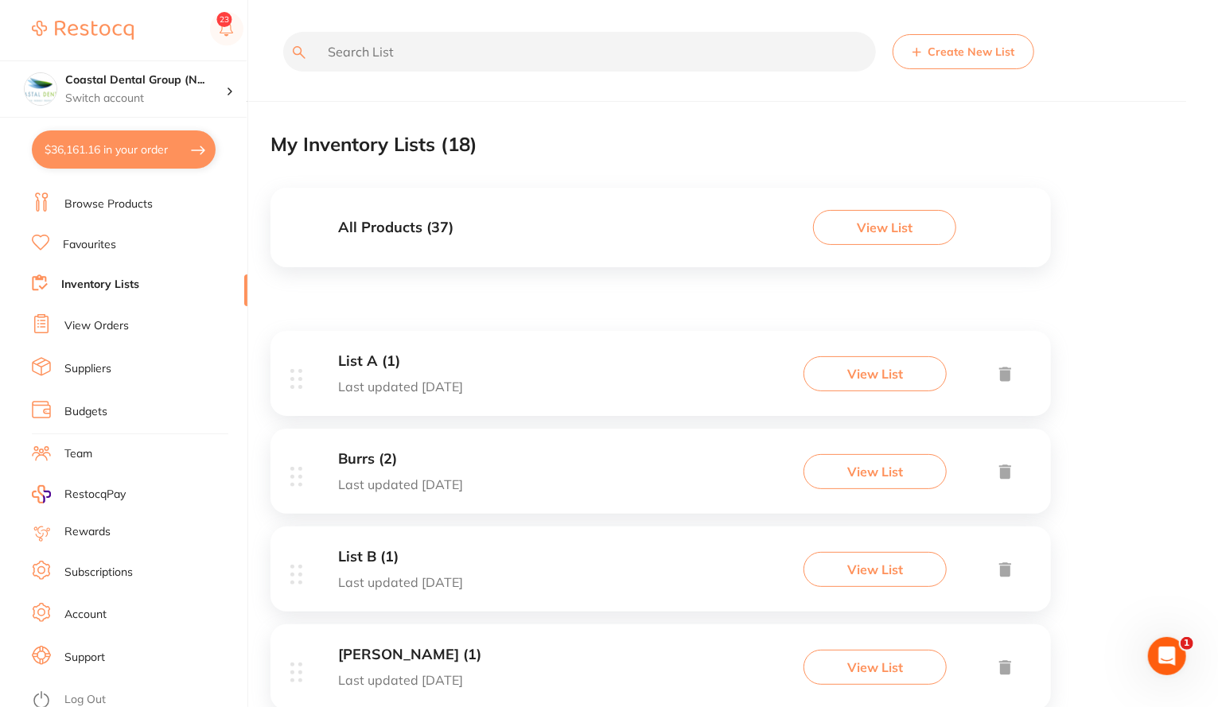
click at [907, 219] on button "View List" at bounding box center [884, 227] width 143 height 35
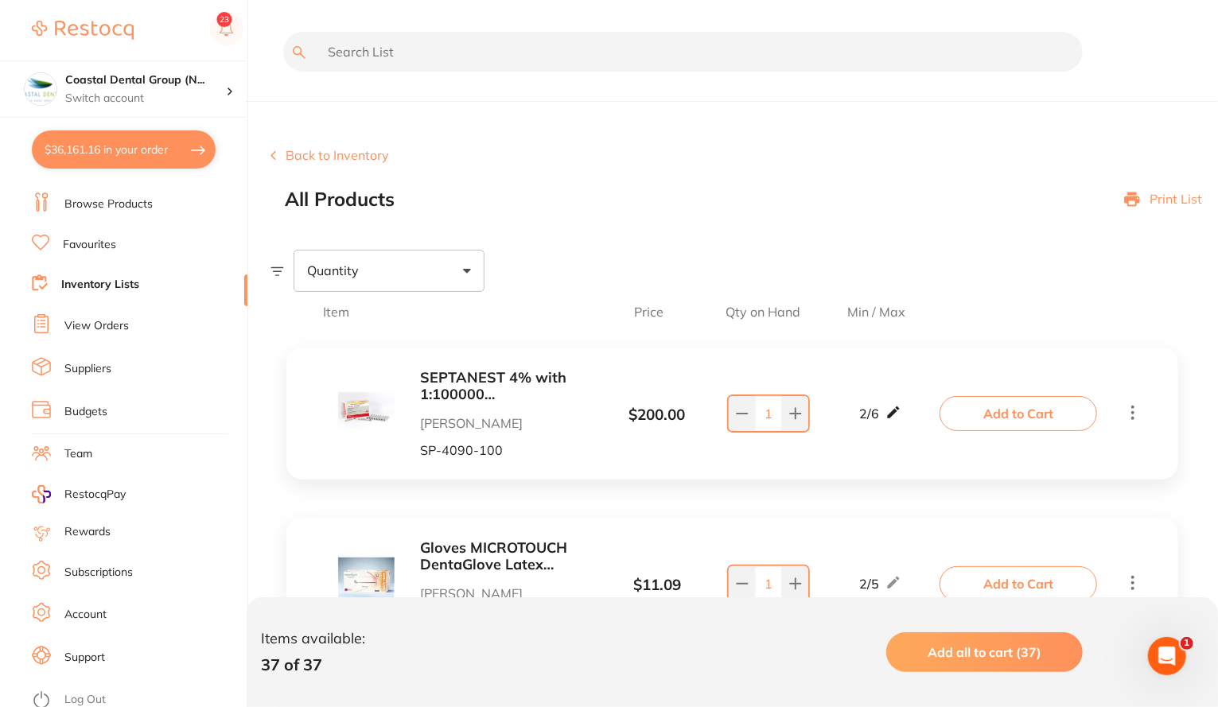
click at [895, 409] on icon at bounding box center [893, 412] width 16 height 17
click at [462, 278] on div "Quantity" at bounding box center [388, 270] width 191 height 41
click at [372, 324] on span "Below min limit" at bounding box center [386, 321] width 116 height 33
click at [324, 324] on input "Below min limit" at bounding box center [317, 321] width 14 height 14
checkbox input "true"
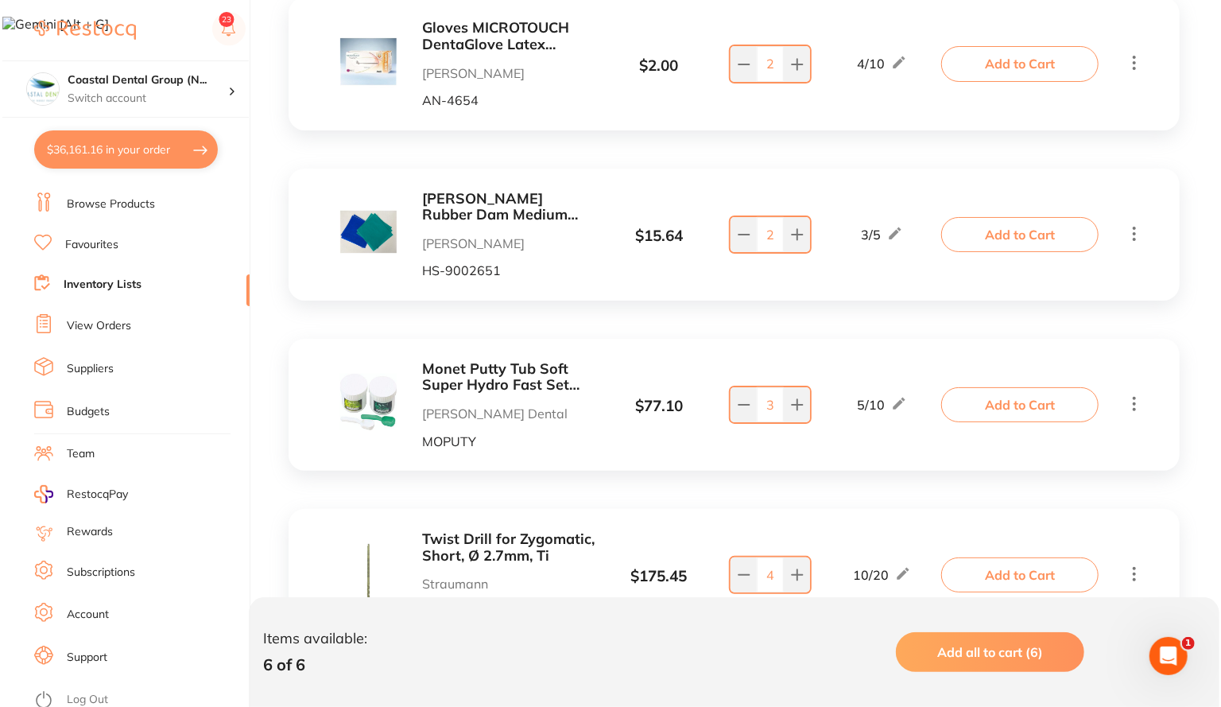
scroll to position [779, 0]
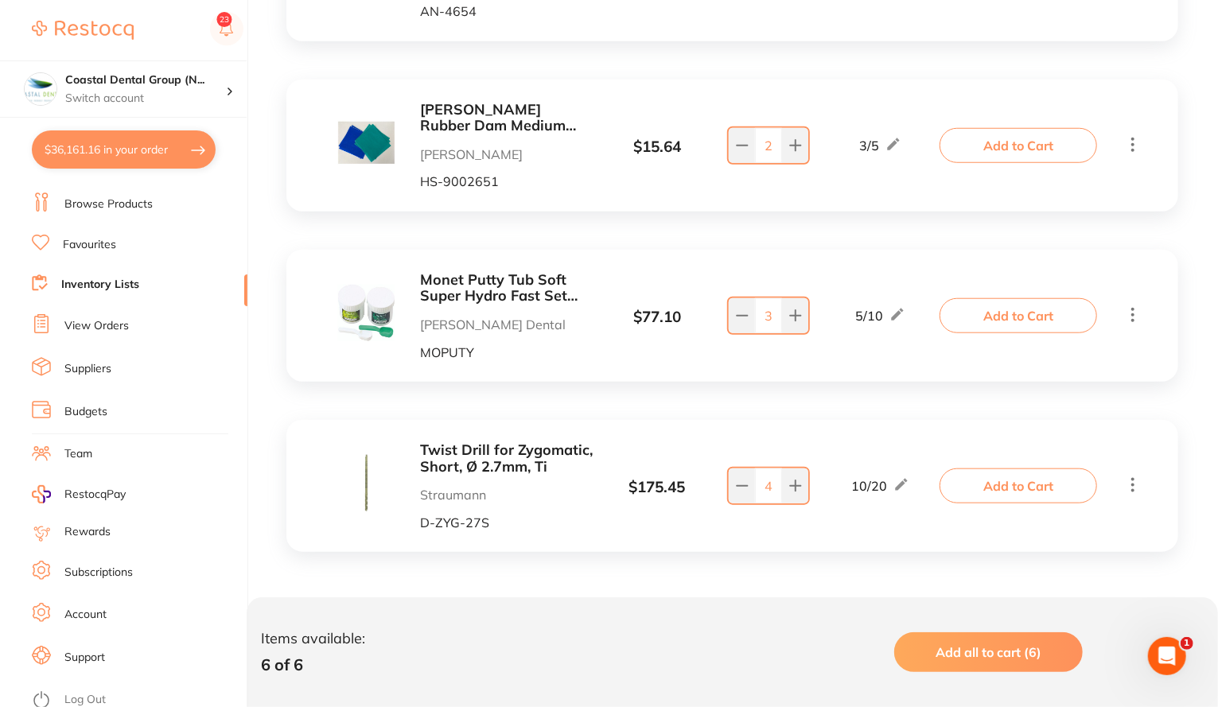
click at [1026, 656] on span "Add all to cart (6)" at bounding box center [988, 652] width 106 height 16
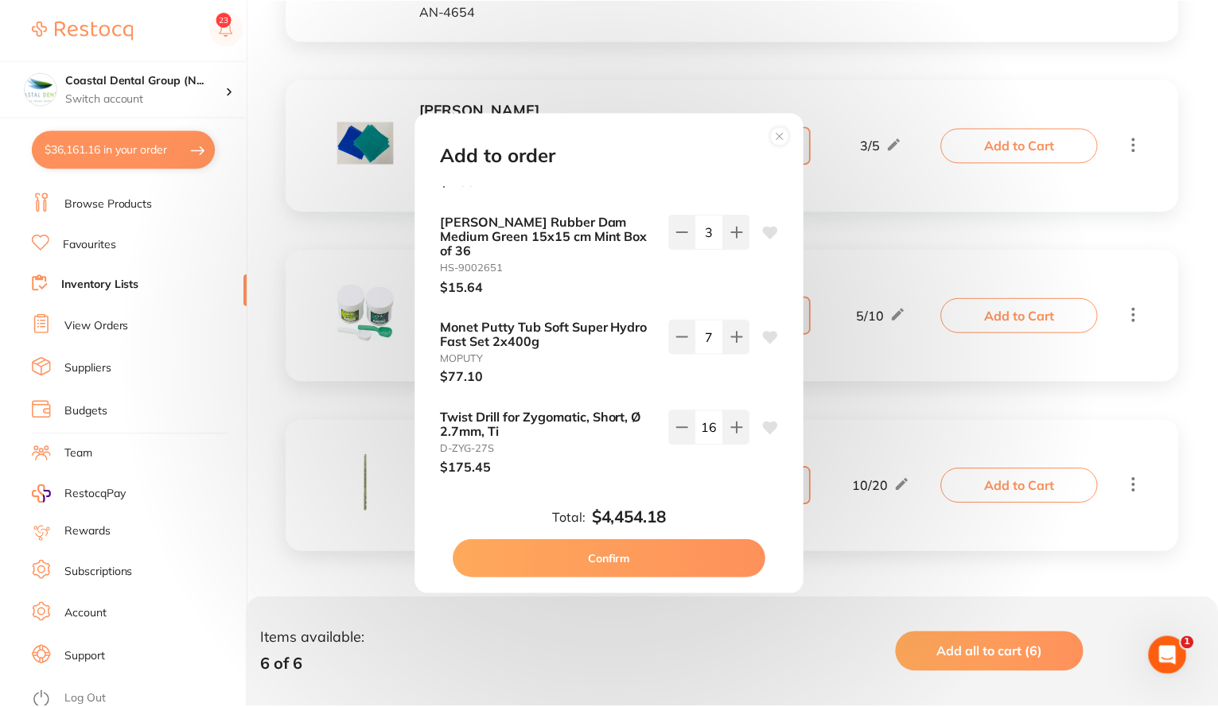
scroll to position [322, 0]
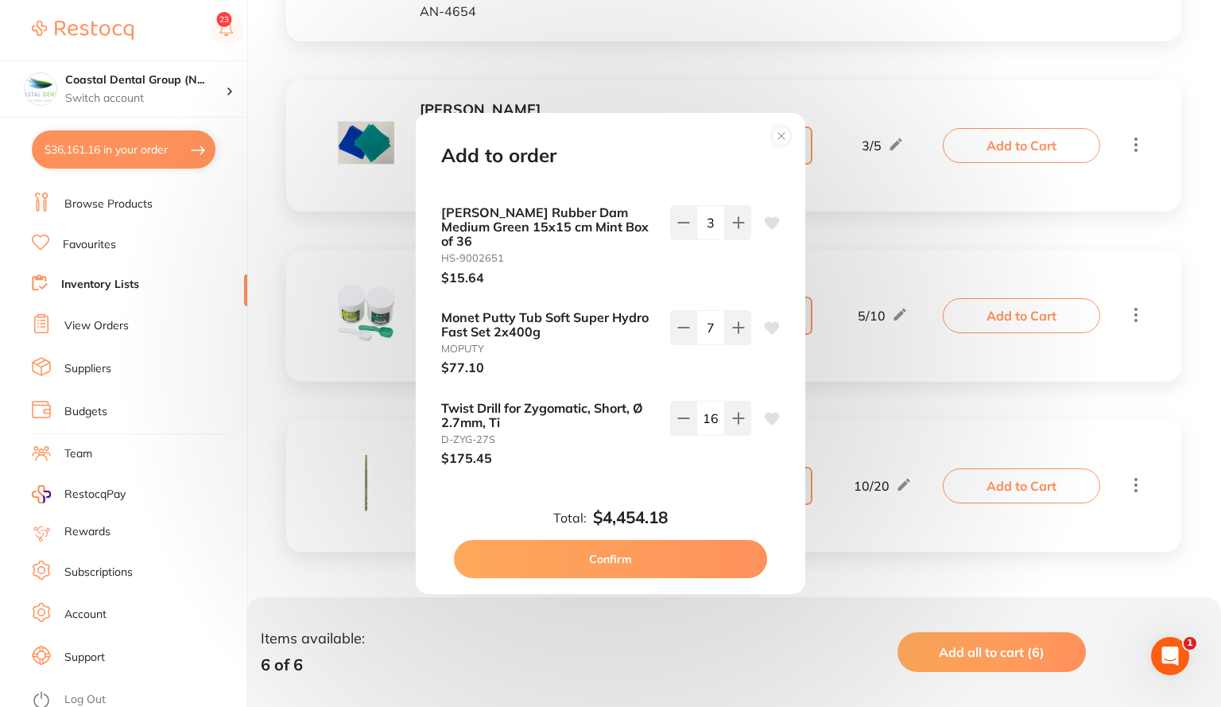
click at [654, 554] on button "Confirm" at bounding box center [610, 559] width 313 height 38
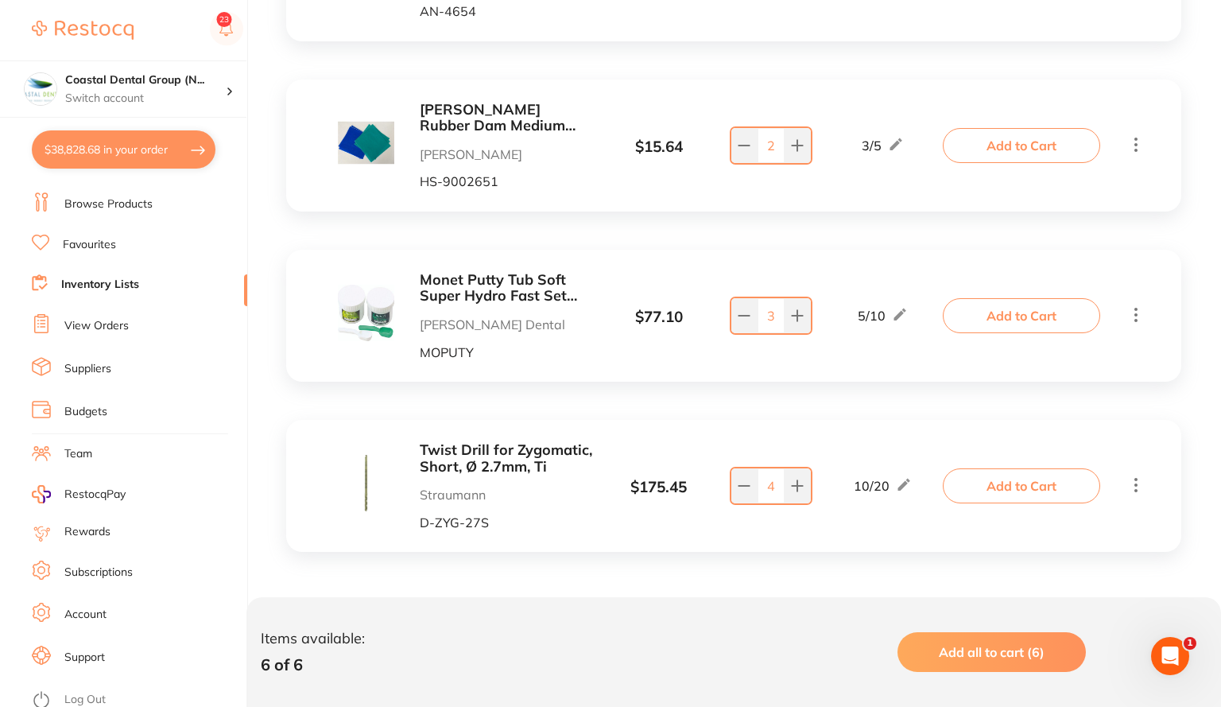
type input "3"
type input "16"
click at [111, 142] on button "$38,828.68 in your order" at bounding box center [124, 149] width 184 height 38
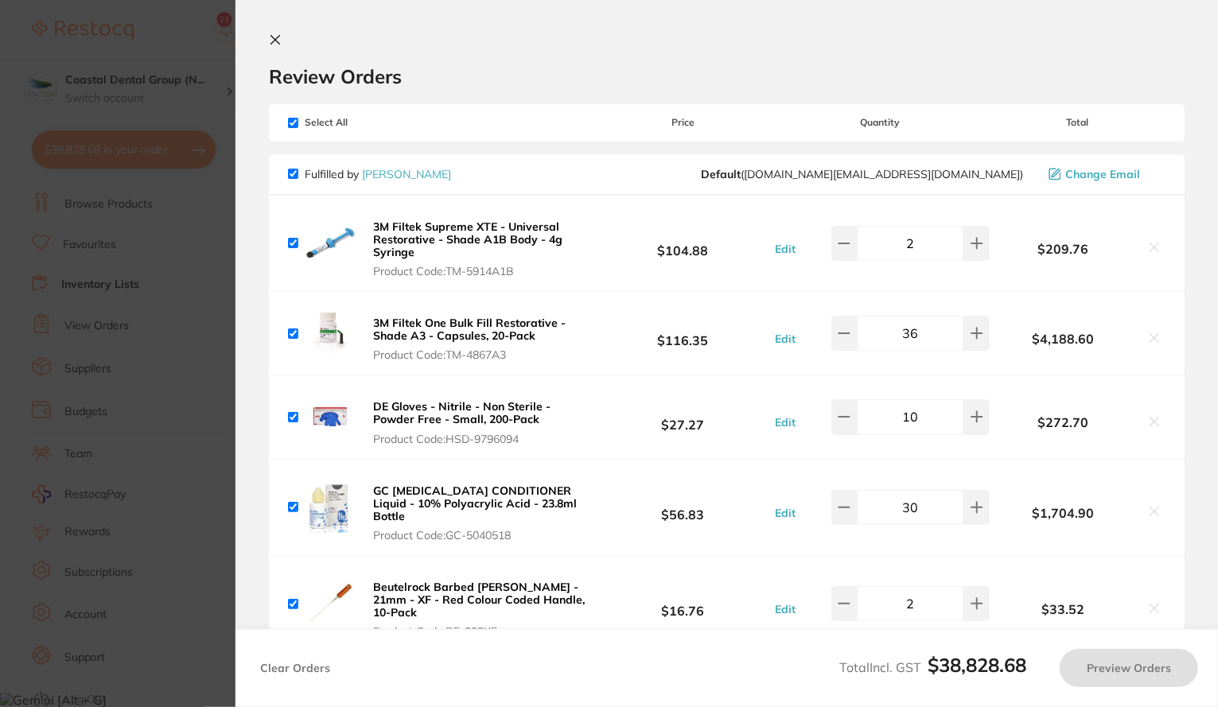
checkbox input "true"
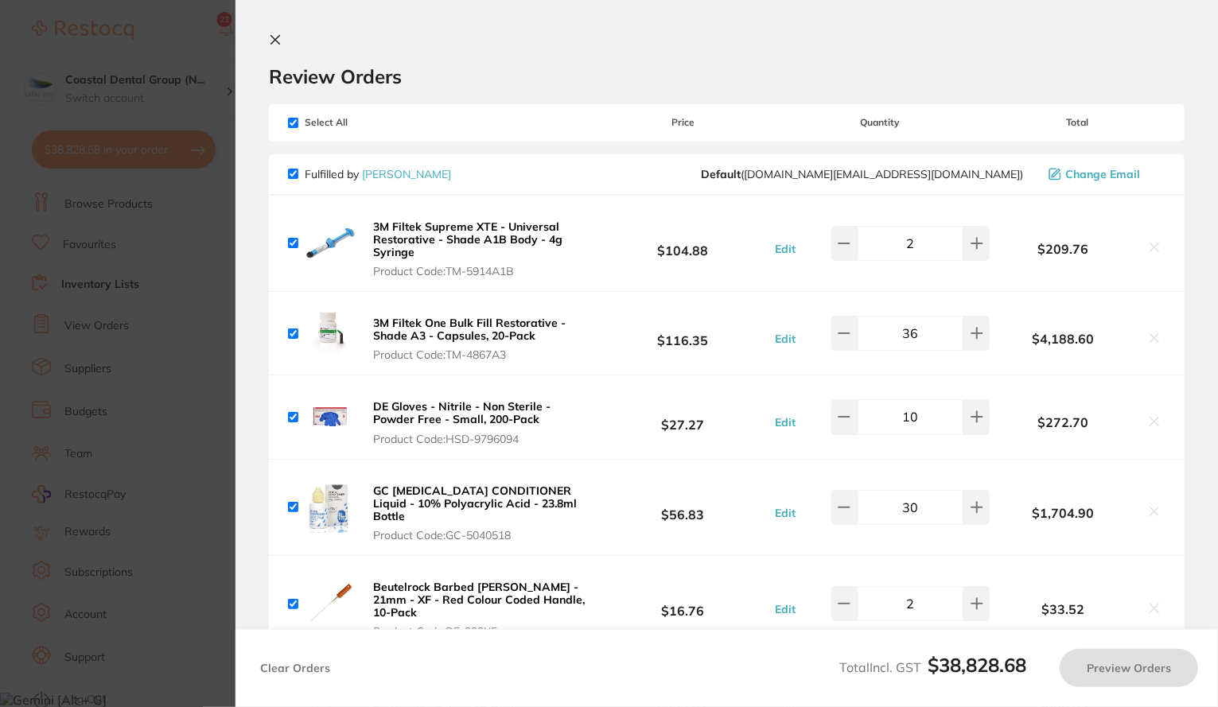
checkbox input "true"
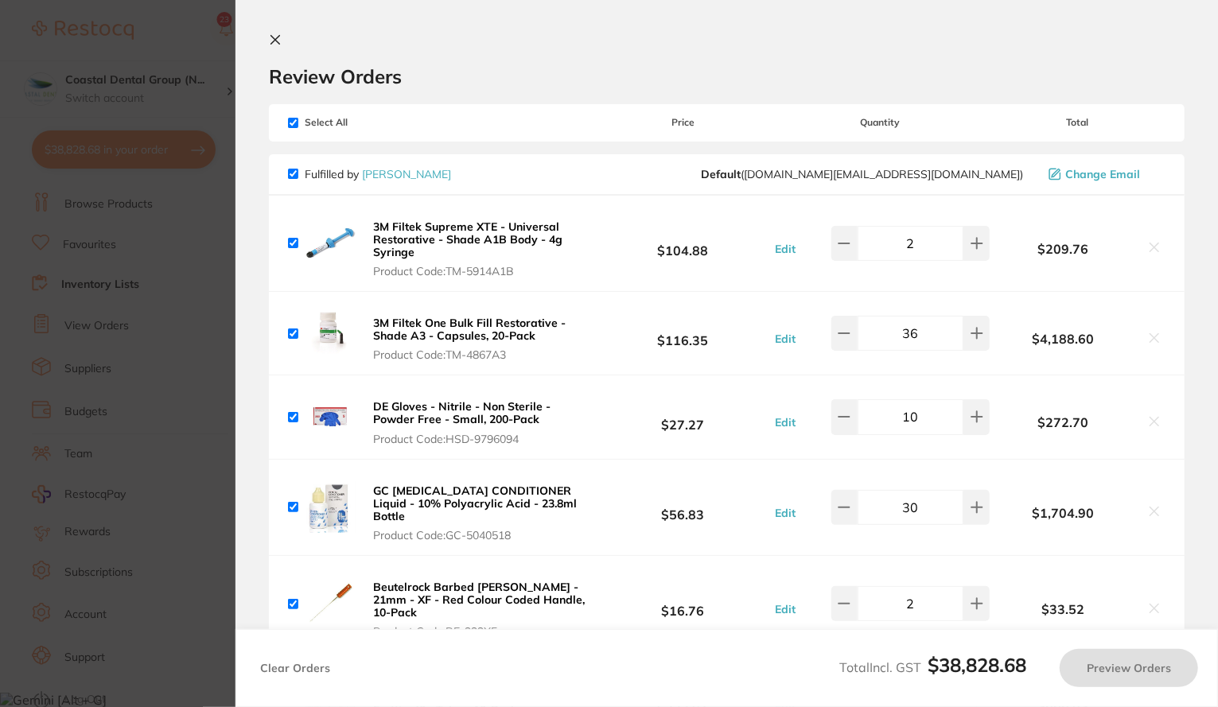
checkbox input "true"
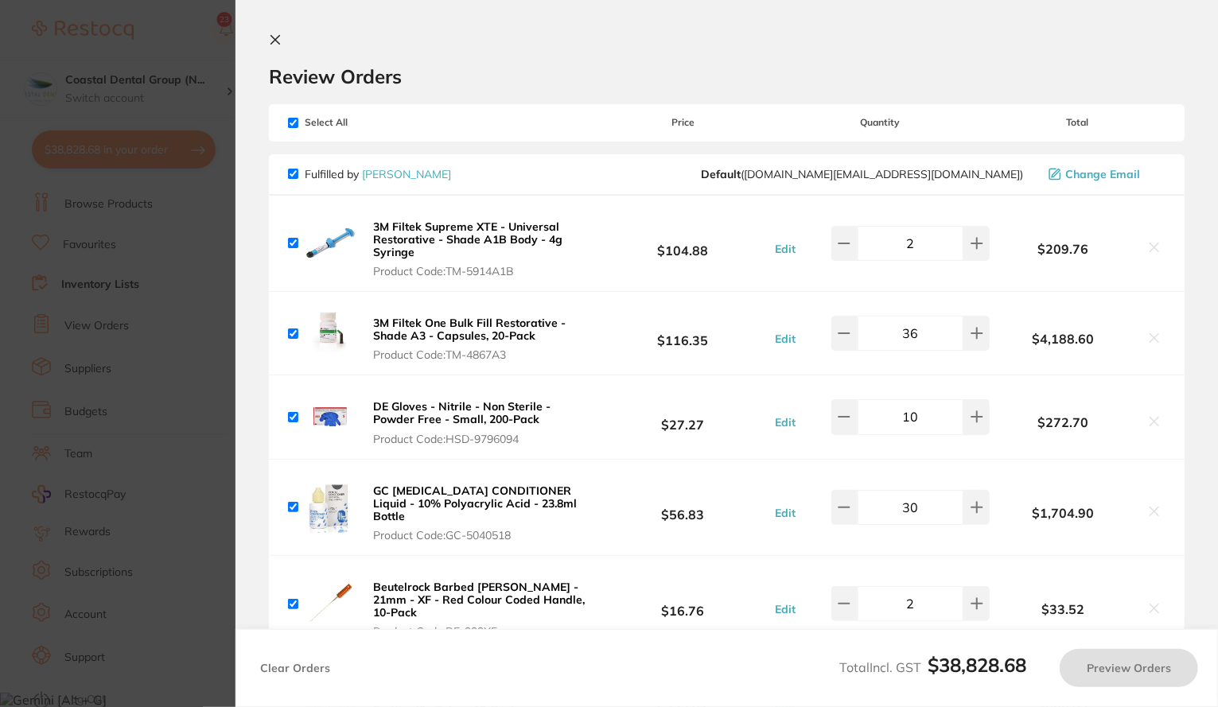
checkbox input "true"
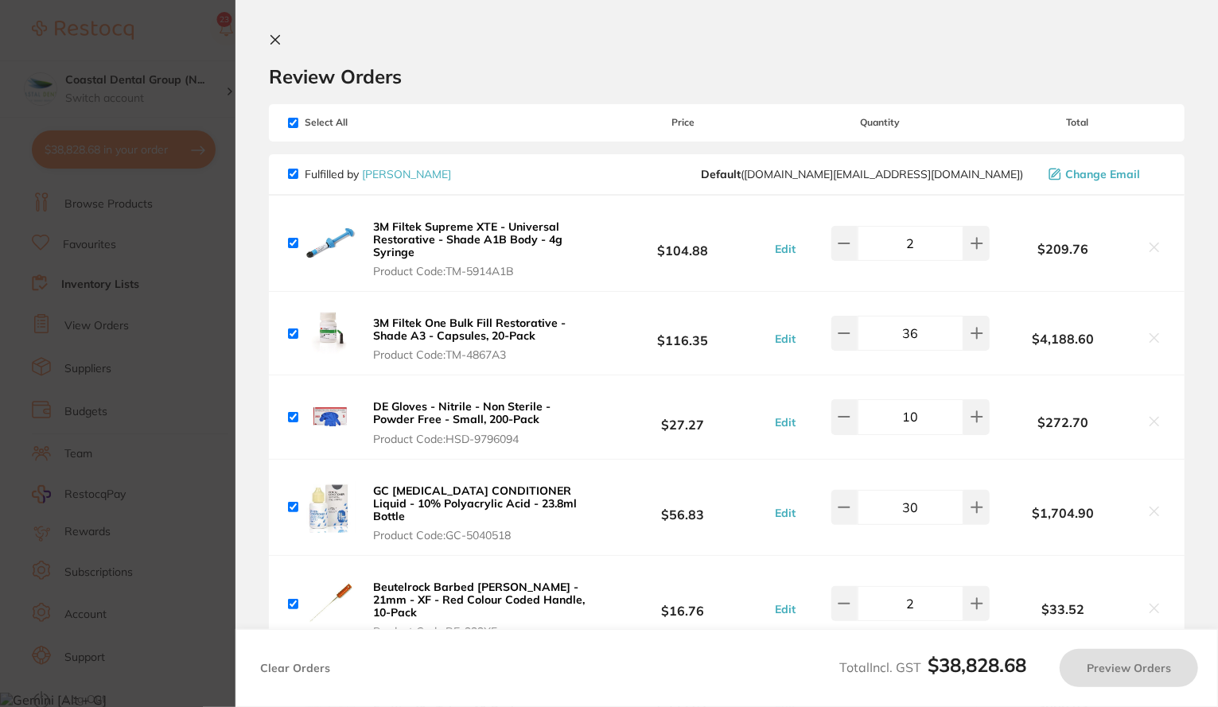
checkbox input "true"
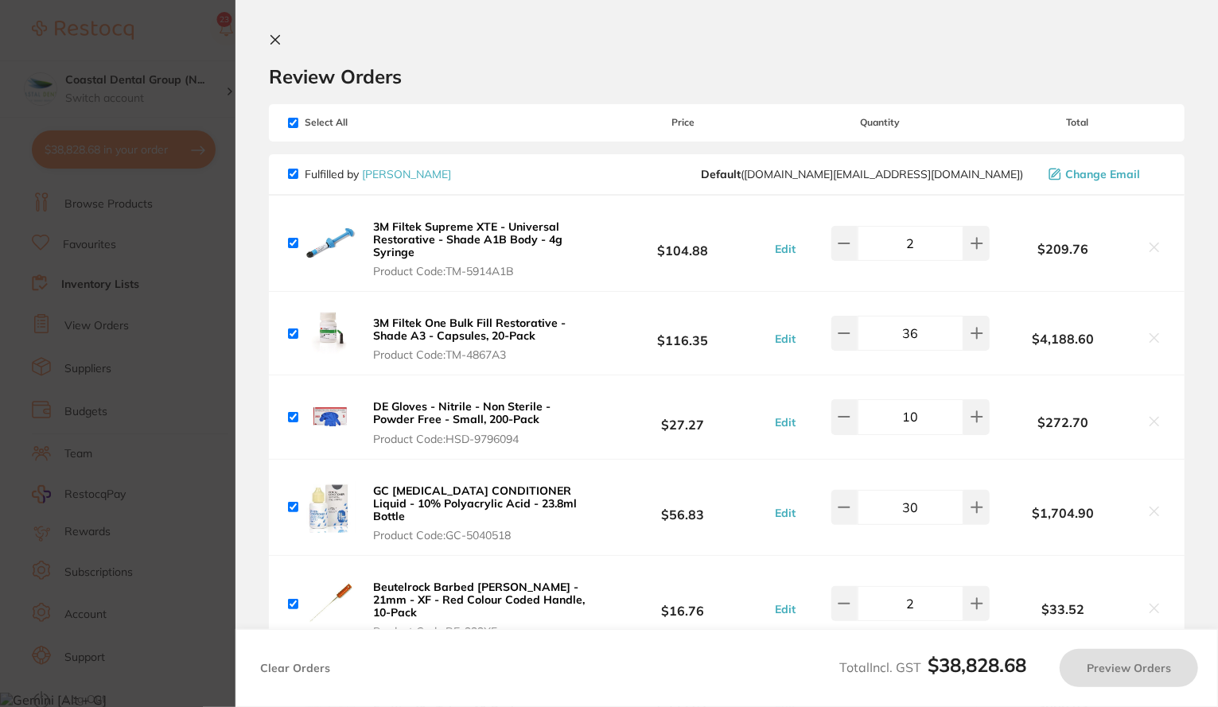
checkbox input "true"
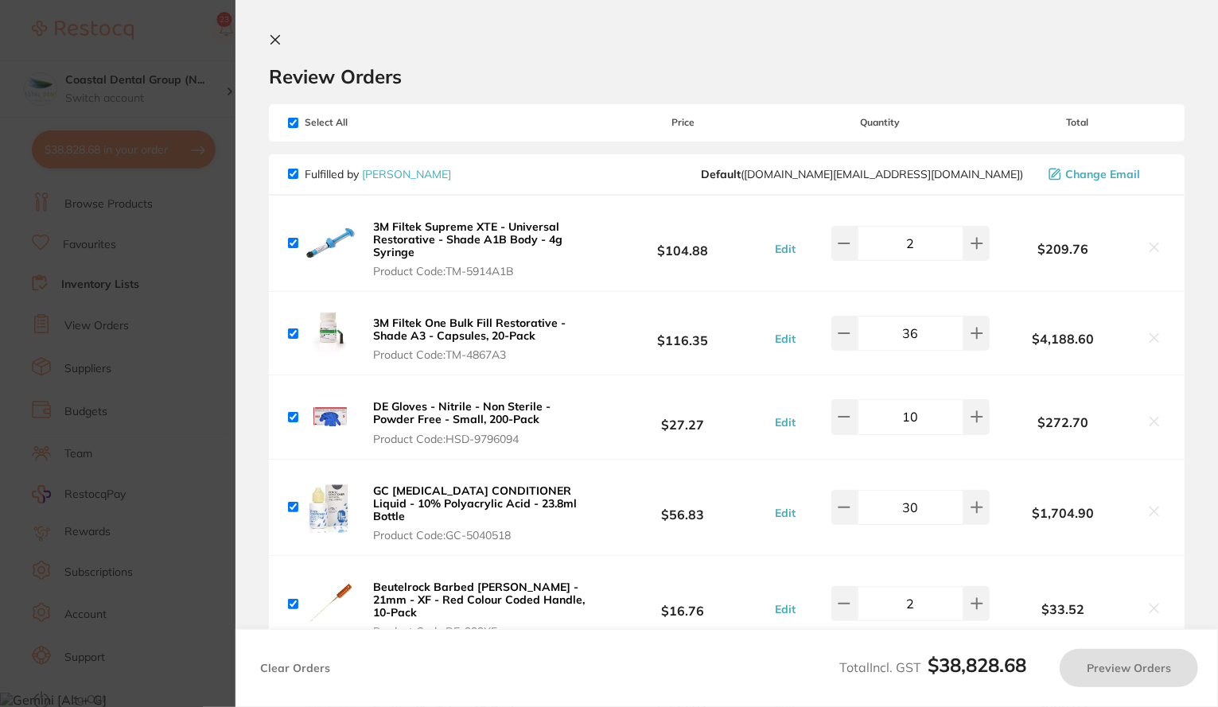
checkbox input "true"
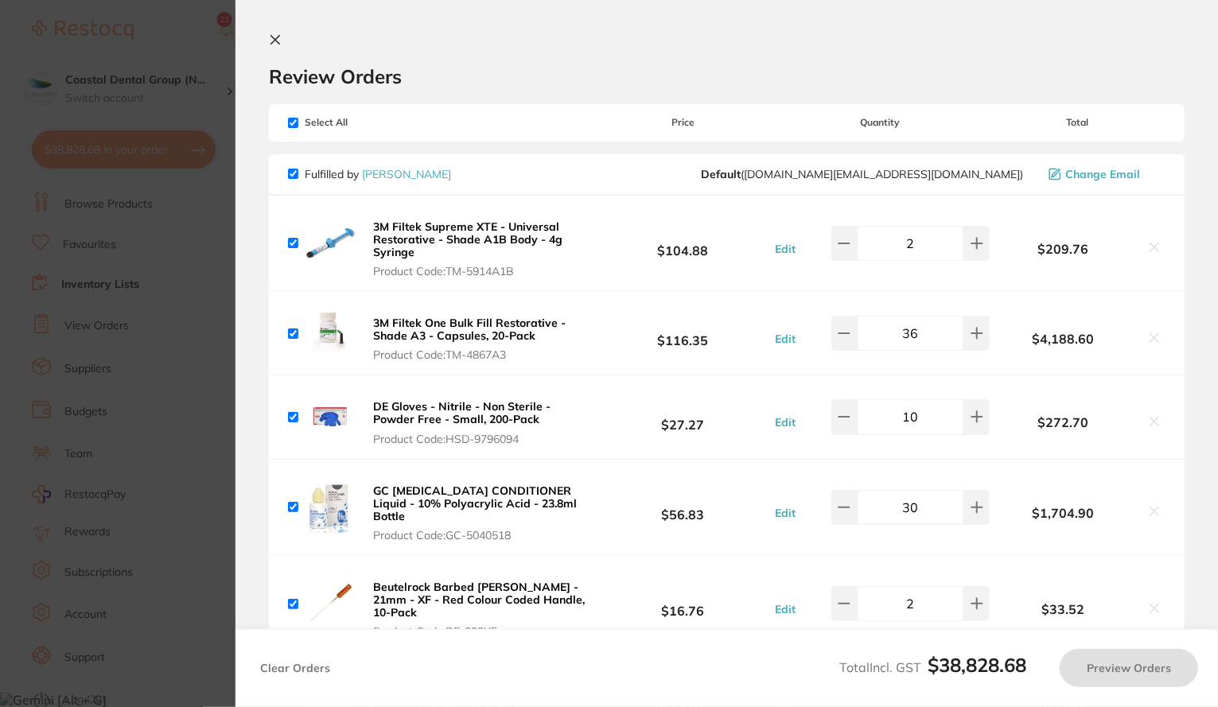
checkbox input "true"
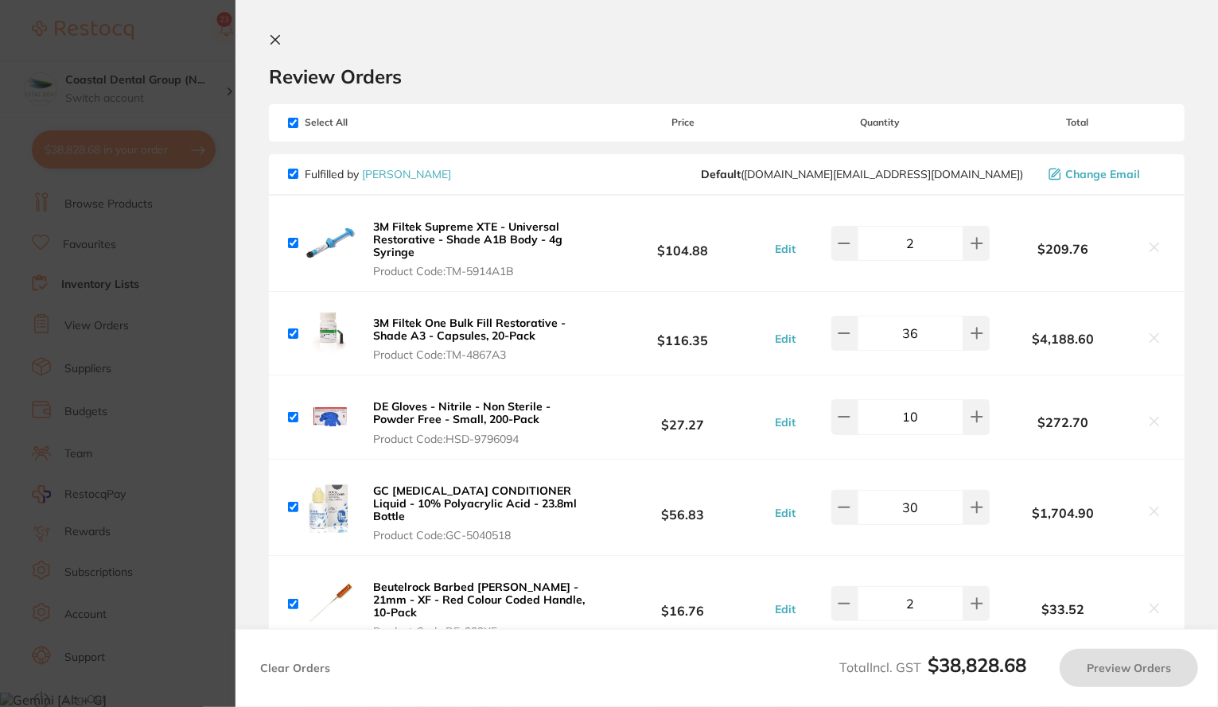
checkbox input "true"
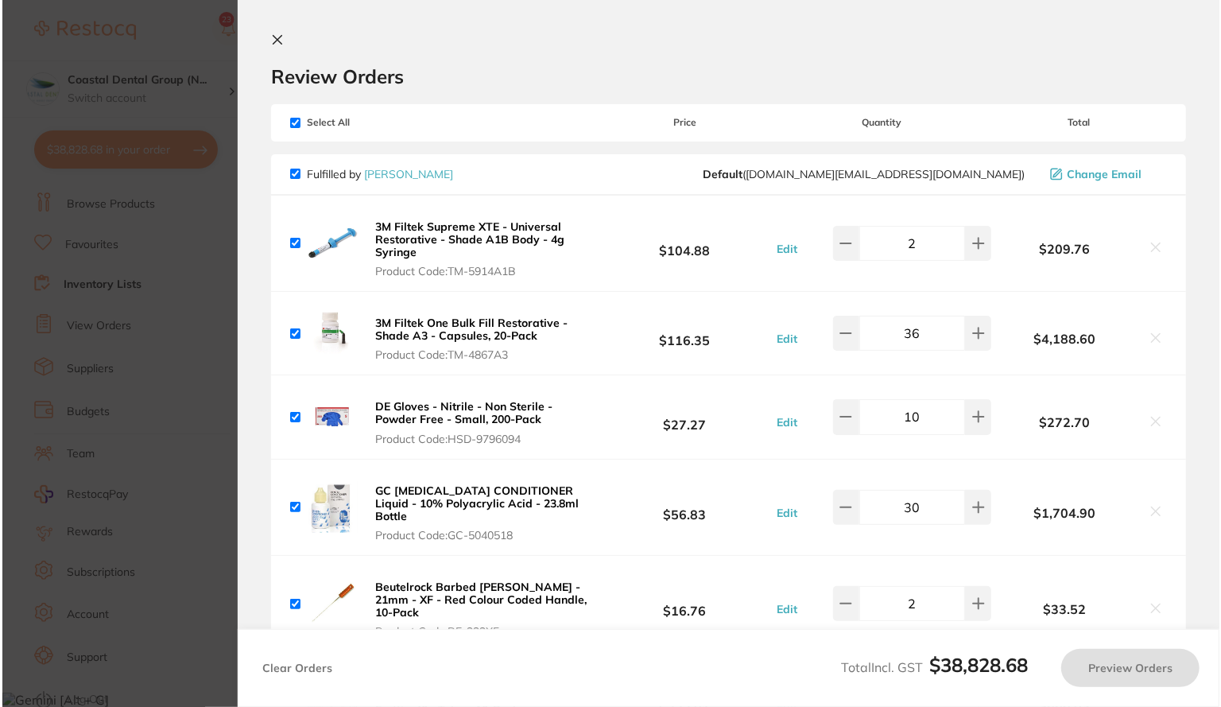
scroll to position [0, 0]
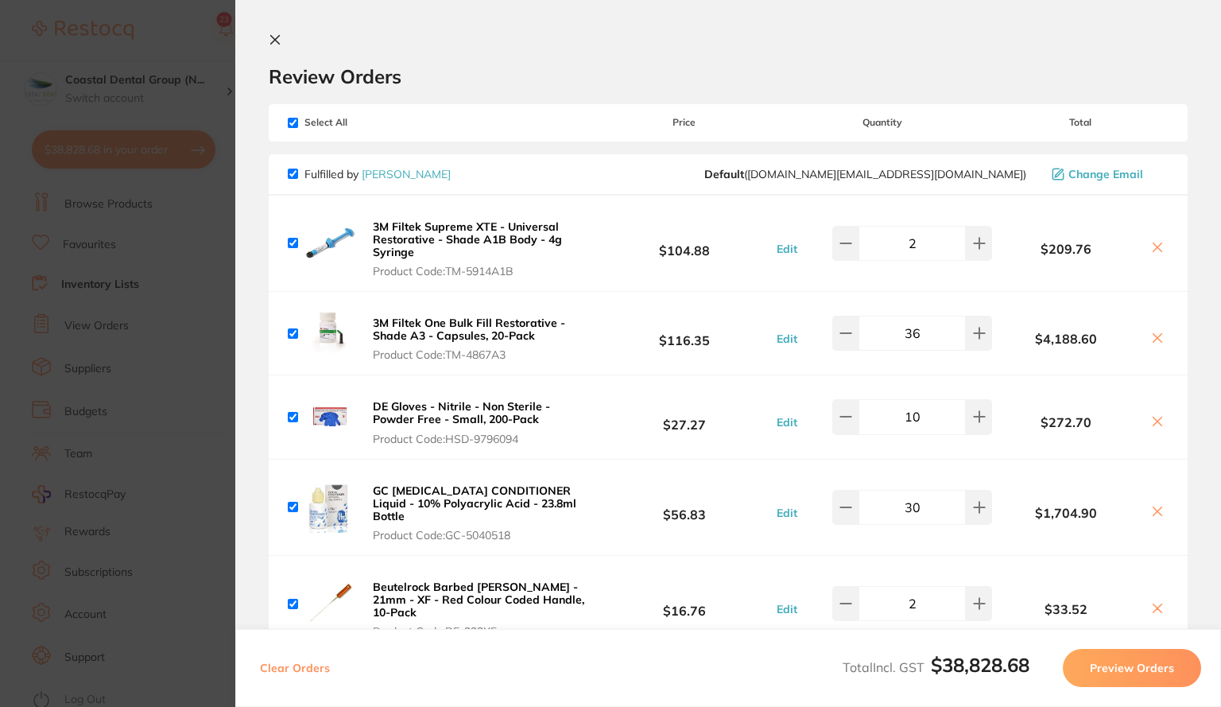
click at [278, 37] on icon at bounding box center [275, 39] width 13 height 13
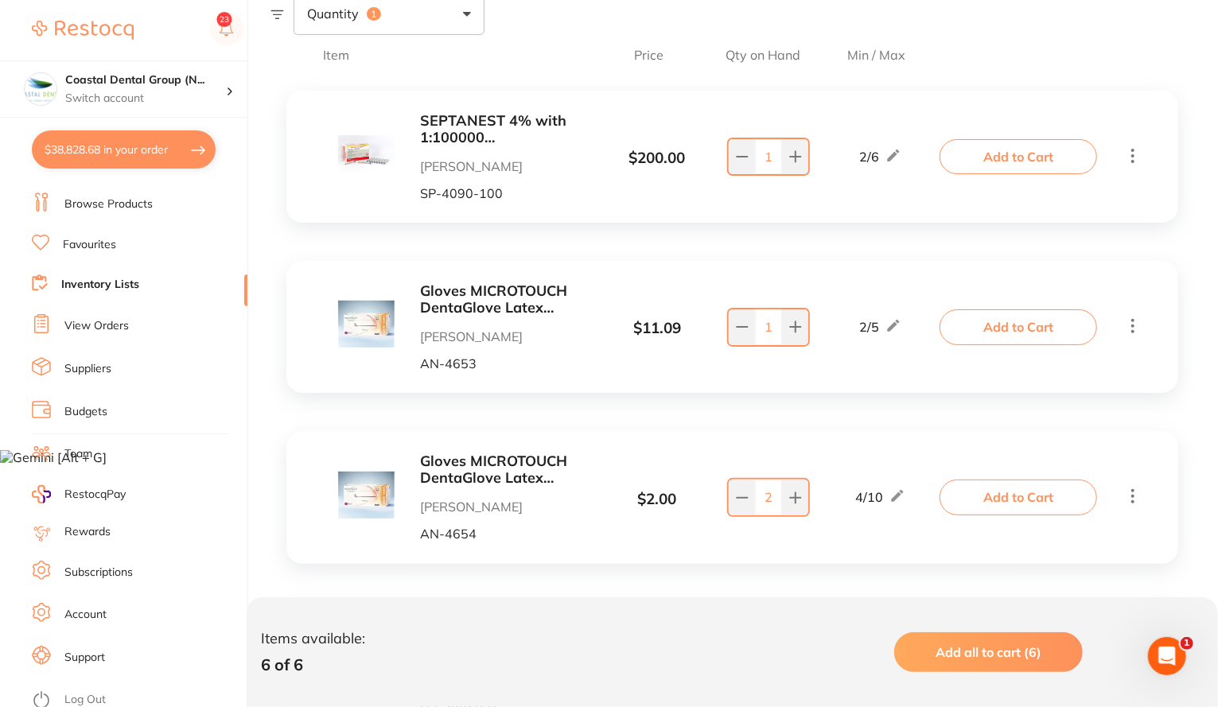
scroll to position [256, 0]
click at [229, 93] on icon at bounding box center [229, 91] width 3 height 6
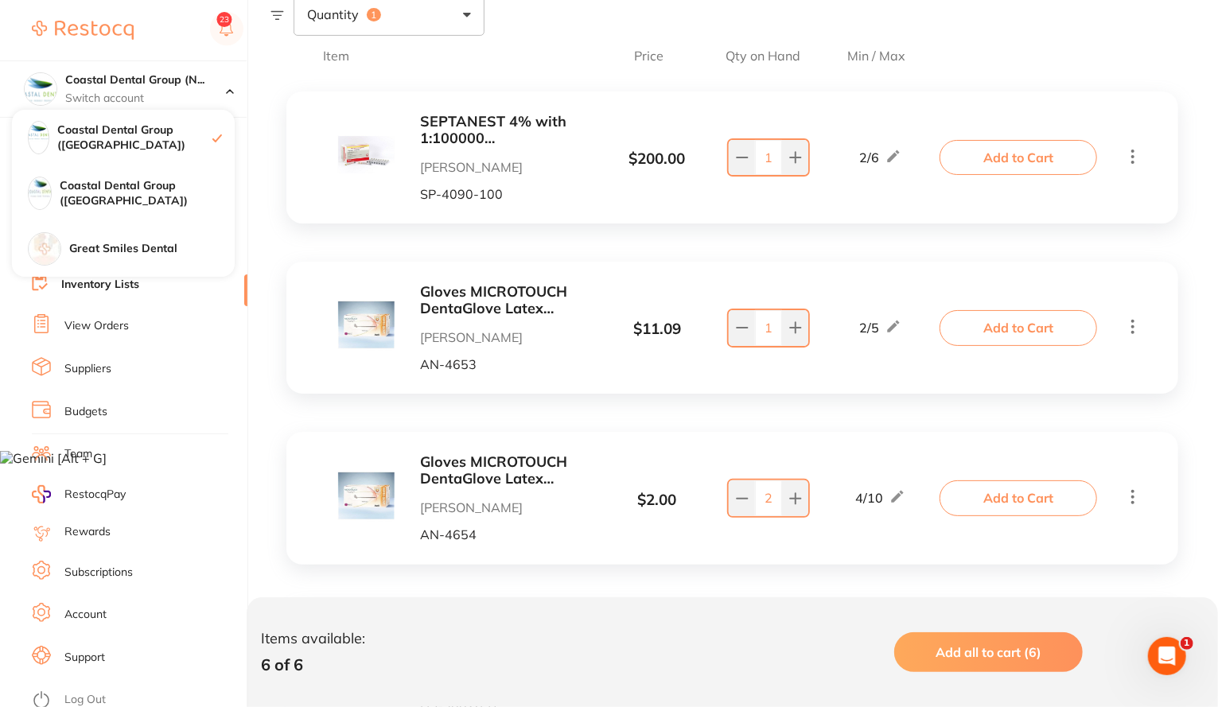
click at [161, 44] on div at bounding box center [138, 30] width 212 height 37
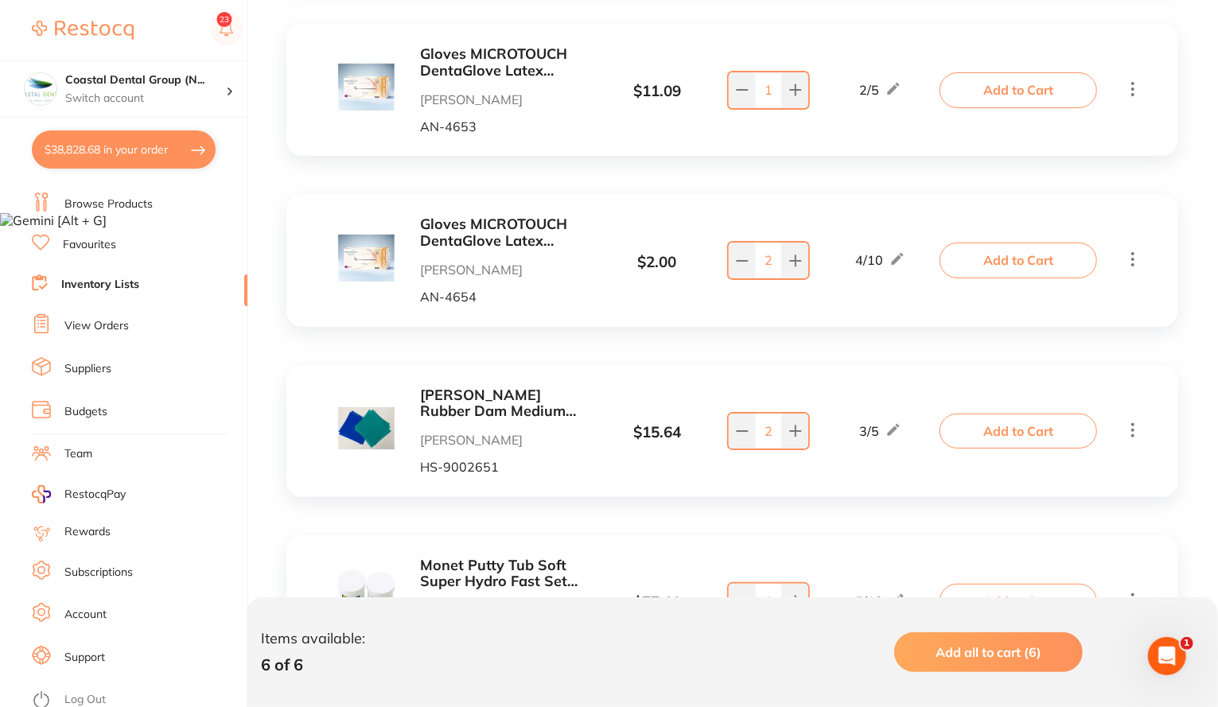
scroll to position [0, 0]
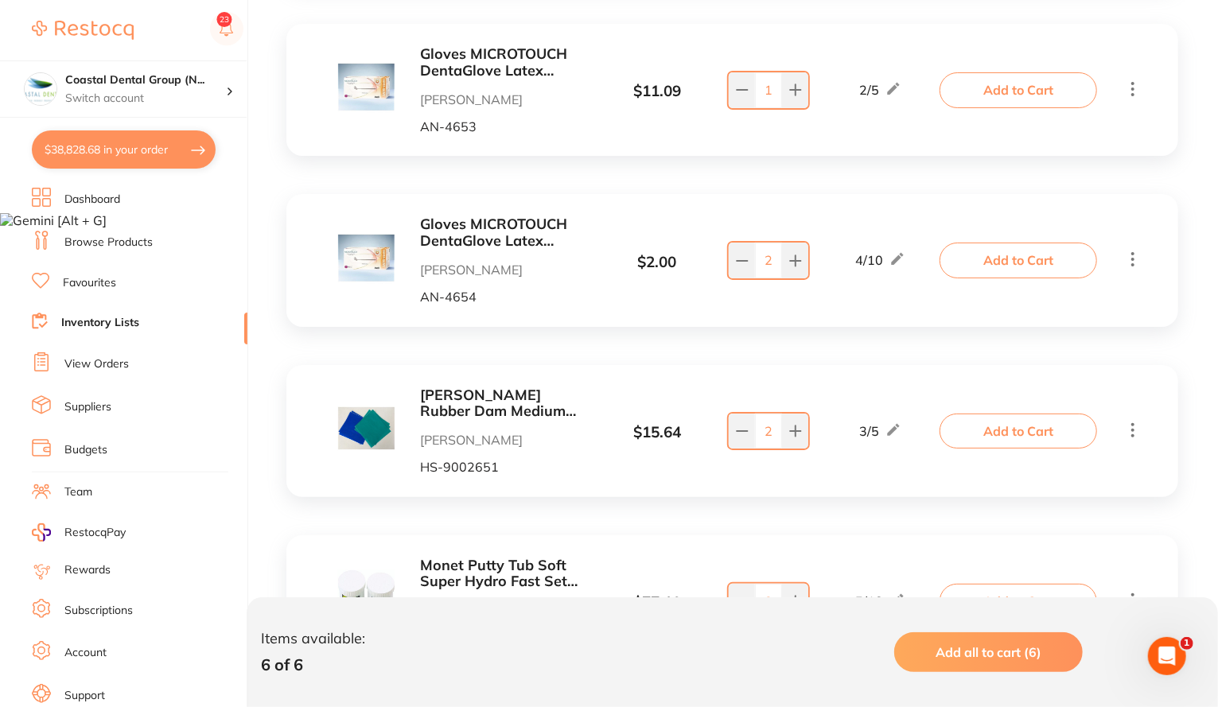
click at [1204, 489] on div "SEPTANEST 4% with 1:100000 adrenalin 2.2ml 2xBox 50 GOLD Henry Schein Halas SP-…" at bounding box center [743, 352] width 947 height 1028
click at [81, 245] on link "Browse Products" at bounding box center [108, 243] width 88 height 16
